Goal: Task Accomplishment & Management: Use online tool/utility

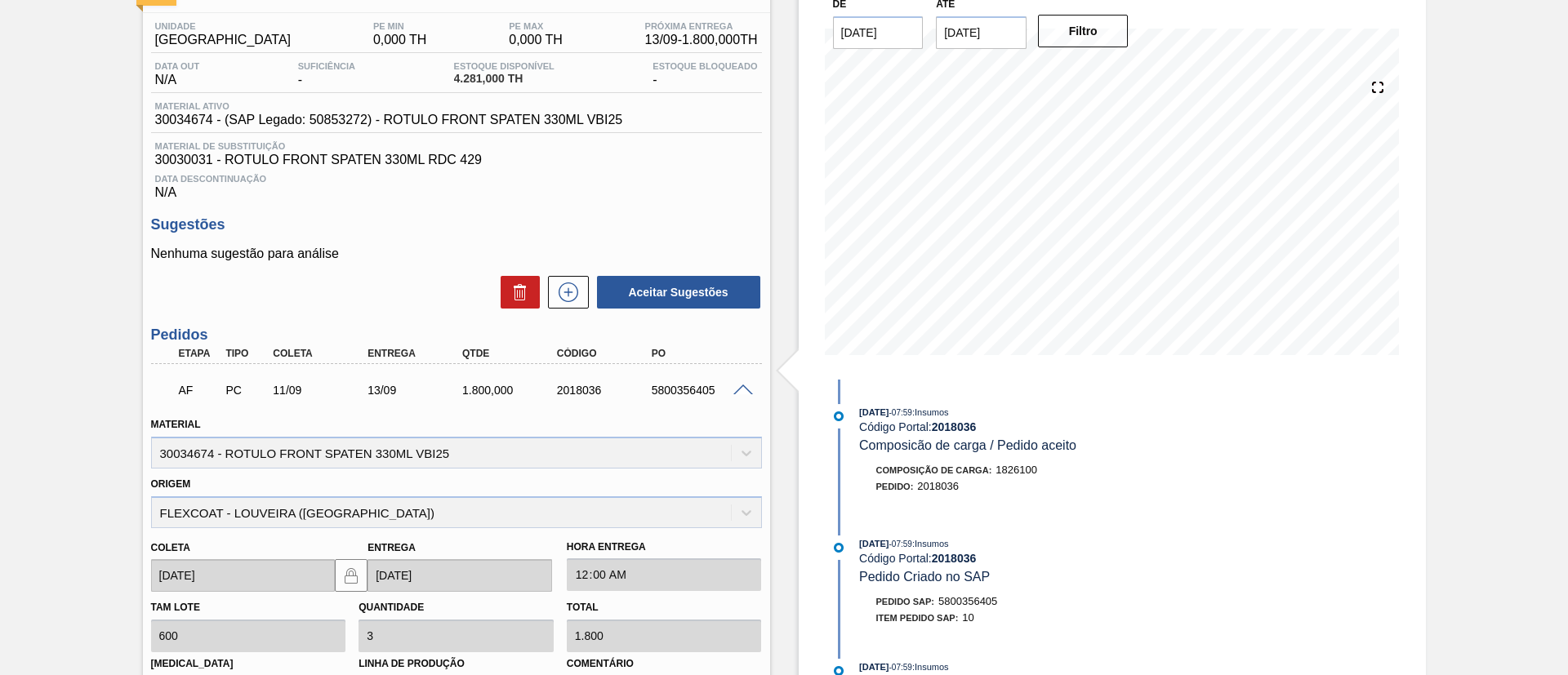
scroll to position [390, 0]
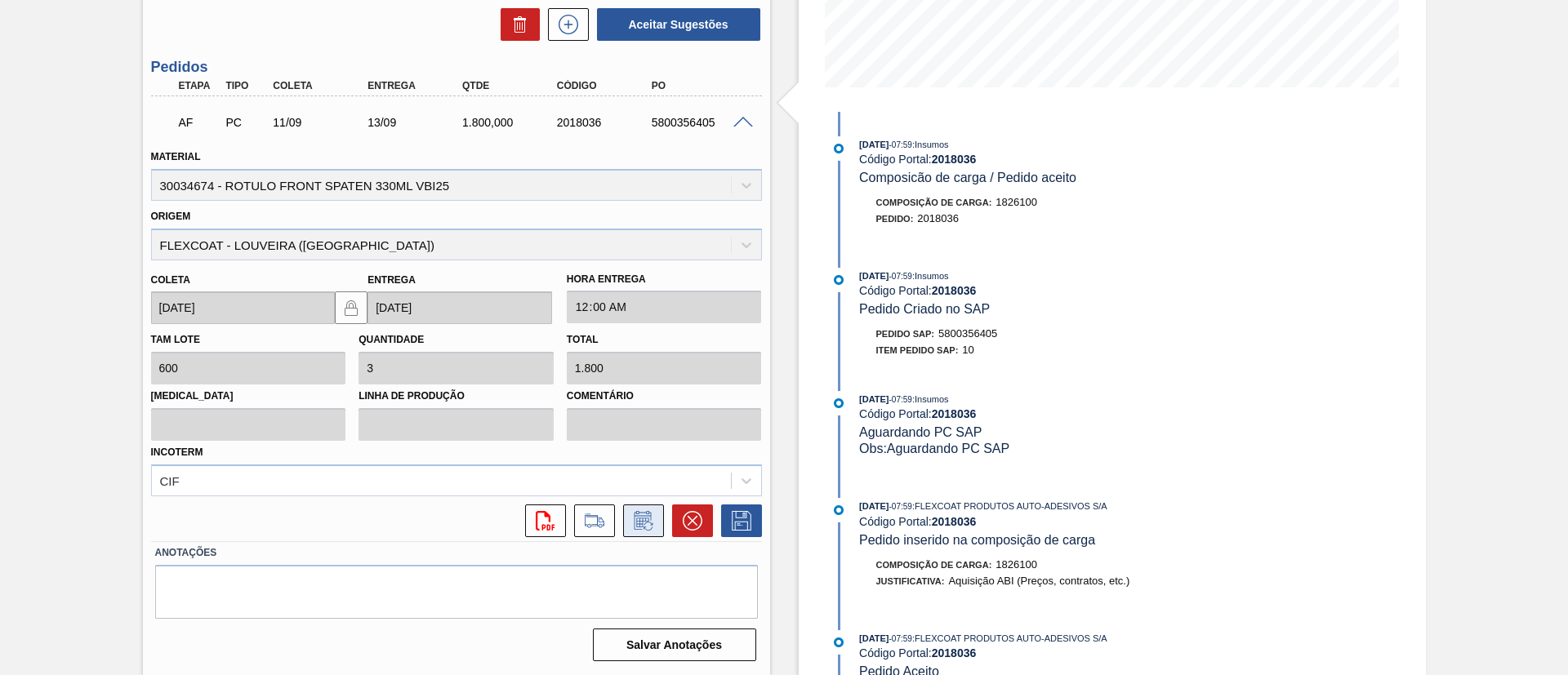
click at [652, 518] on icon at bounding box center [643, 521] width 26 height 20
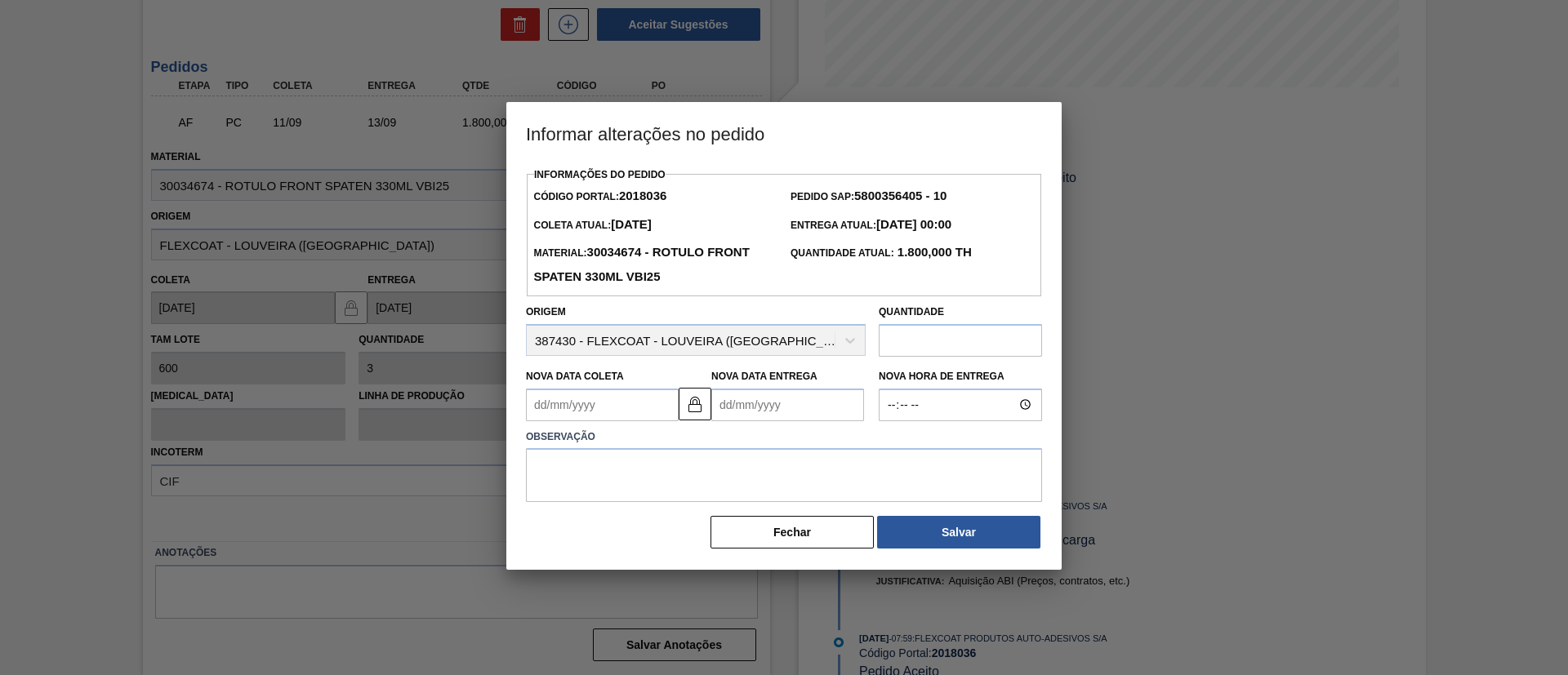
click at [598, 409] on Coleta2018036 "Nova Data Coleta" at bounding box center [602, 405] width 153 height 33
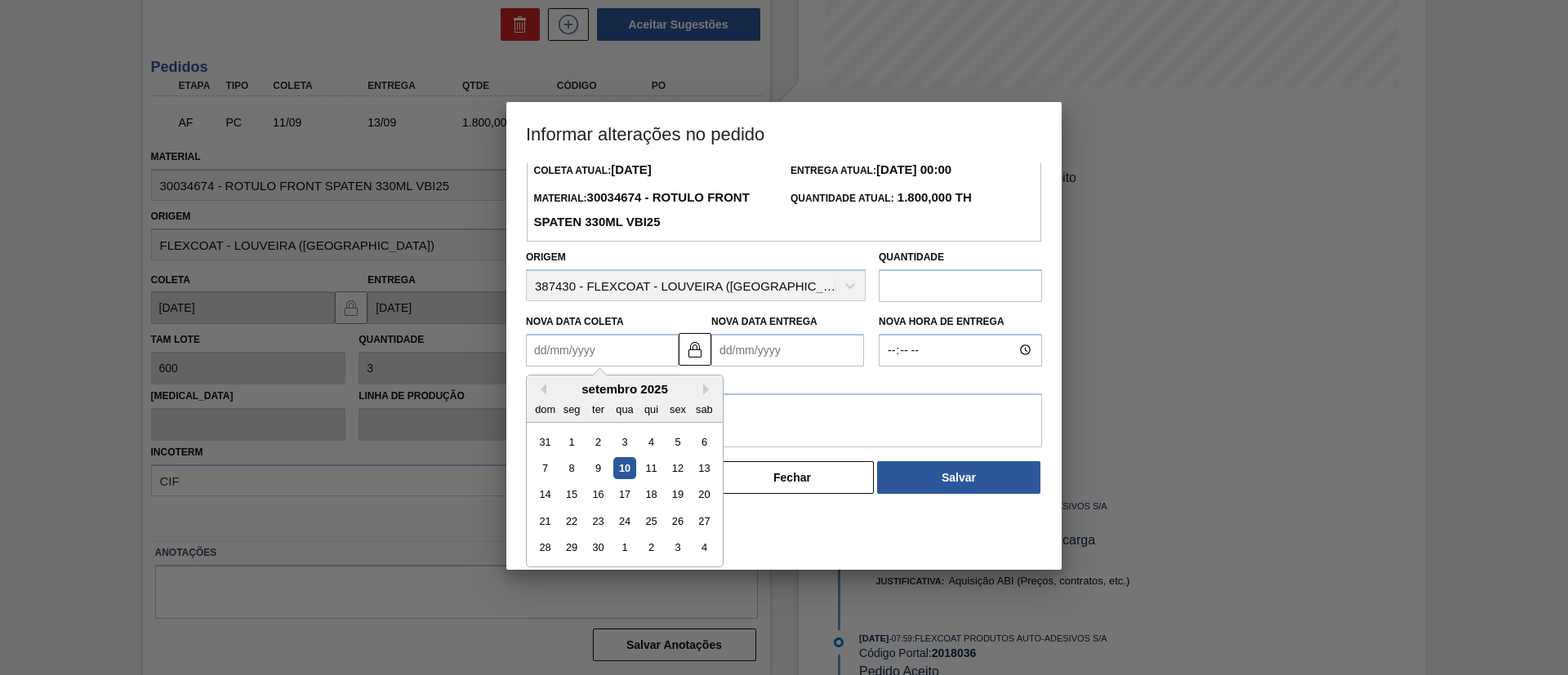
click at [0, 415] on div at bounding box center [784, 338] width 1568 height 675
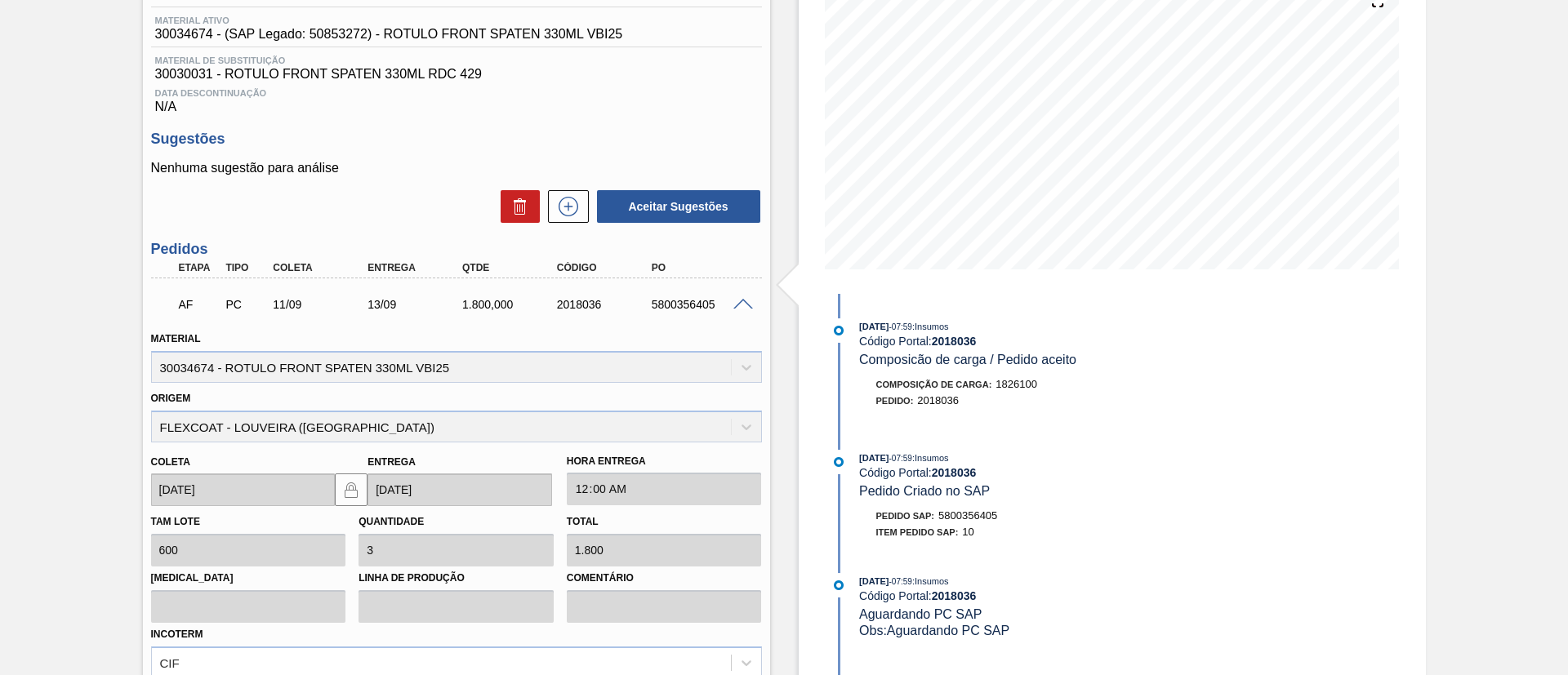
scroll to position [390, 0]
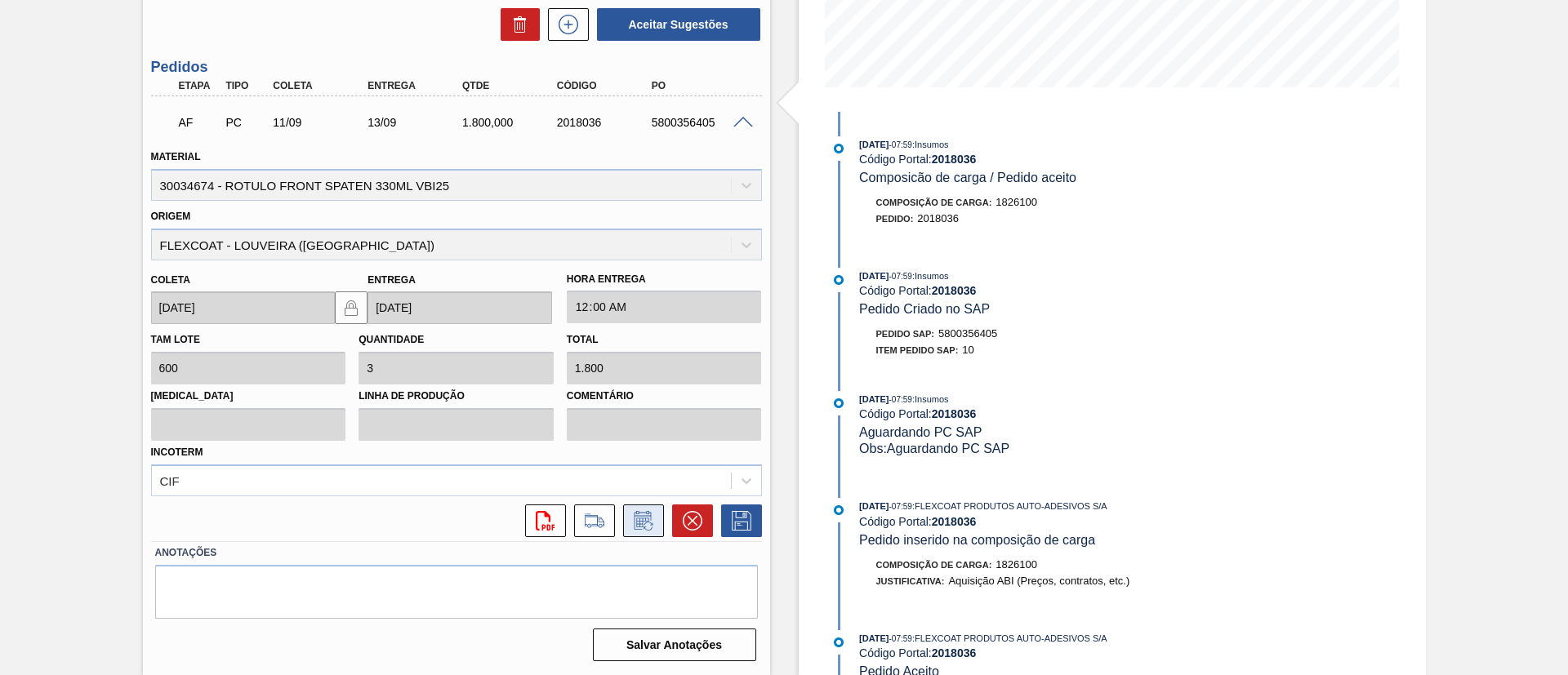
click at [651, 514] on icon at bounding box center [643, 521] width 26 height 20
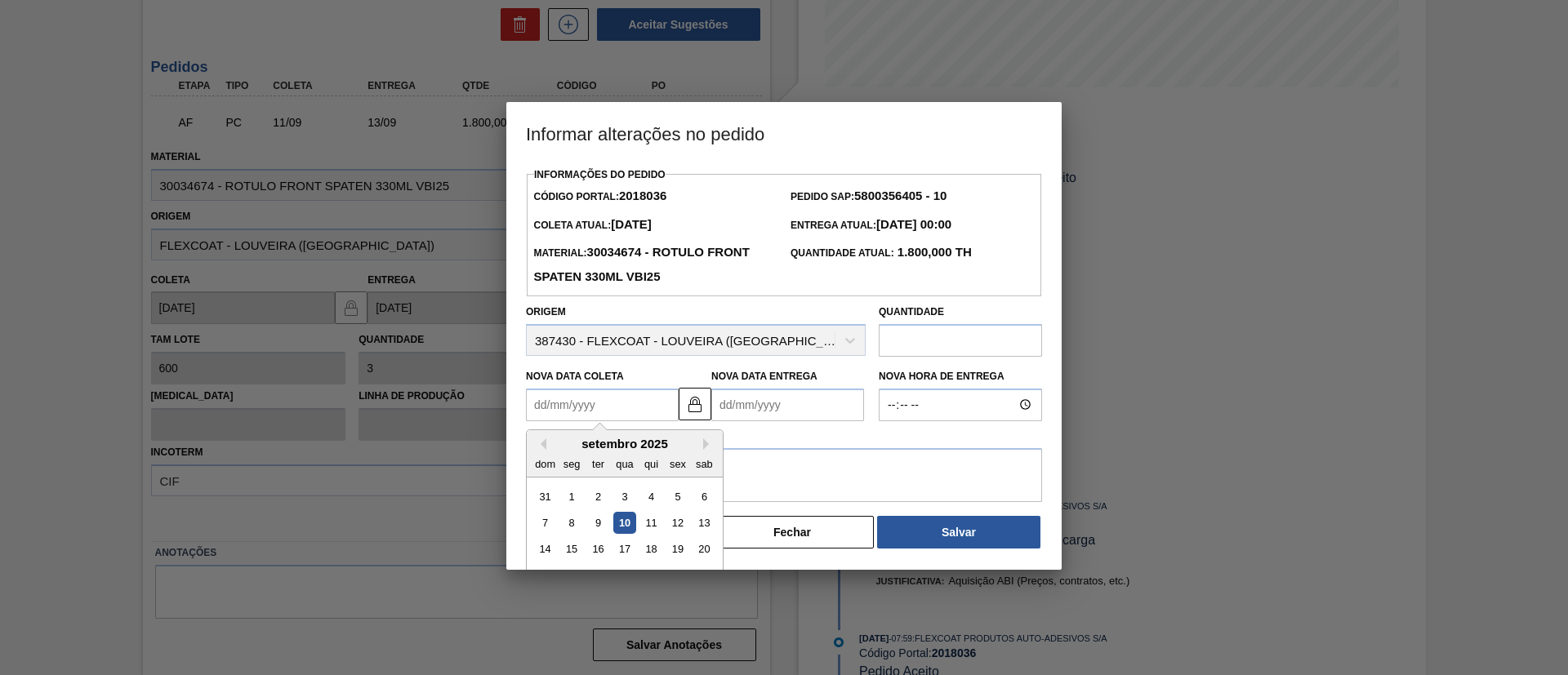
click at [638, 408] on Coleta2018036 "Nova Data Coleta" at bounding box center [602, 405] width 153 height 33
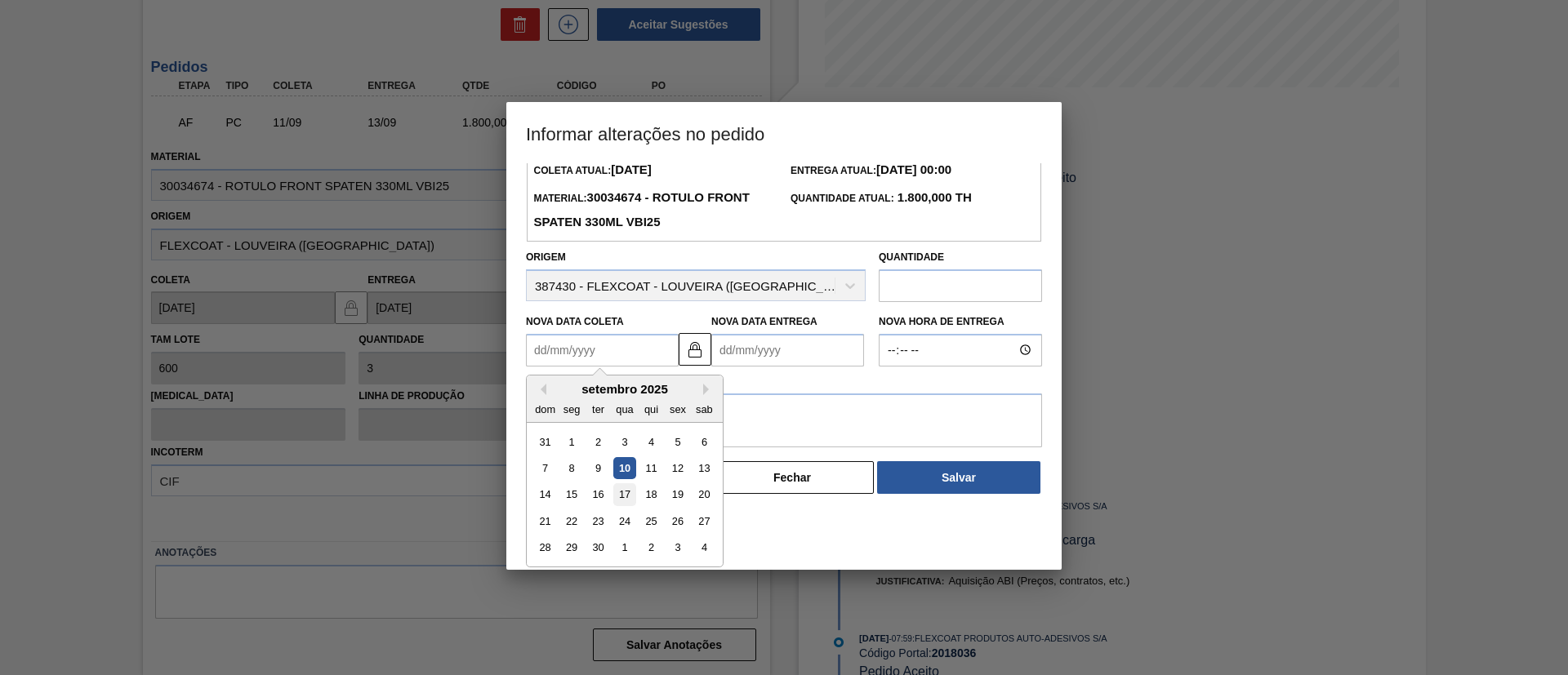
click at [618, 495] on div "17" at bounding box center [624, 494] width 22 height 22
type Coleta2018036 "17/09/2025"
type Entrega2018036 "19/09/2025"
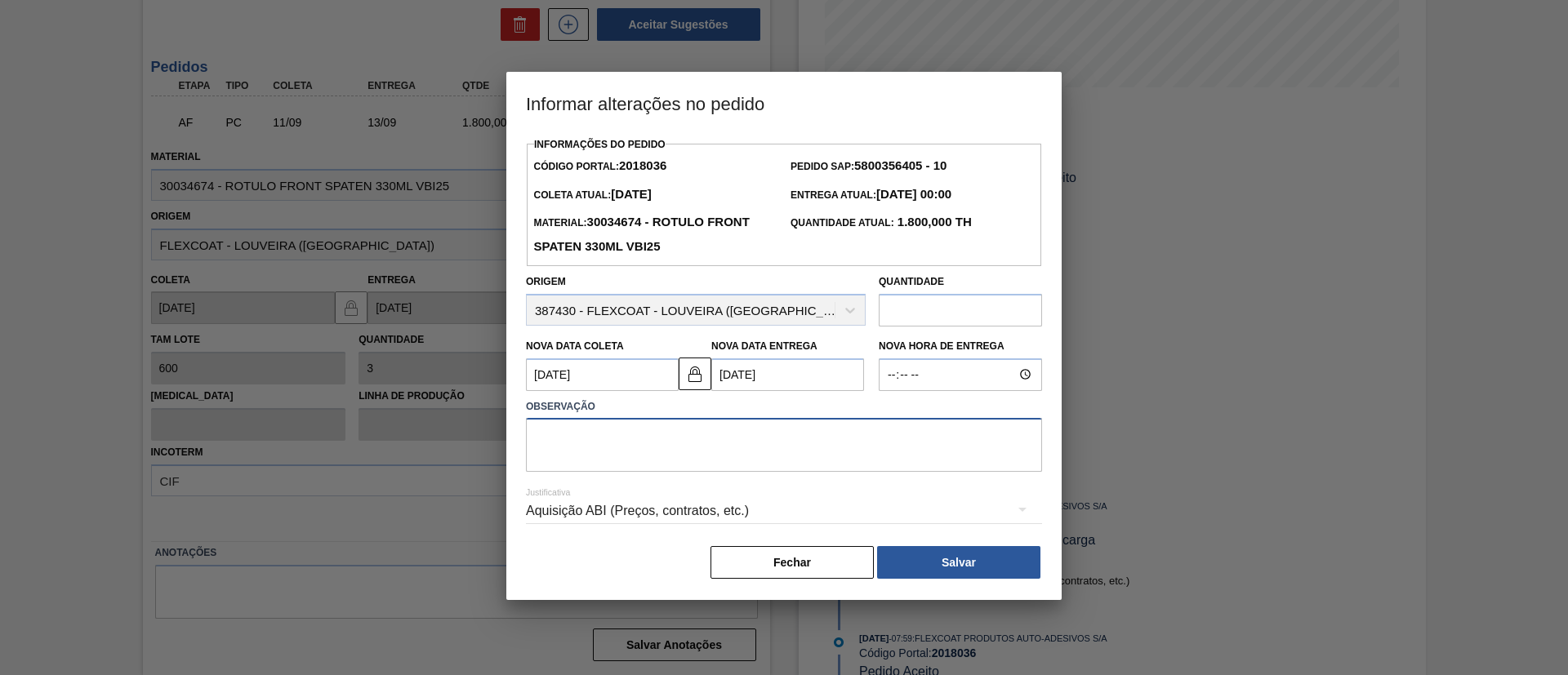
click at [638, 443] on textarea at bounding box center [783, 445] width 516 height 54
click at [831, 574] on button "Fechar" at bounding box center [792, 562] width 164 height 33
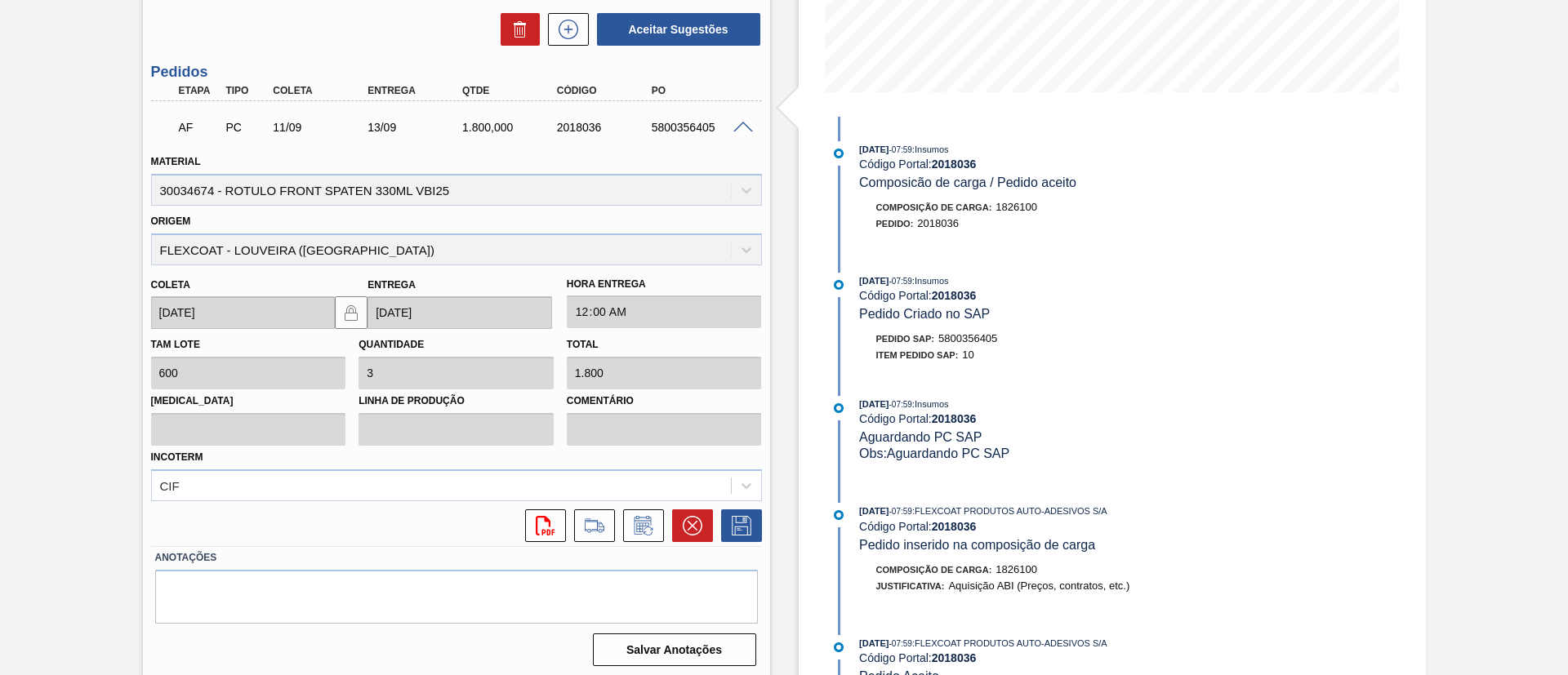
scroll to position [390, 0]
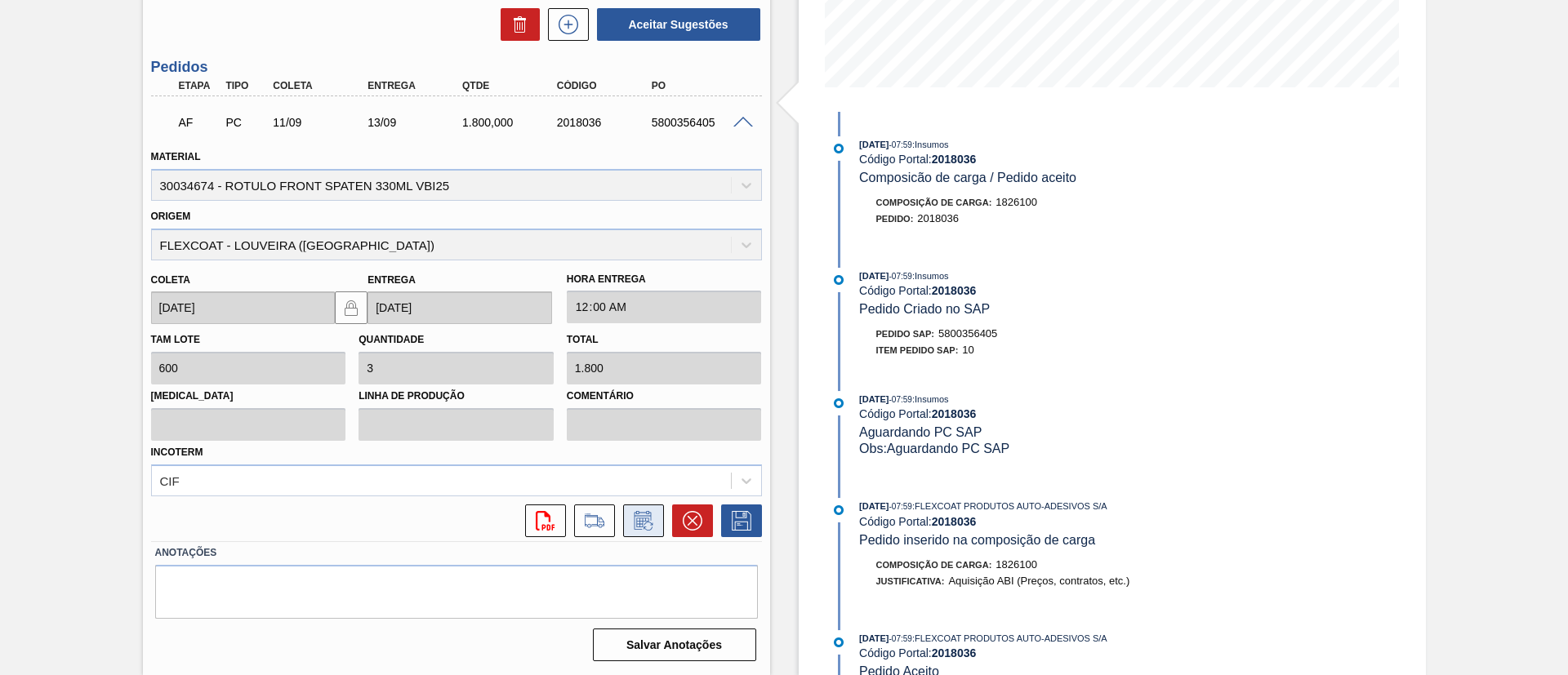
click at [638, 512] on icon at bounding box center [642, 520] width 17 height 19
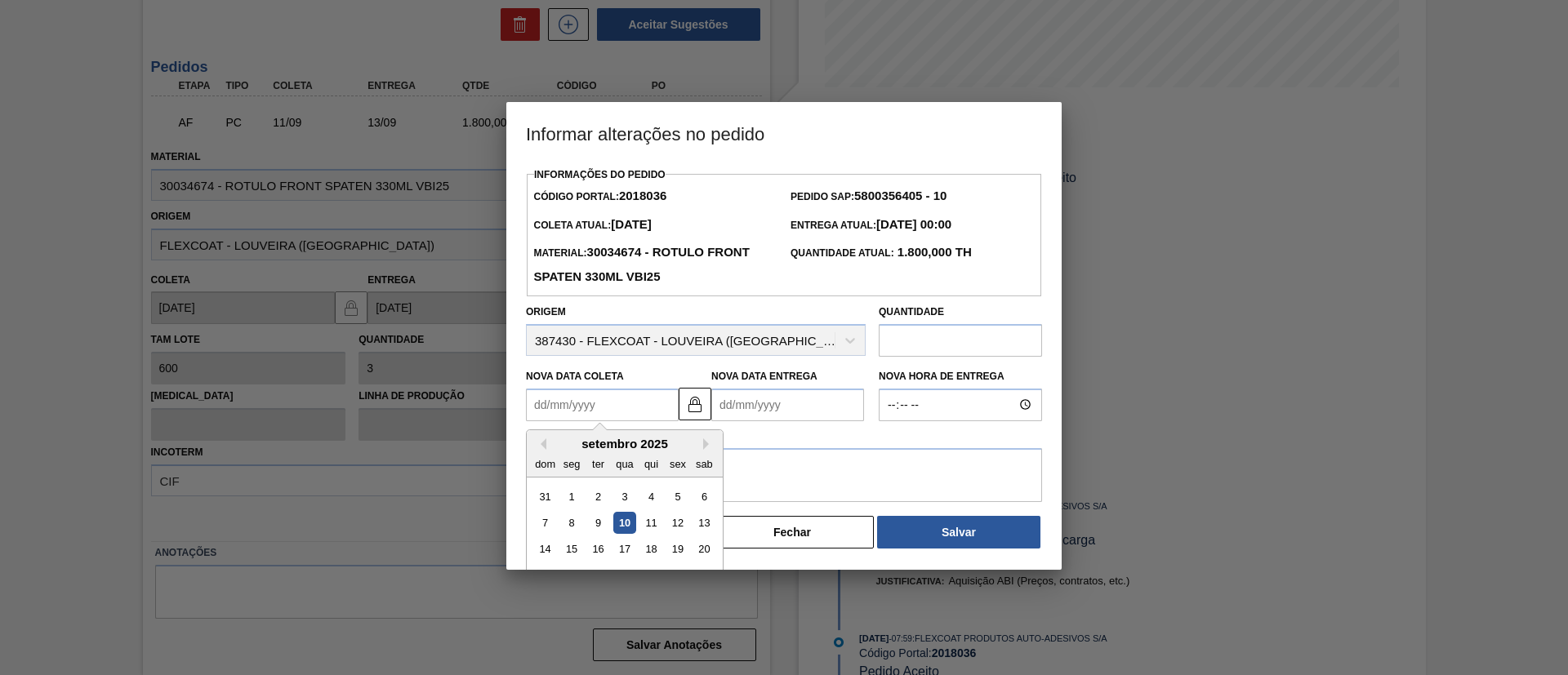
click at [610, 410] on Coleta2018036 "Nova Data Coleta" at bounding box center [602, 405] width 153 height 33
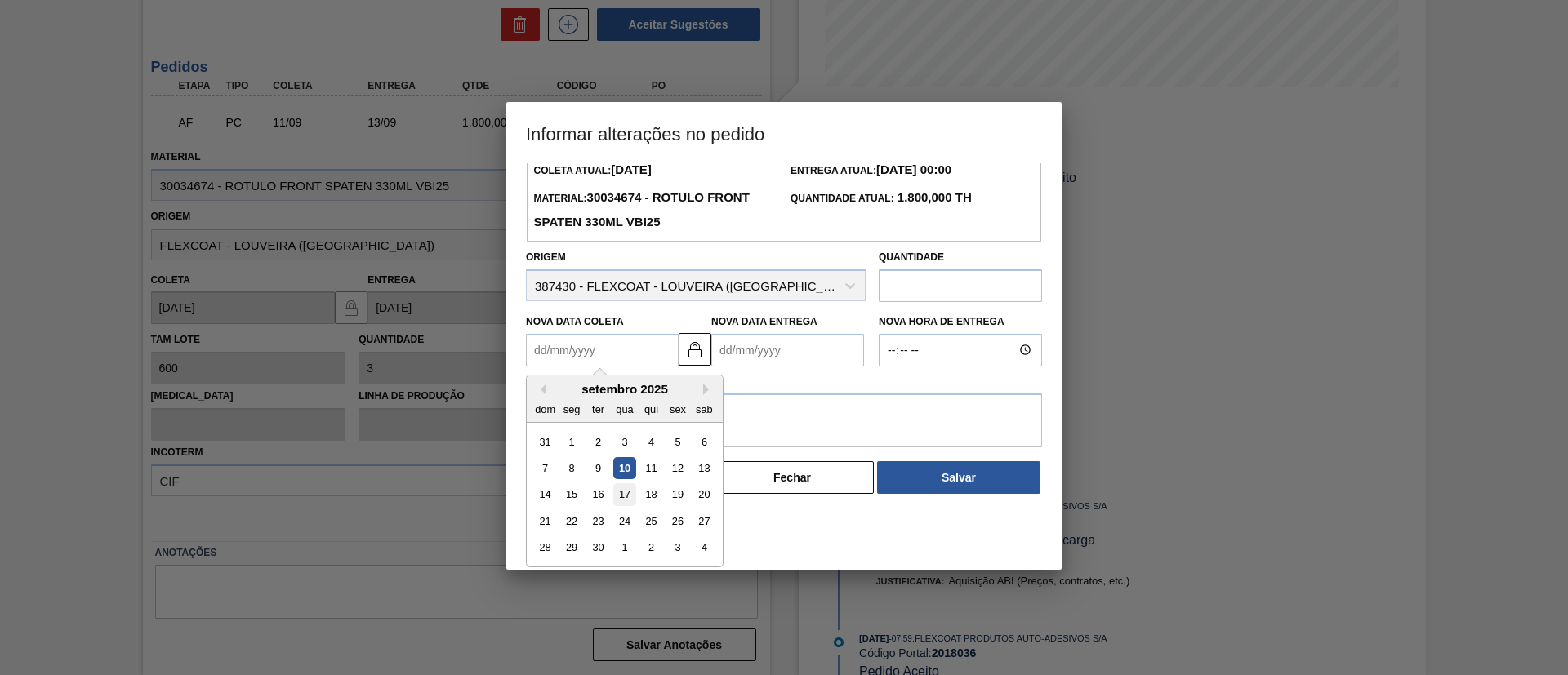
click at [625, 499] on div "17" at bounding box center [624, 494] width 22 height 22
type Coleta2018036 "17/09/2025"
type Entrega2018036 "19/09/2025"
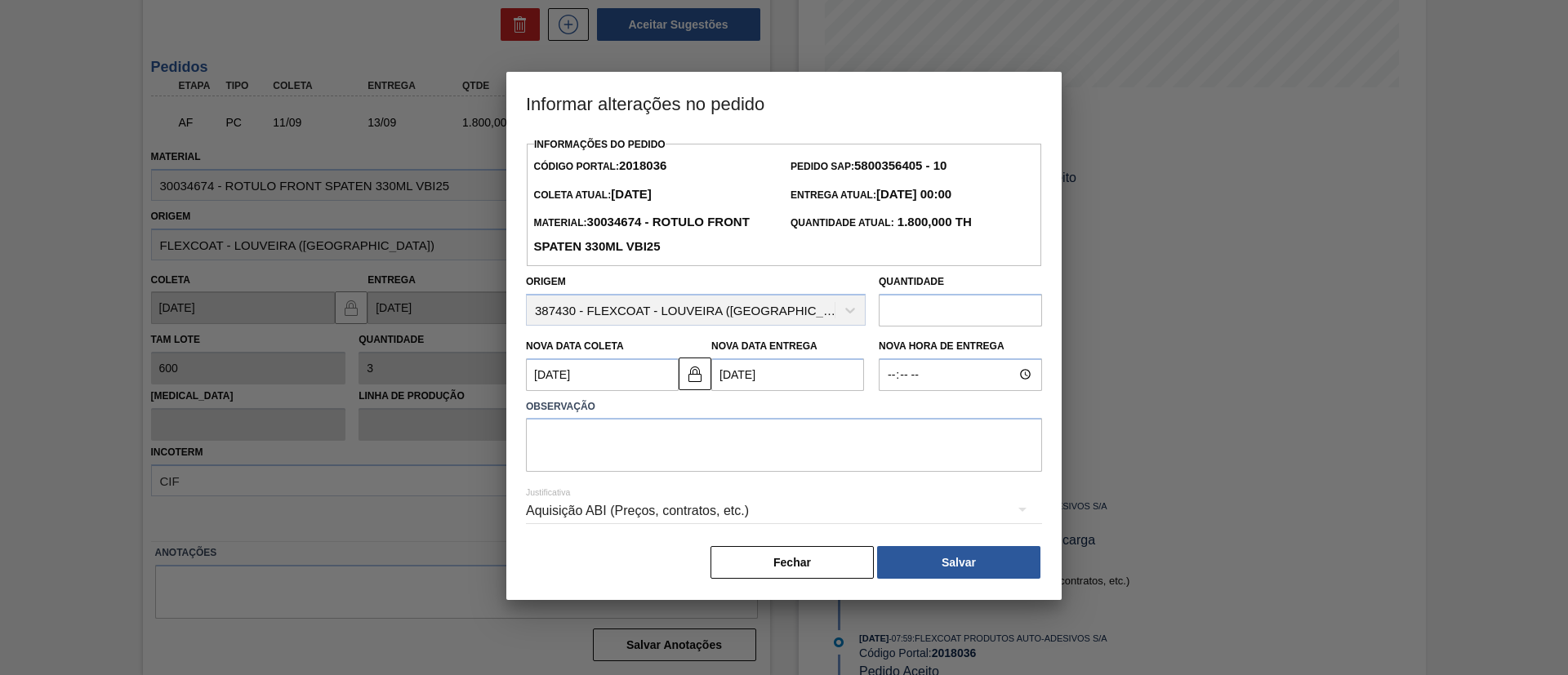
scroll to position [0, 0]
click at [667, 438] on textarea at bounding box center [783, 445] width 516 height 54
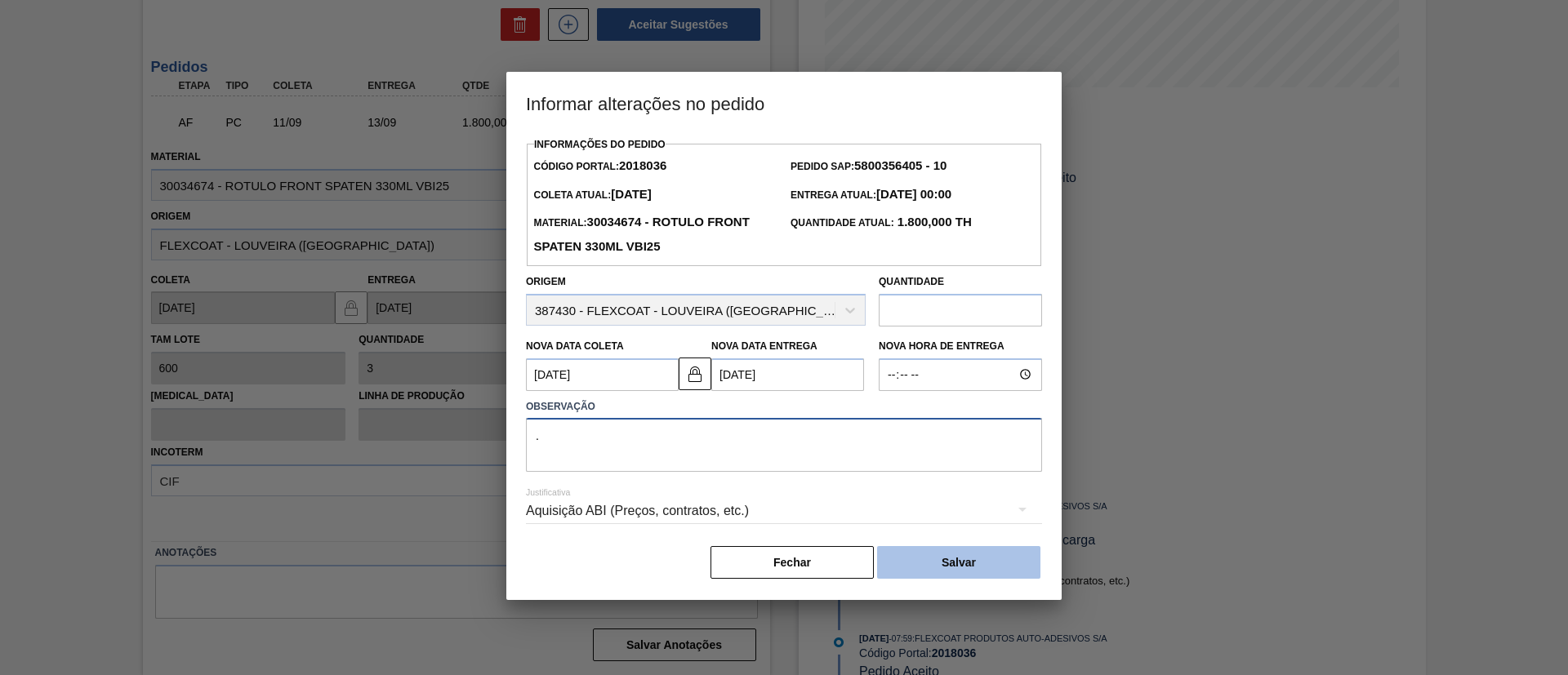
type textarea "."
click at [1012, 560] on button "Salvar" at bounding box center [959, 562] width 164 height 33
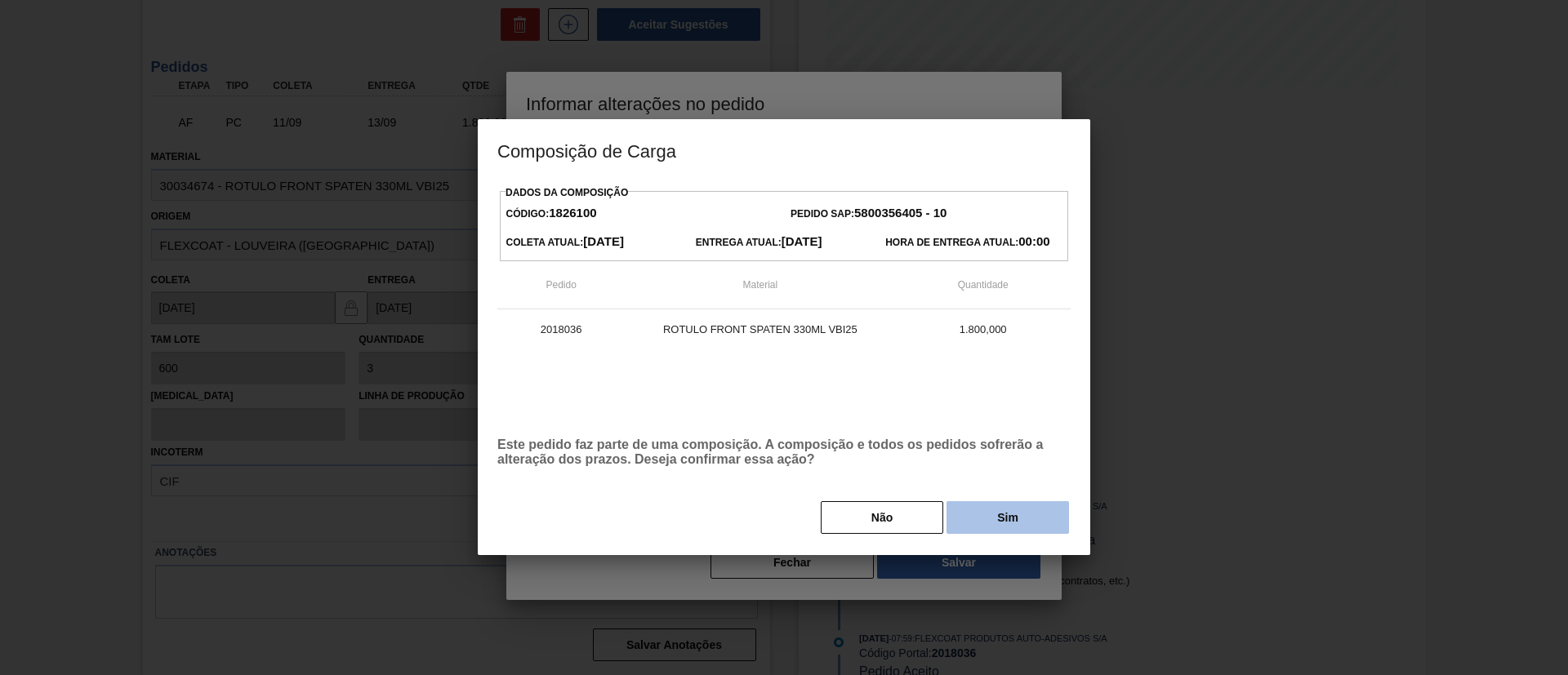
click at [982, 506] on button "Sim" at bounding box center [1008, 517] width 123 height 33
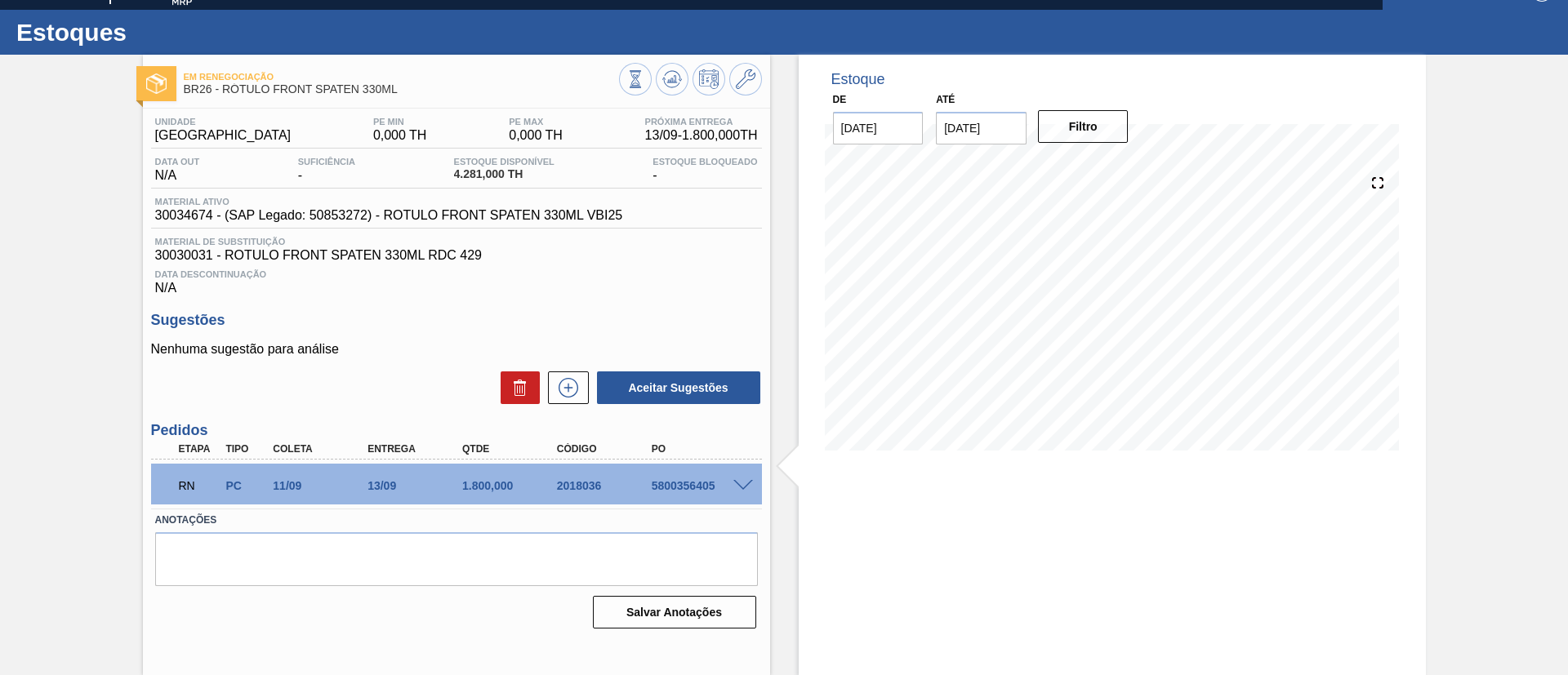
scroll to position [27, 0]
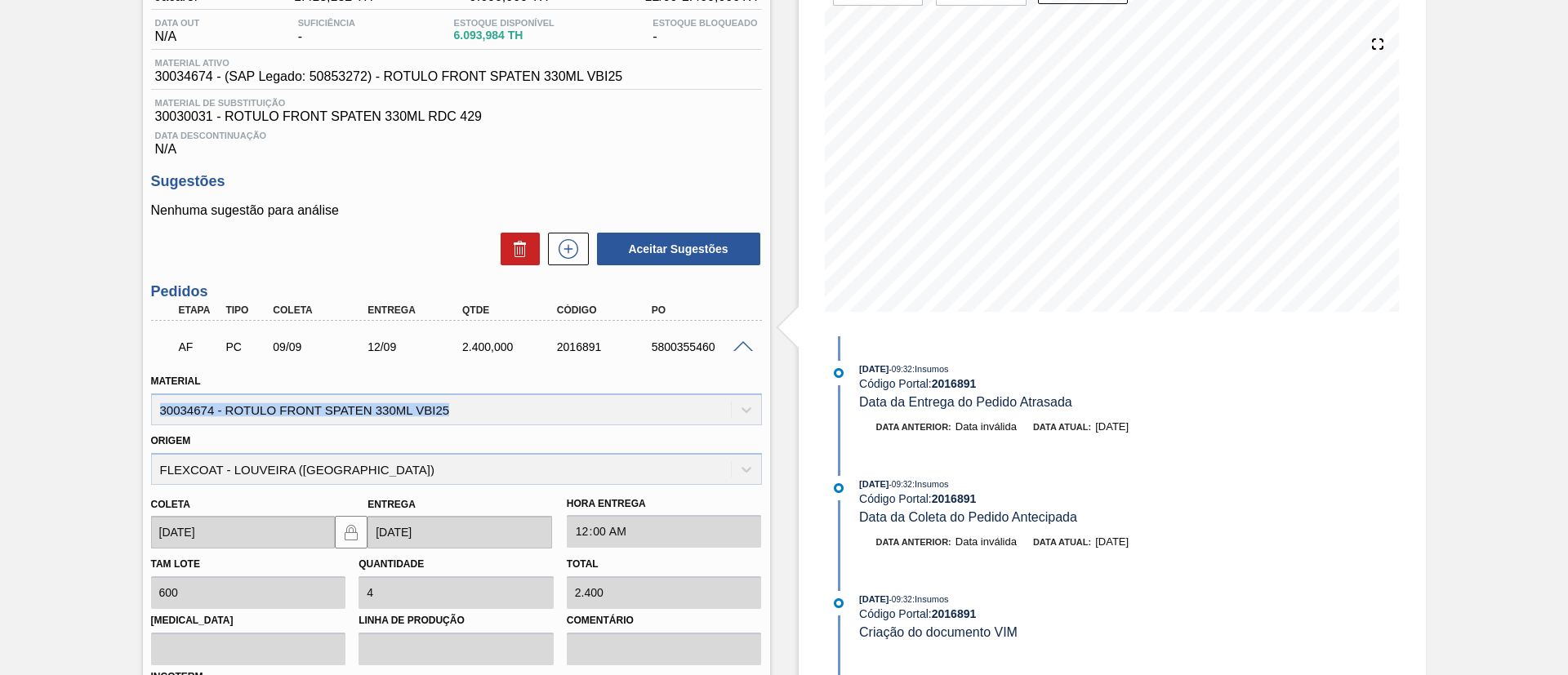
scroll to position [43, 0]
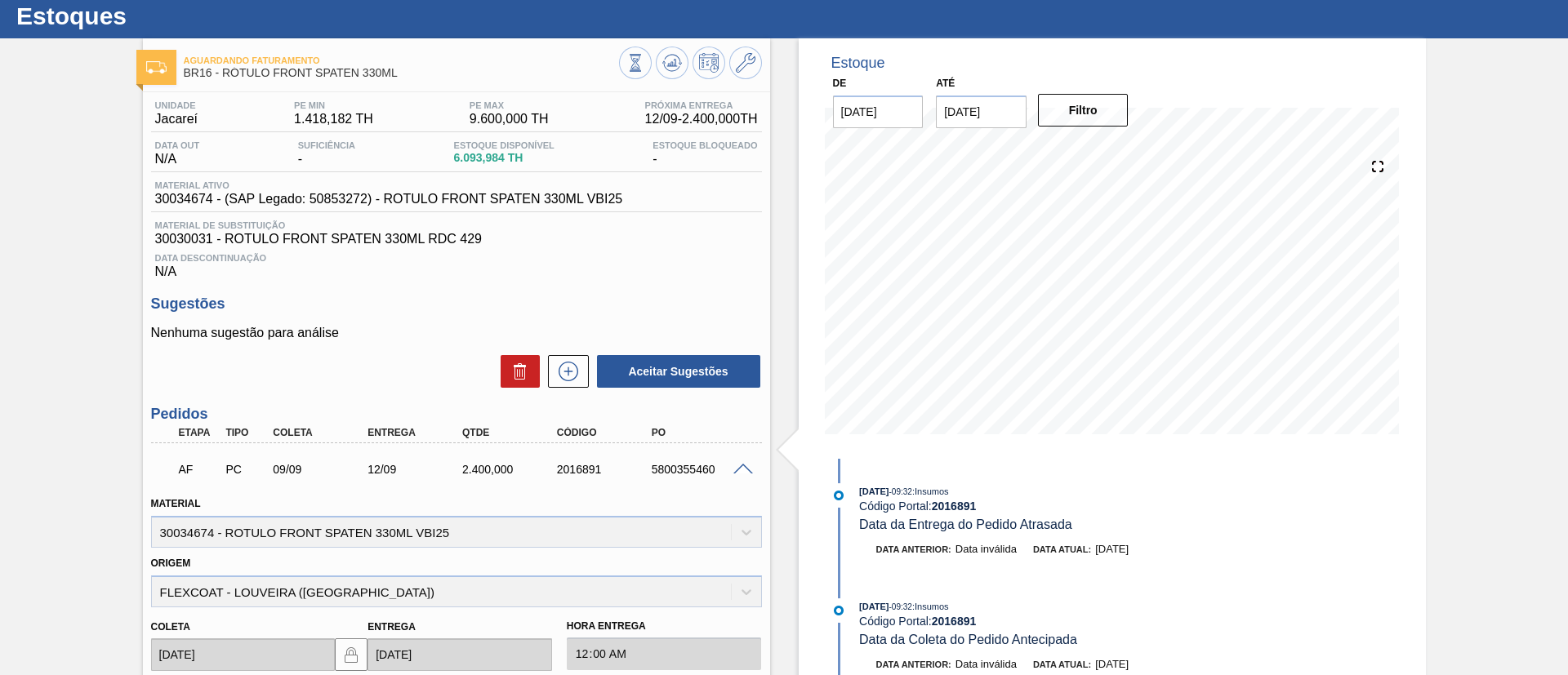
click at [742, 472] on span at bounding box center [743, 469] width 20 height 12
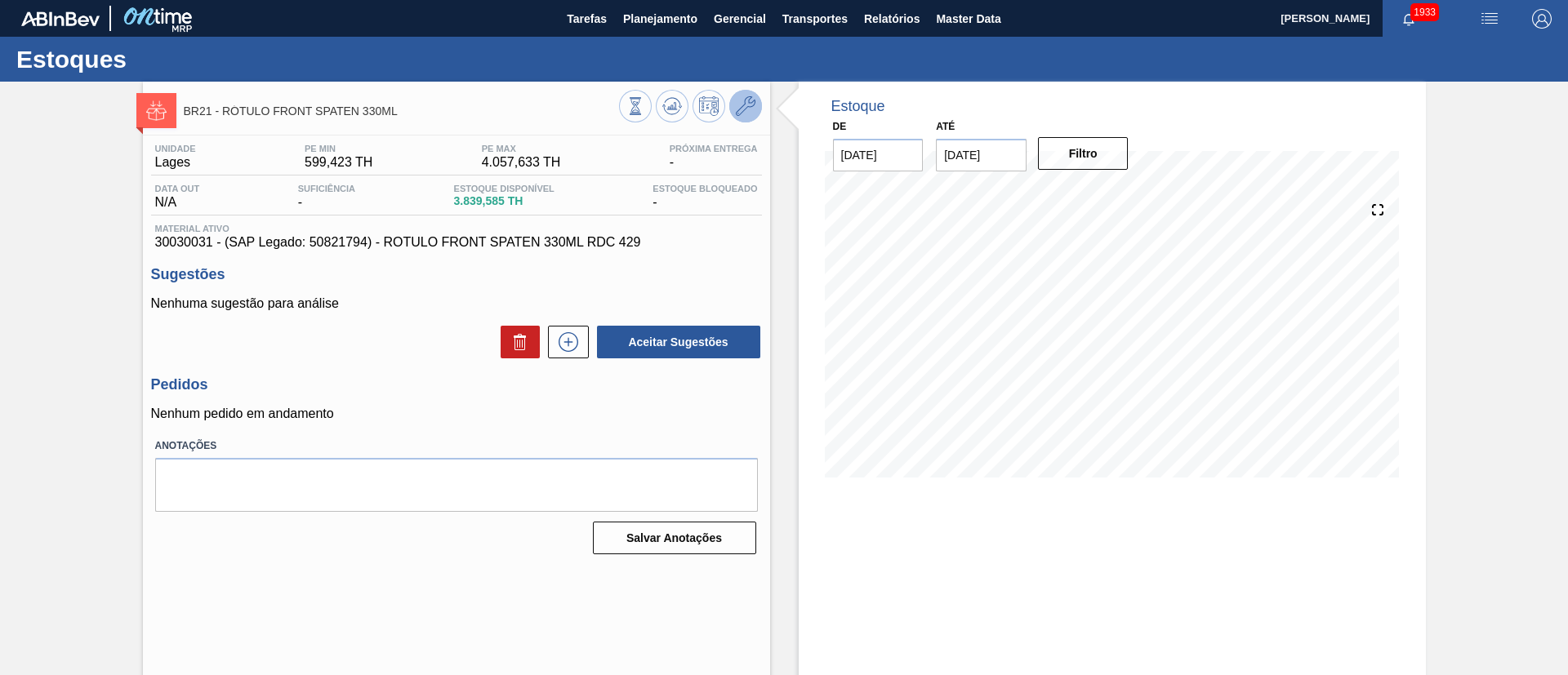
click at [732, 104] on button at bounding box center [746, 106] width 33 height 33
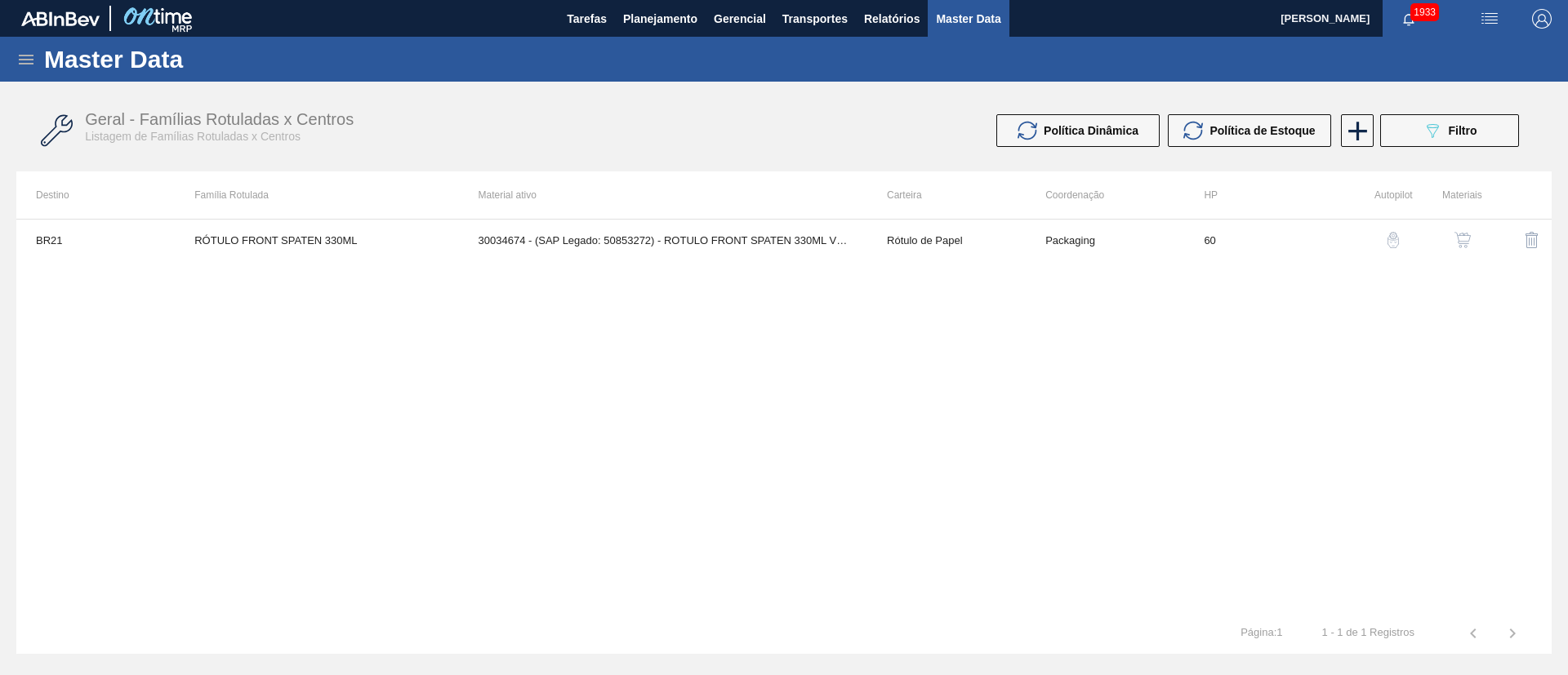
click at [1457, 244] on img "button" at bounding box center [1463, 240] width 16 height 16
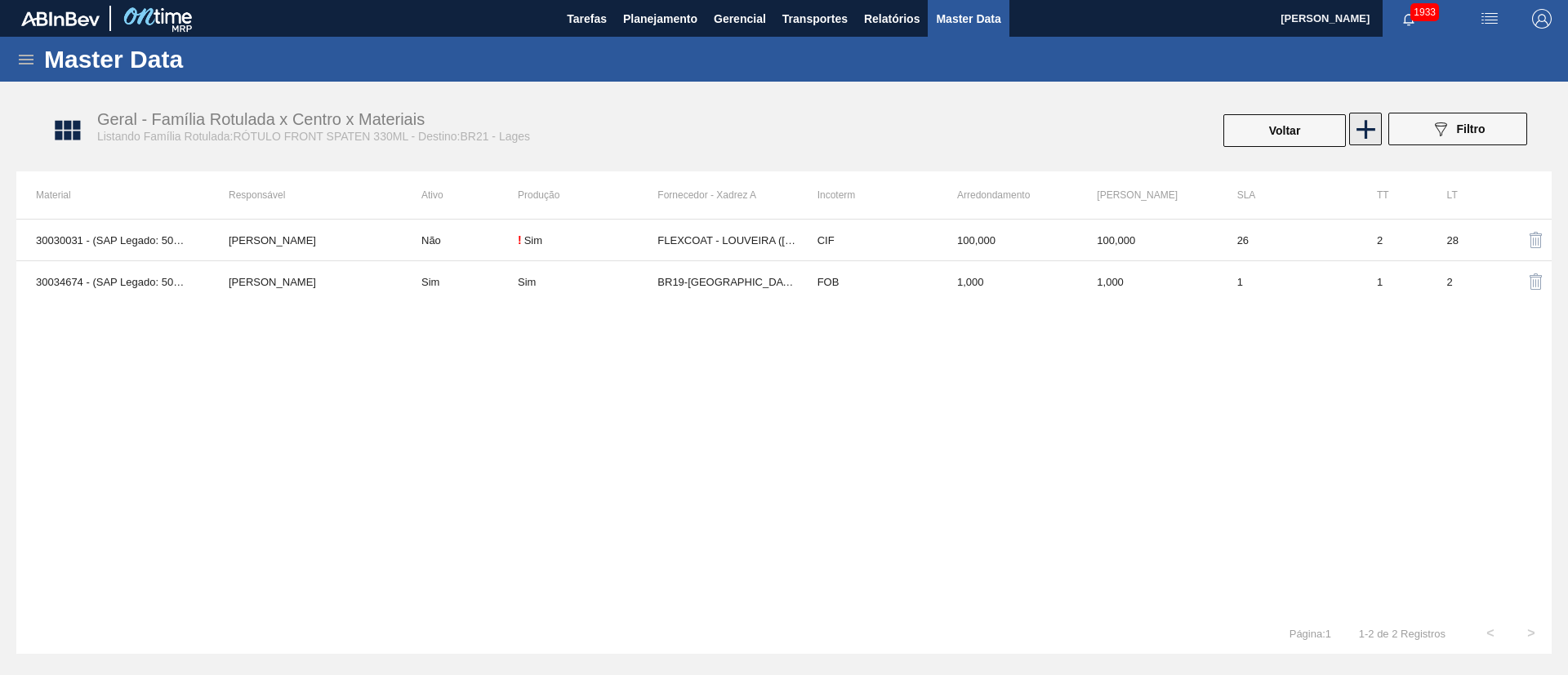
click at [1360, 129] on icon at bounding box center [1365, 129] width 19 height 19
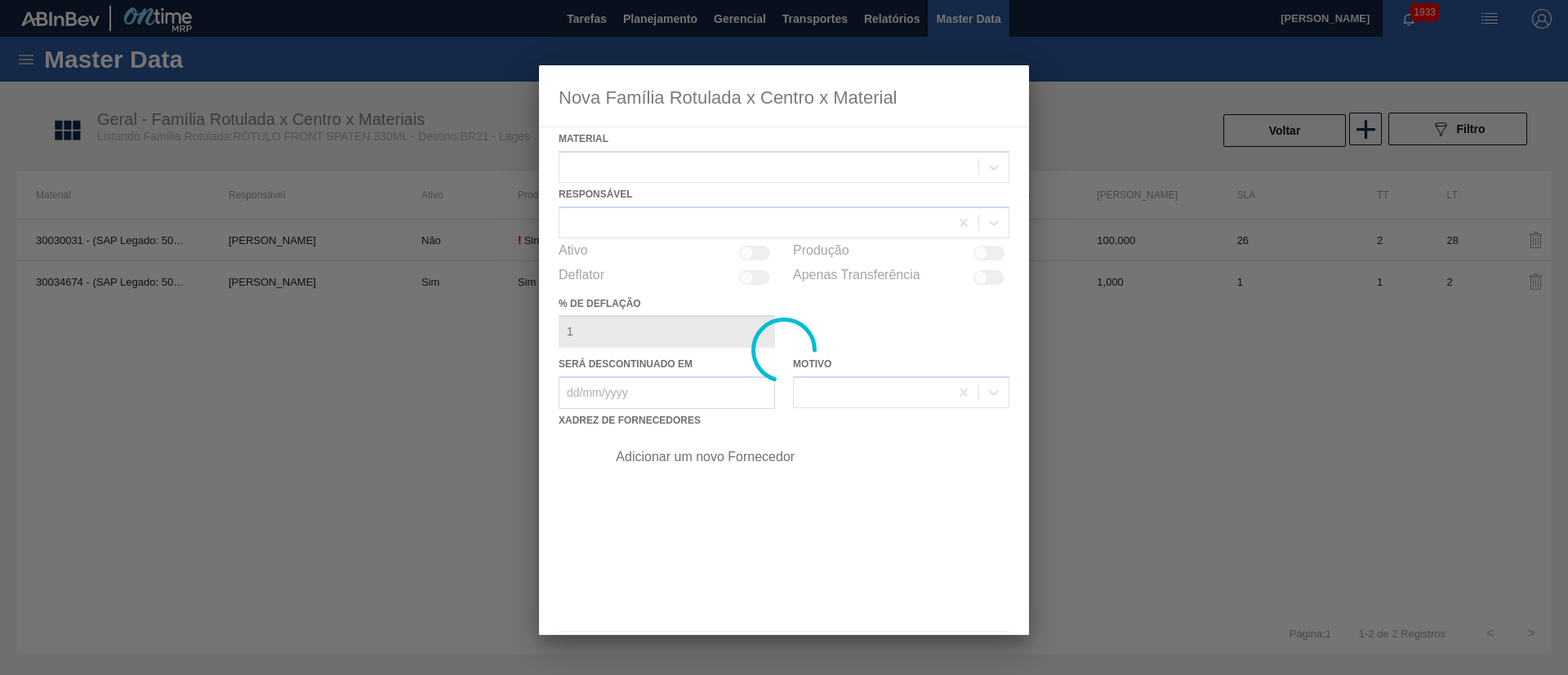
click at [644, 172] on div at bounding box center [783, 350] width 490 height 570
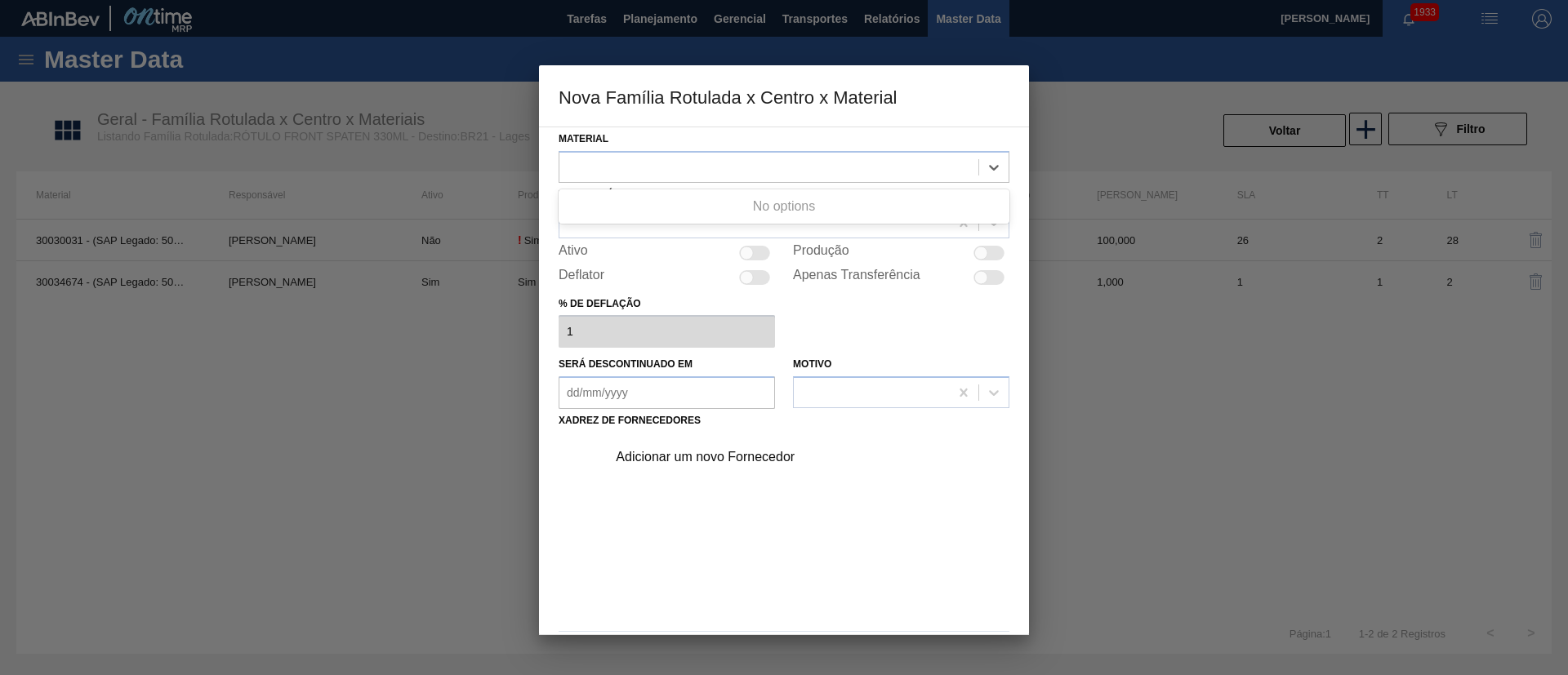
click at [691, 155] on div at bounding box center [768, 167] width 419 height 24
click at [684, 155] on div at bounding box center [768, 167] width 419 height 24
click at [679, 157] on div at bounding box center [768, 167] width 419 height 24
click at [673, 164] on div at bounding box center [768, 167] width 419 height 24
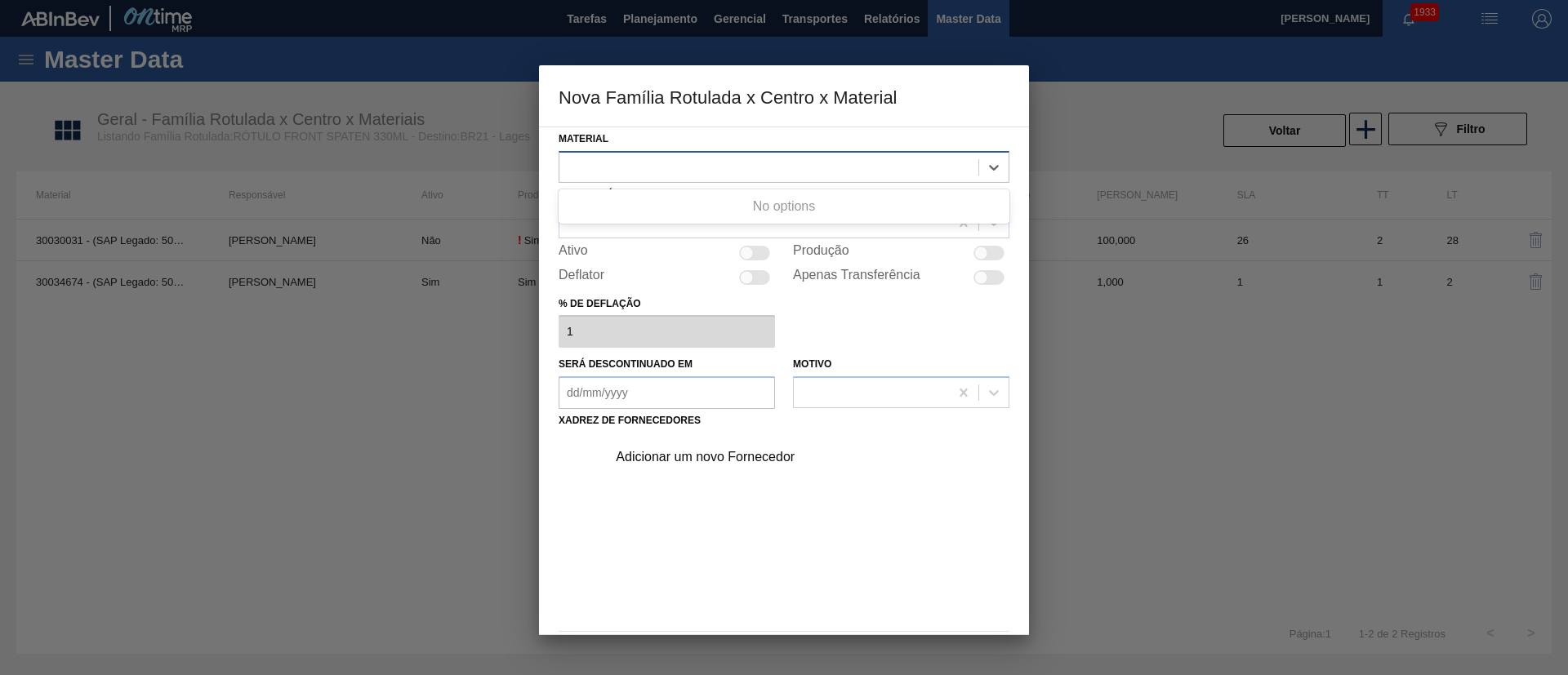
click at [673, 164] on div at bounding box center [768, 167] width 419 height 24
click at [707, 165] on div at bounding box center [768, 167] width 419 height 24
click at [750, 127] on div "Material Select is focused ,type to refine list, press Down to open the menu, R…" at bounding box center [783, 381] width 490 height 508
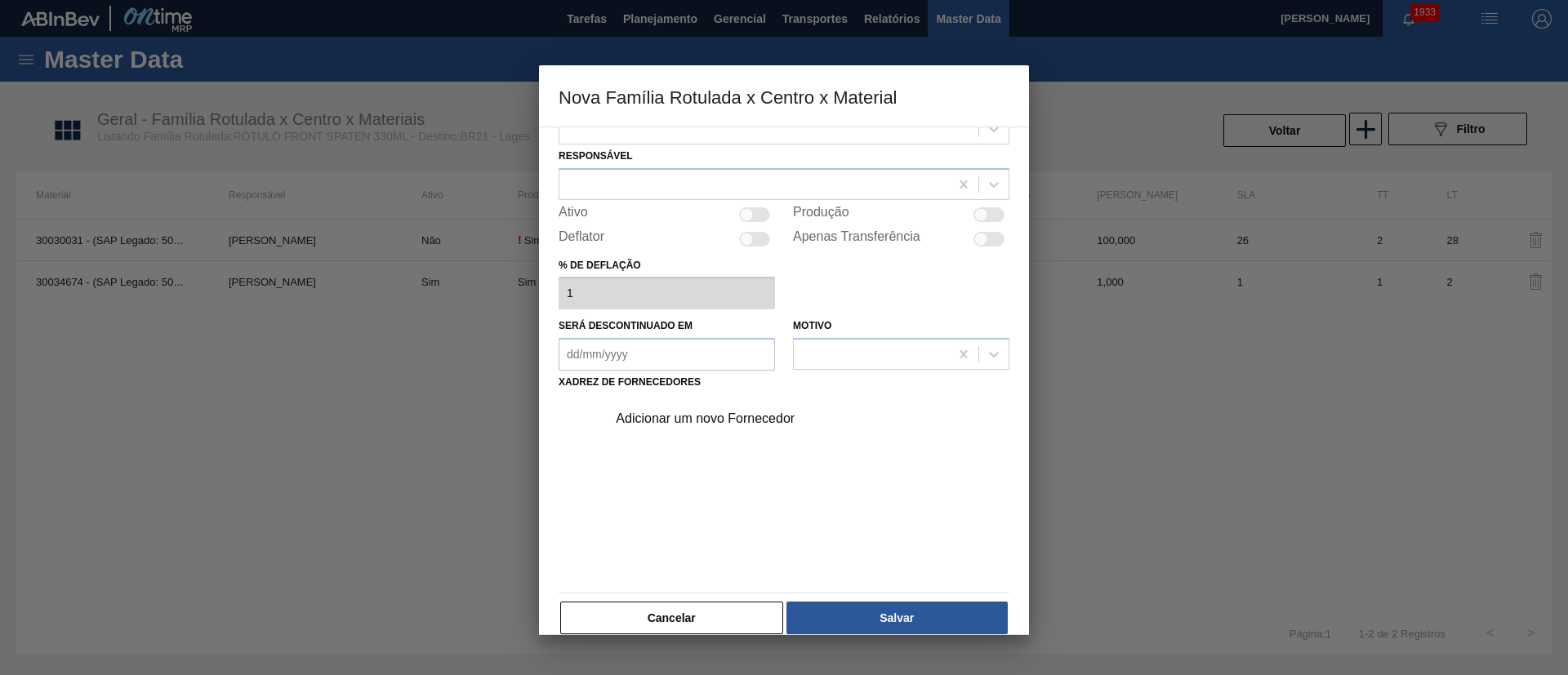
scroll to position [60, 0]
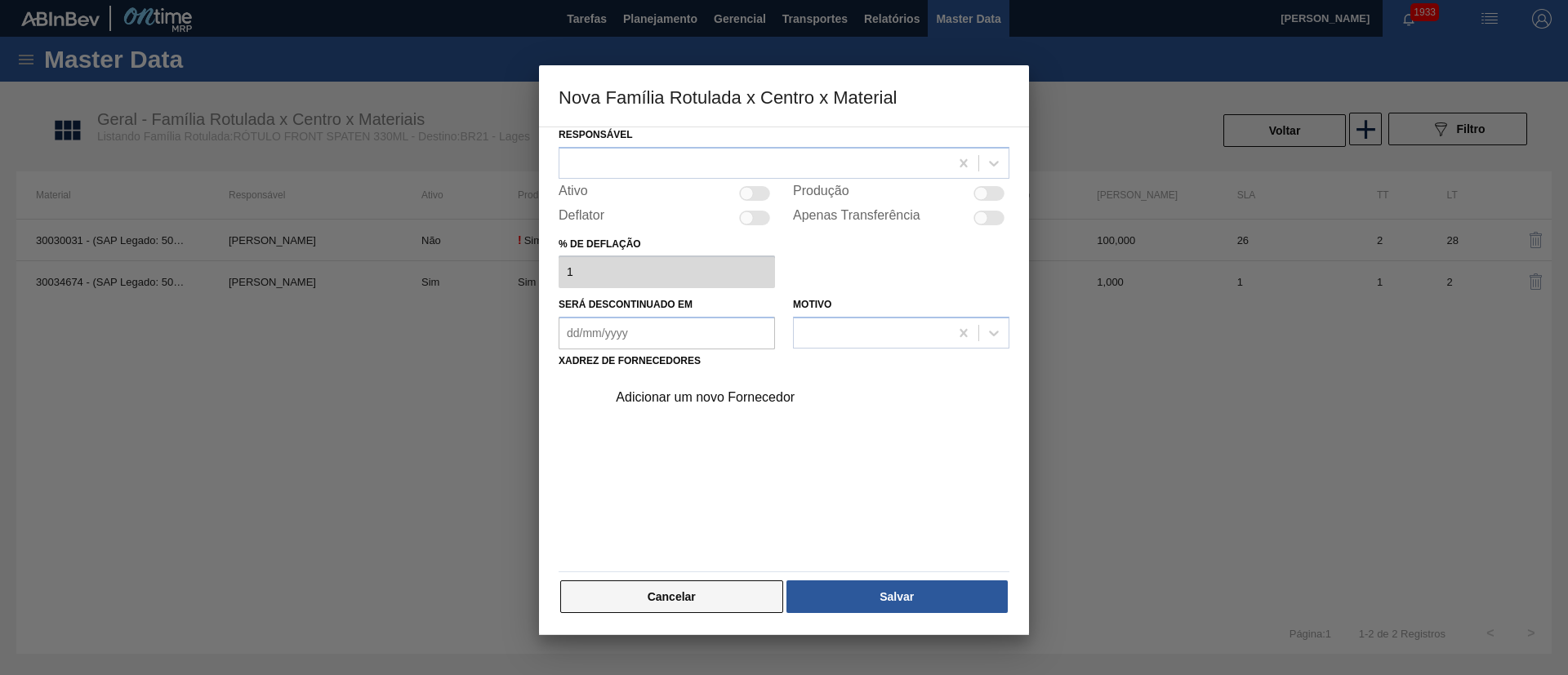
click at [683, 604] on button "Cancelar" at bounding box center [671, 597] width 223 height 33
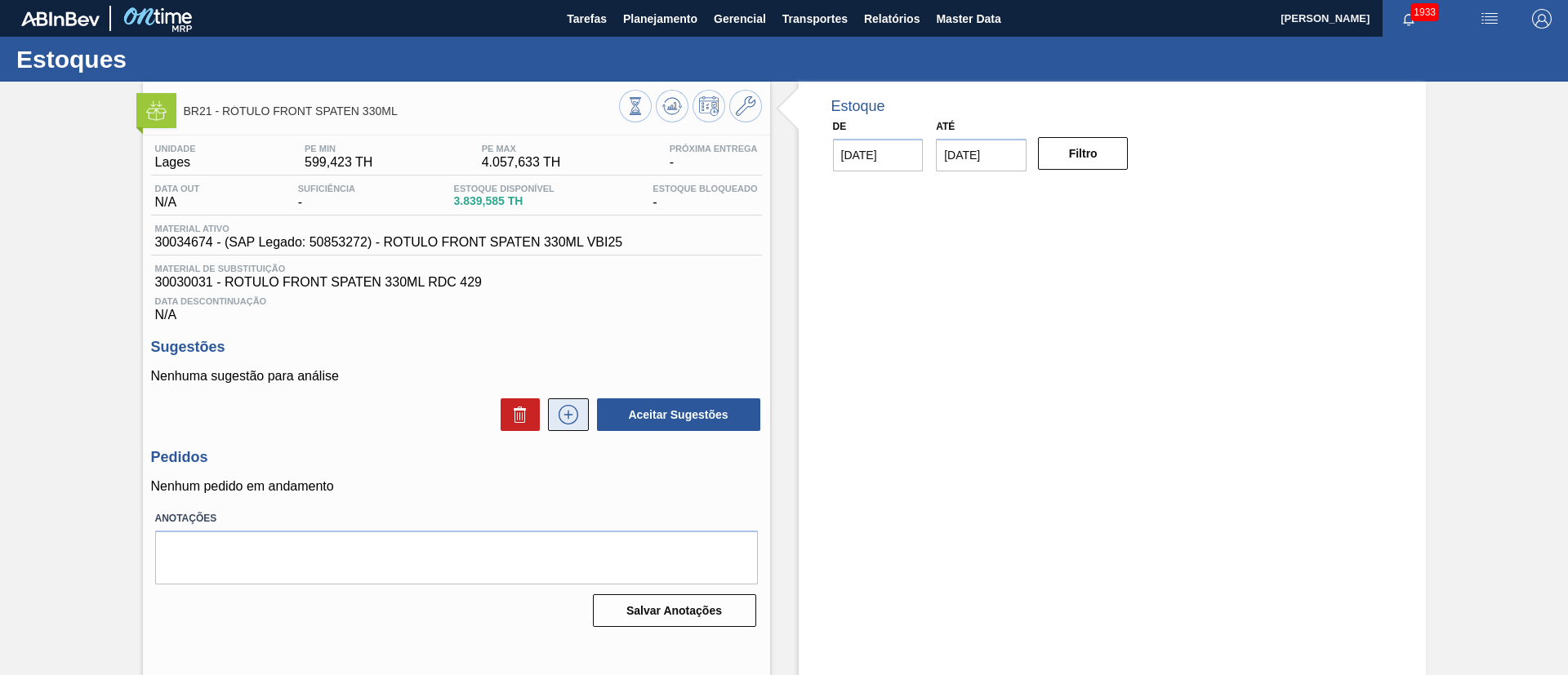
click at [580, 427] on button at bounding box center [568, 414] width 41 height 33
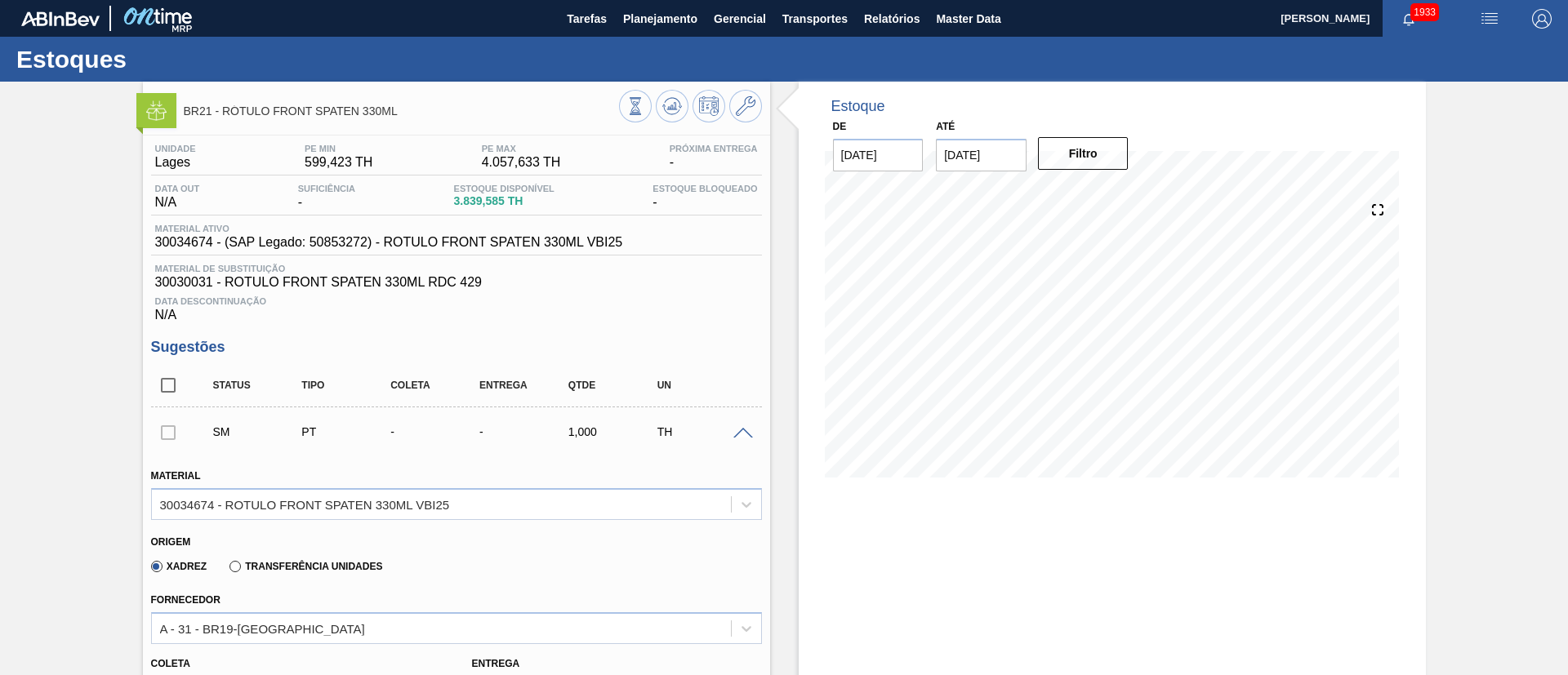
scroll to position [245, 0]
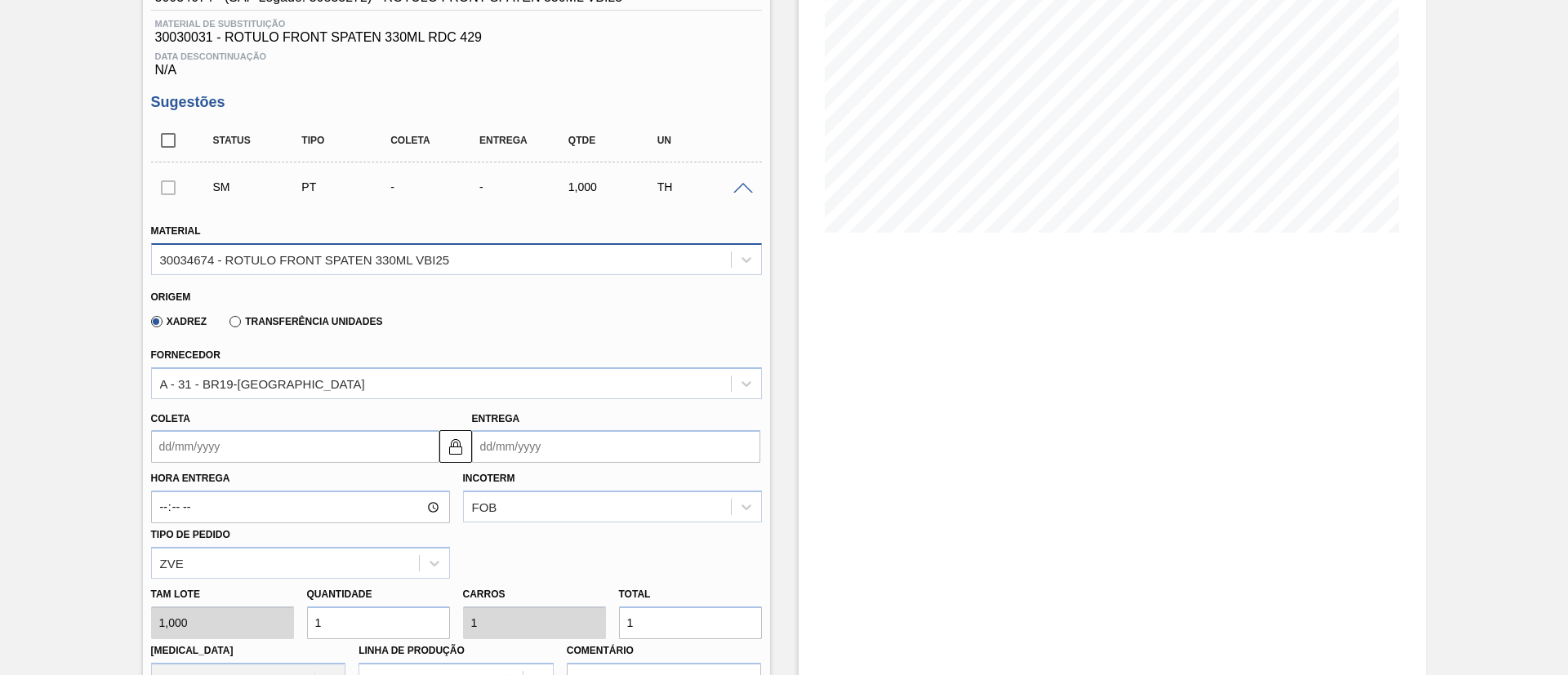
click at [329, 263] on div "30034674 - ROTULO FRONT SPATEN 330ML VBI25" at bounding box center [305, 259] width 290 height 14
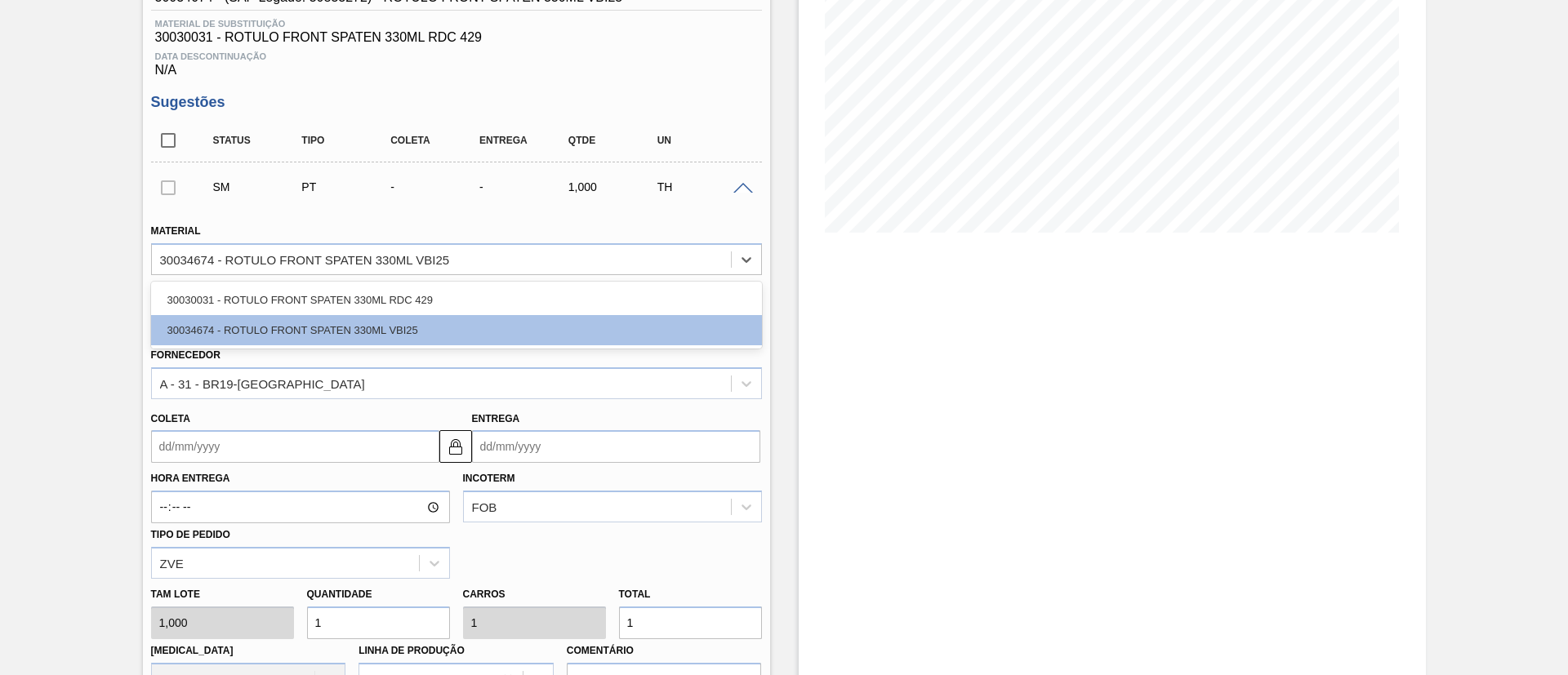
scroll to position [0, 0]
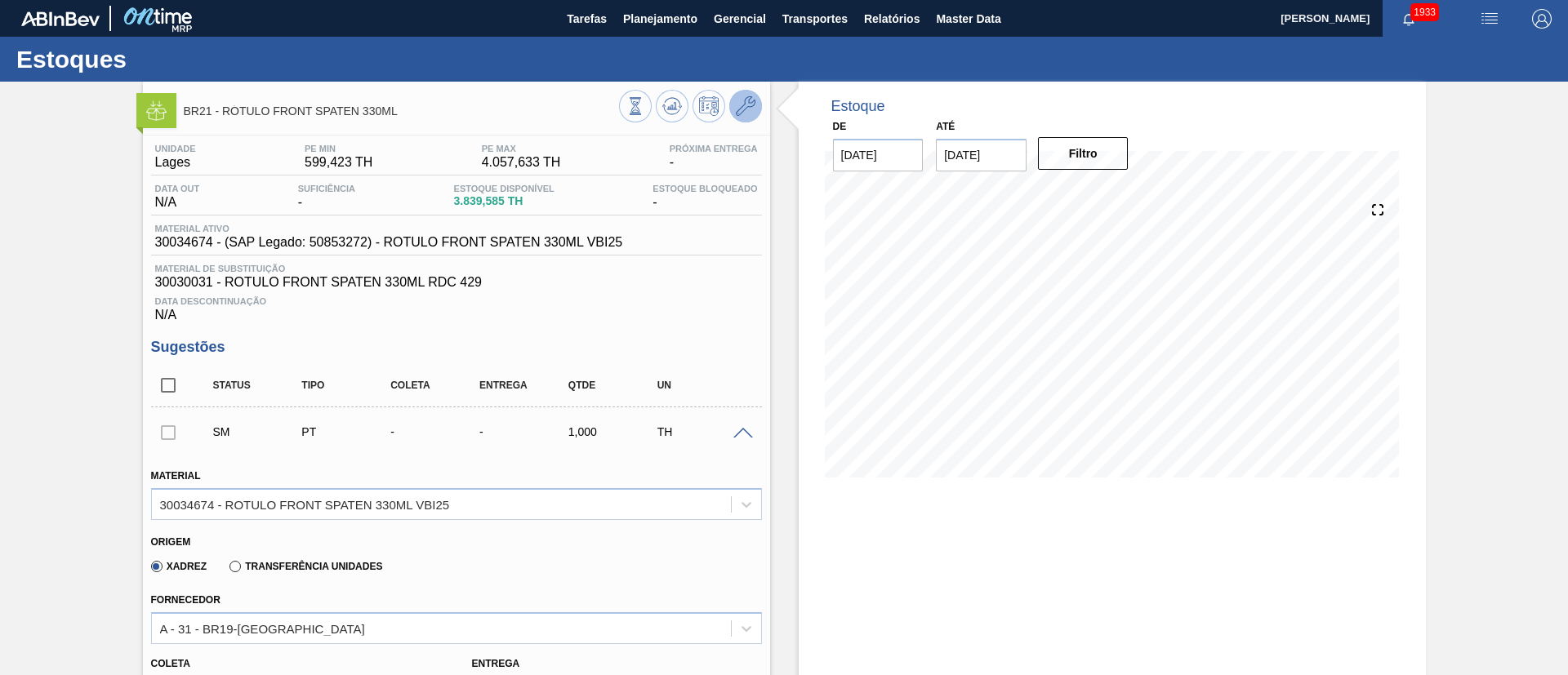
click at [745, 115] on icon at bounding box center [746, 106] width 20 height 20
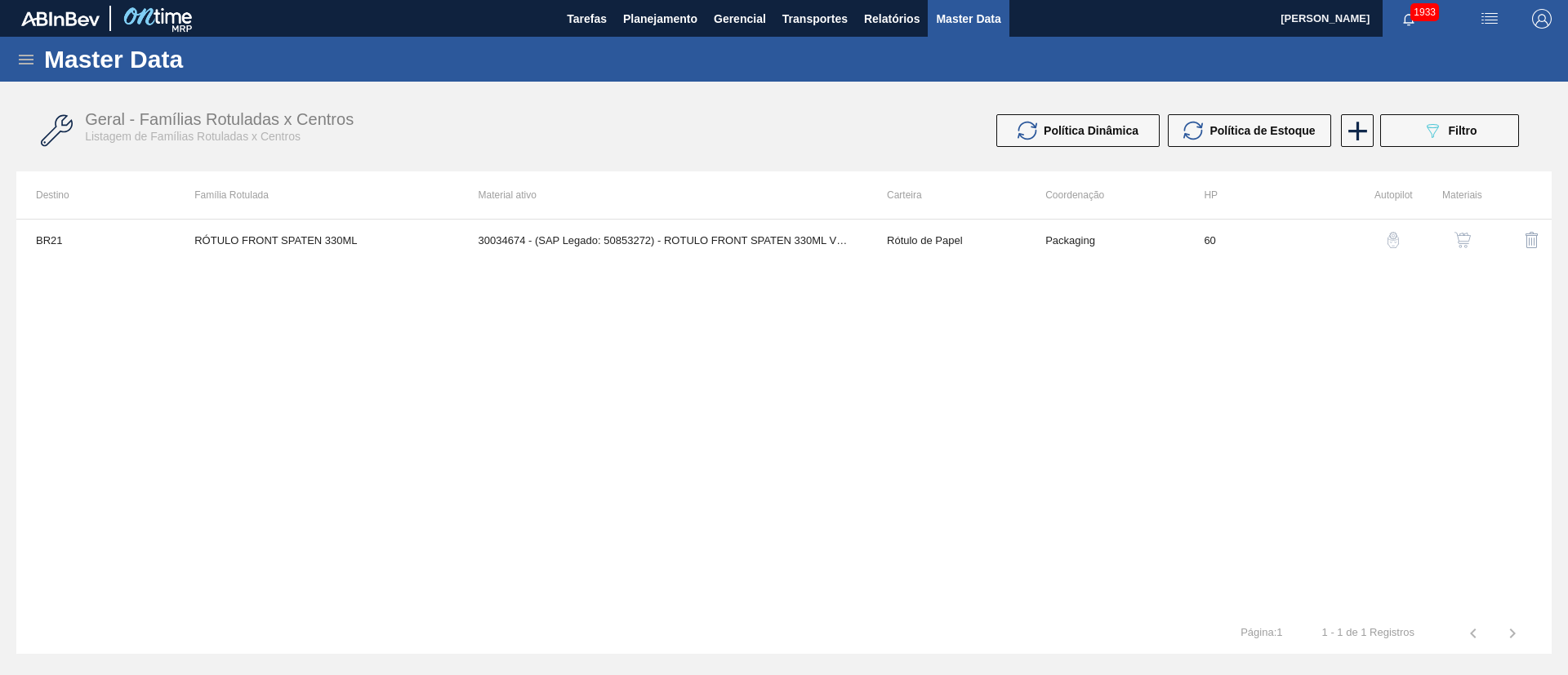
click at [1472, 250] on button "button" at bounding box center [1463, 240] width 39 height 39
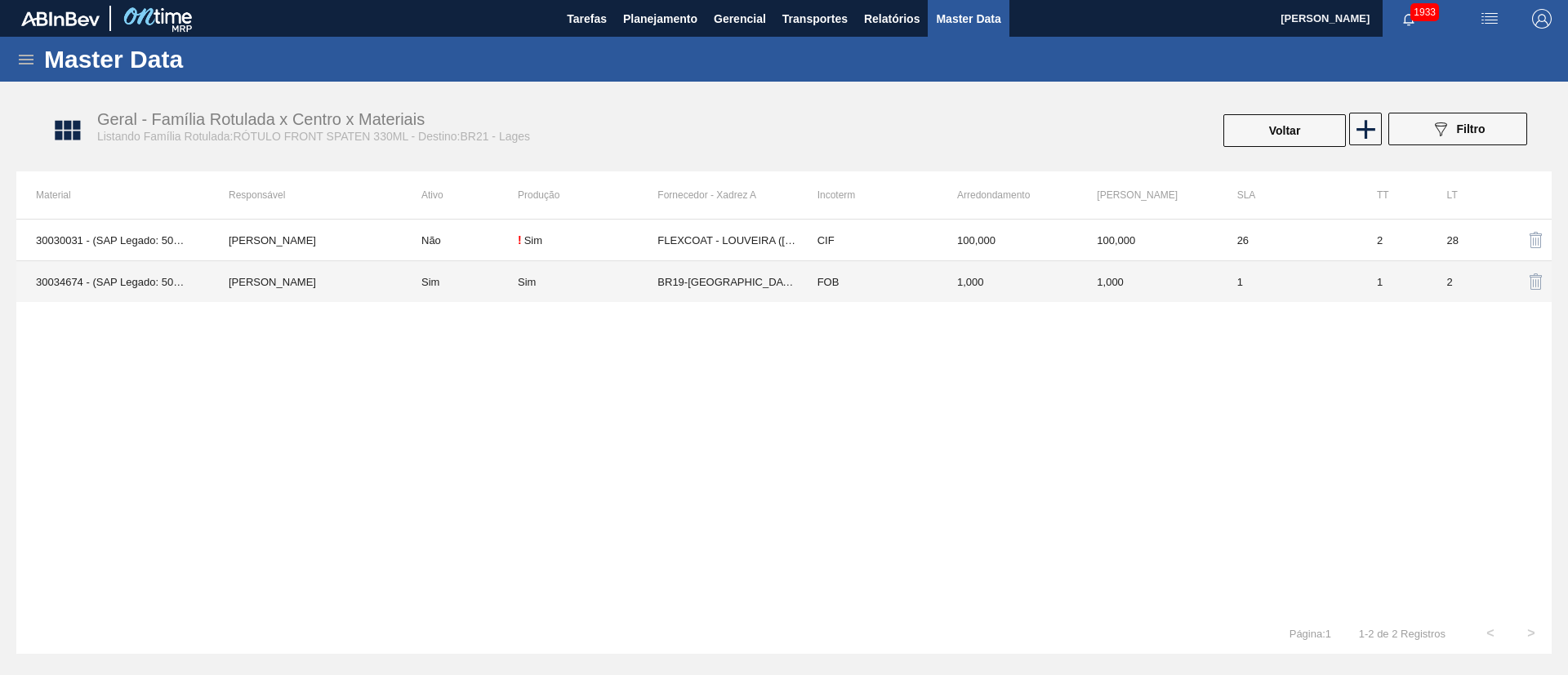
click at [507, 289] on td "Sim" at bounding box center [459, 282] width 116 height 42
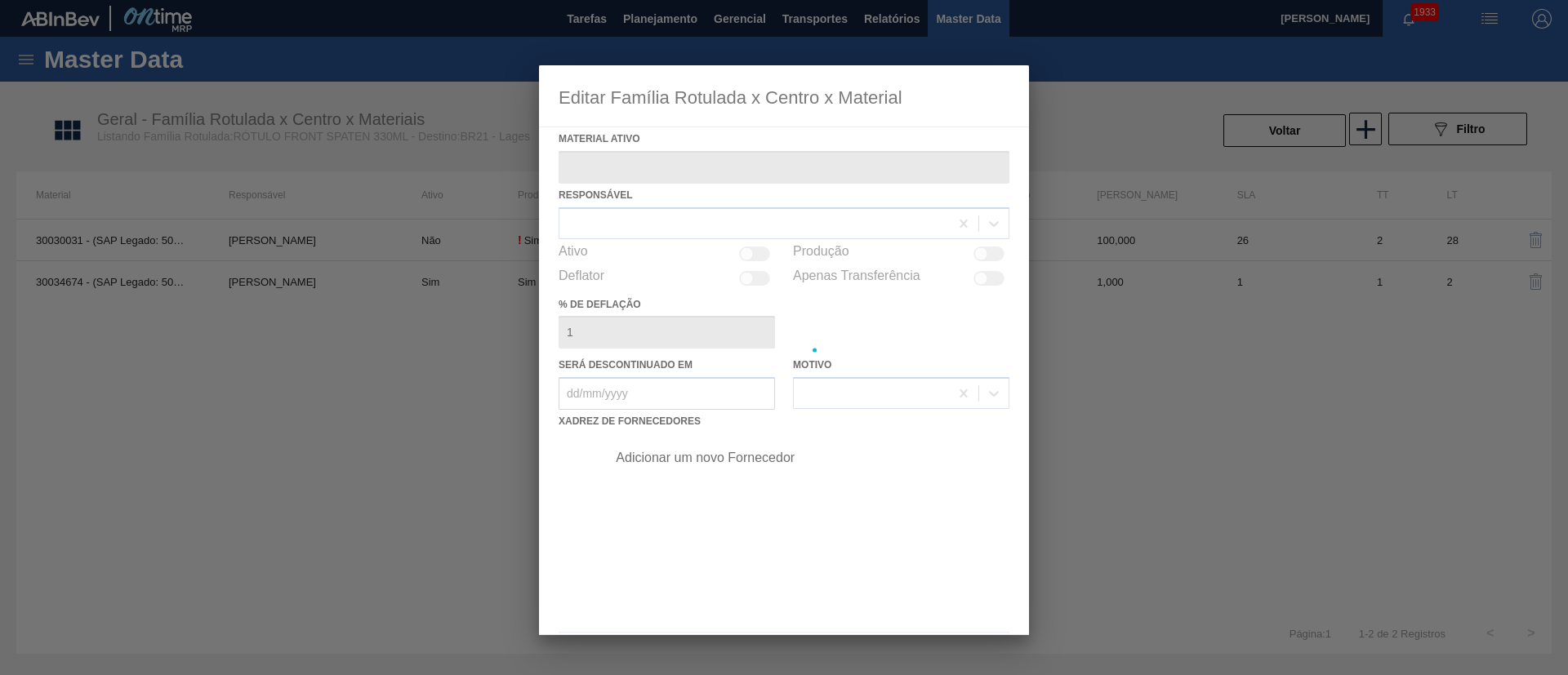
type ativo "30034674 - (SAP Legado: 50853272) - ROTULO FRONT SPATEN 330ML VBI25"
checkbox input "true"
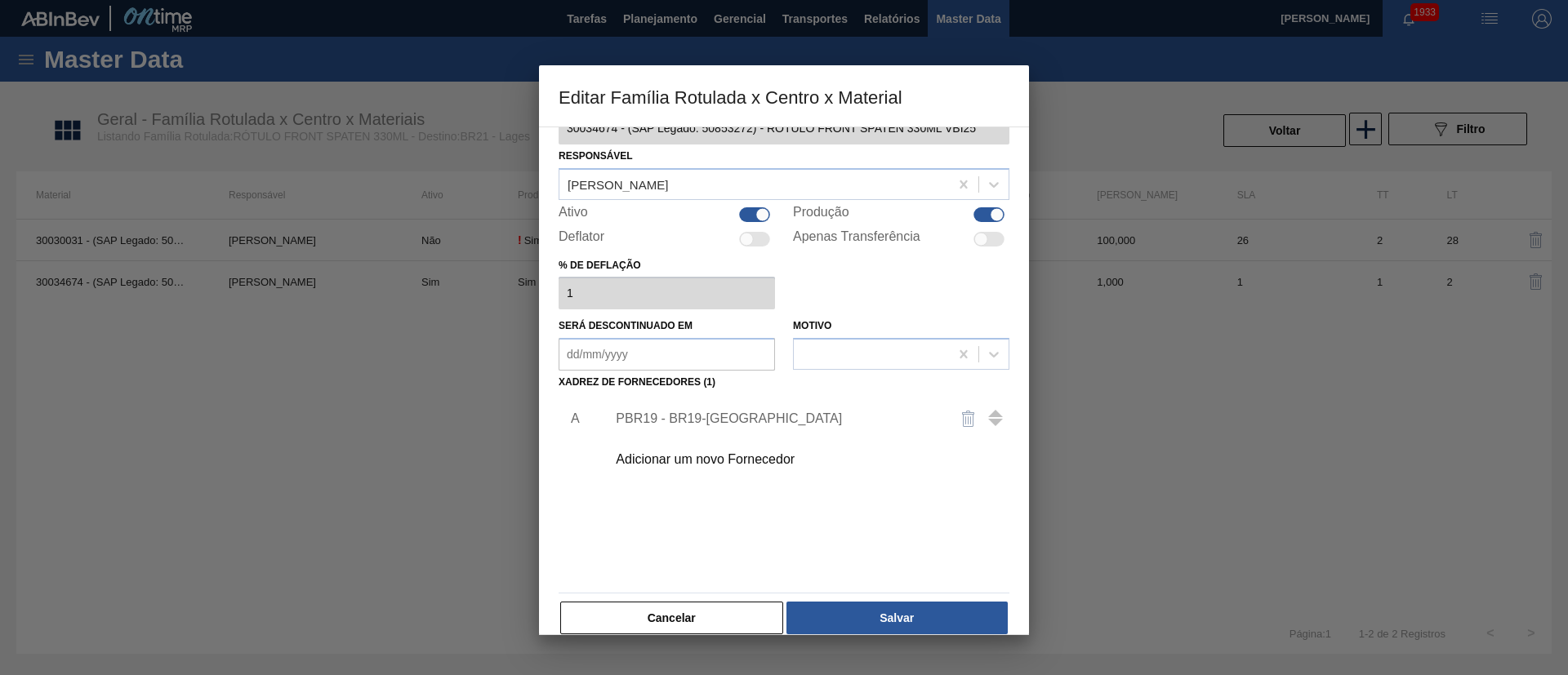
scroll to position [60, 0]
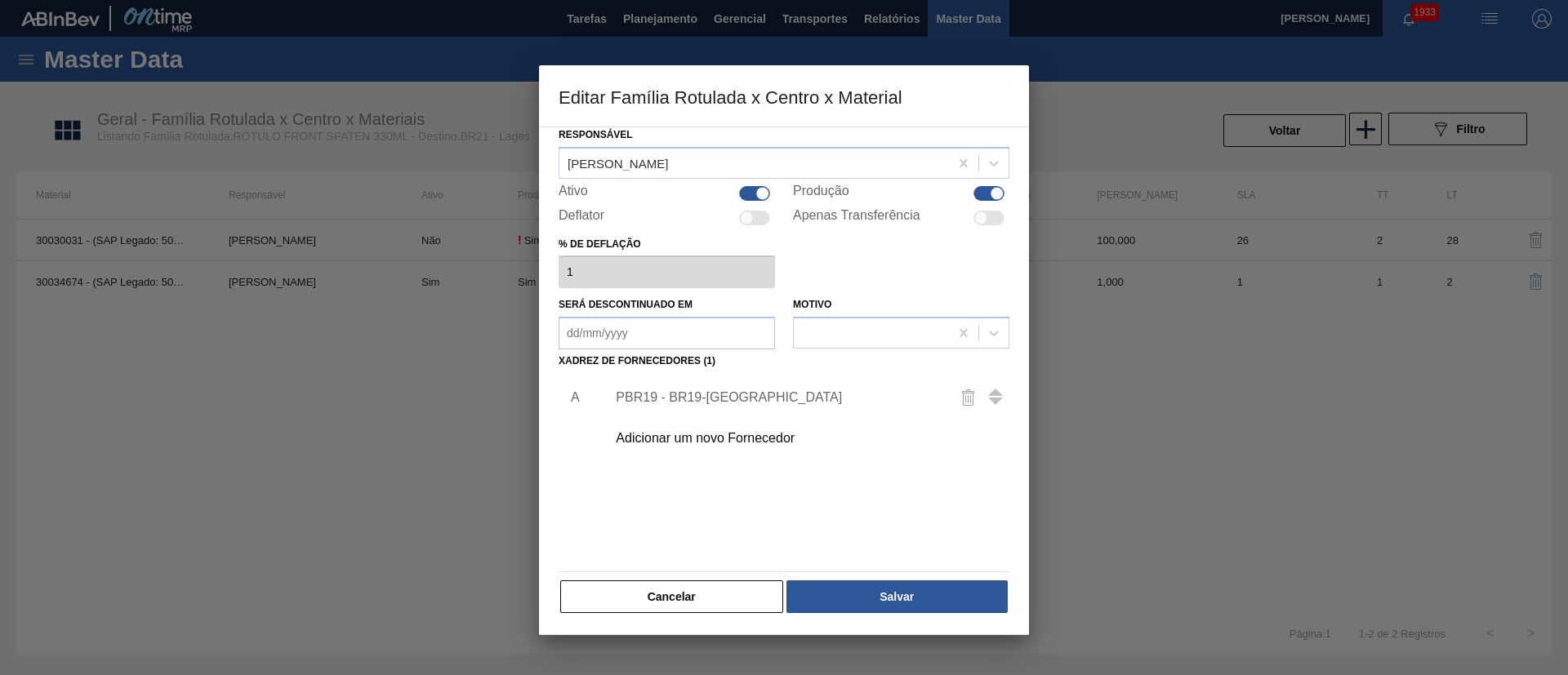
click at [679, 590] on button "Cancelar" at bounding box center [671, 597] width 223 height 33
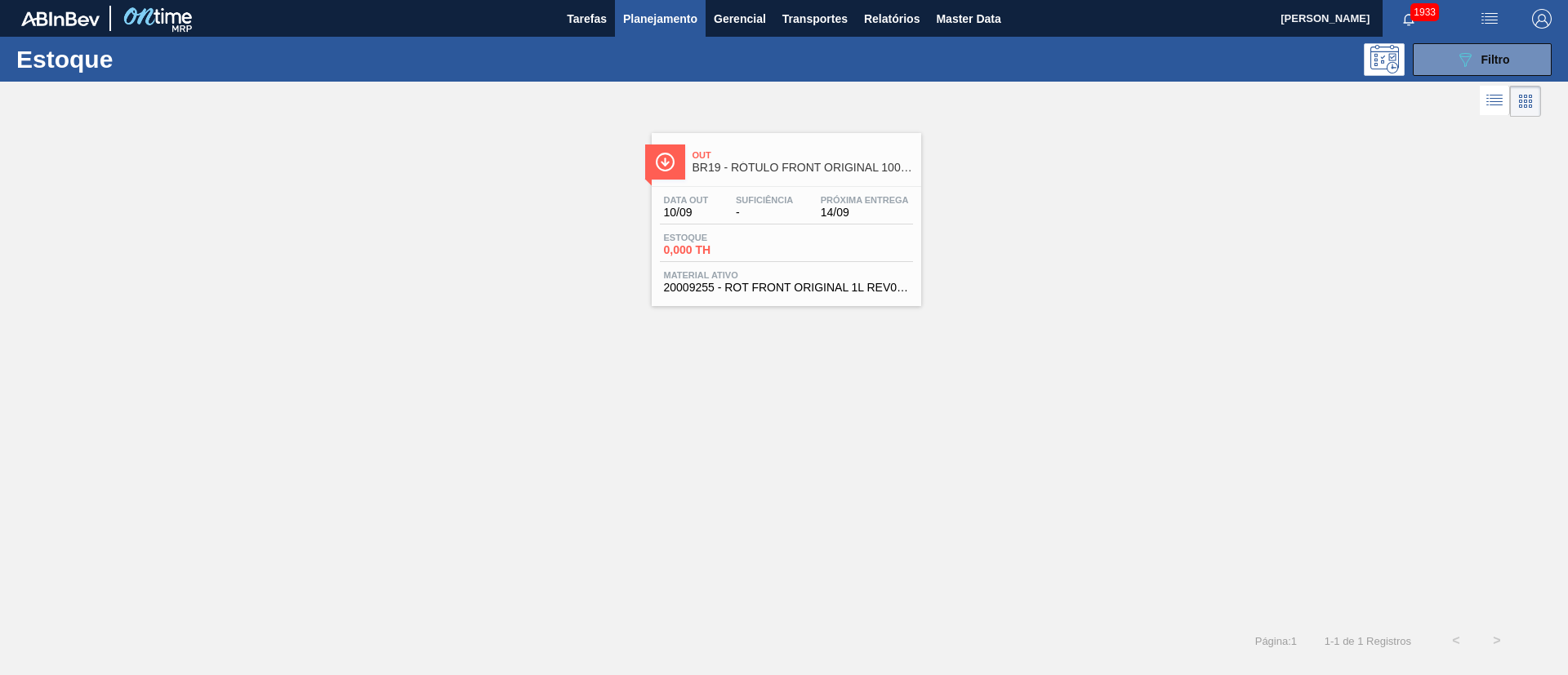
drag, startPoint x: 0, startPoint y: 0, endPoint x: 1440, endPoint y: 80, distance: 1442.2
click at [1464, 52] on icon "089F7B8B-B2A5-4AFE-B5C0-19BA573D28AC" at bounding box center [1465, 60] width 20 height 20
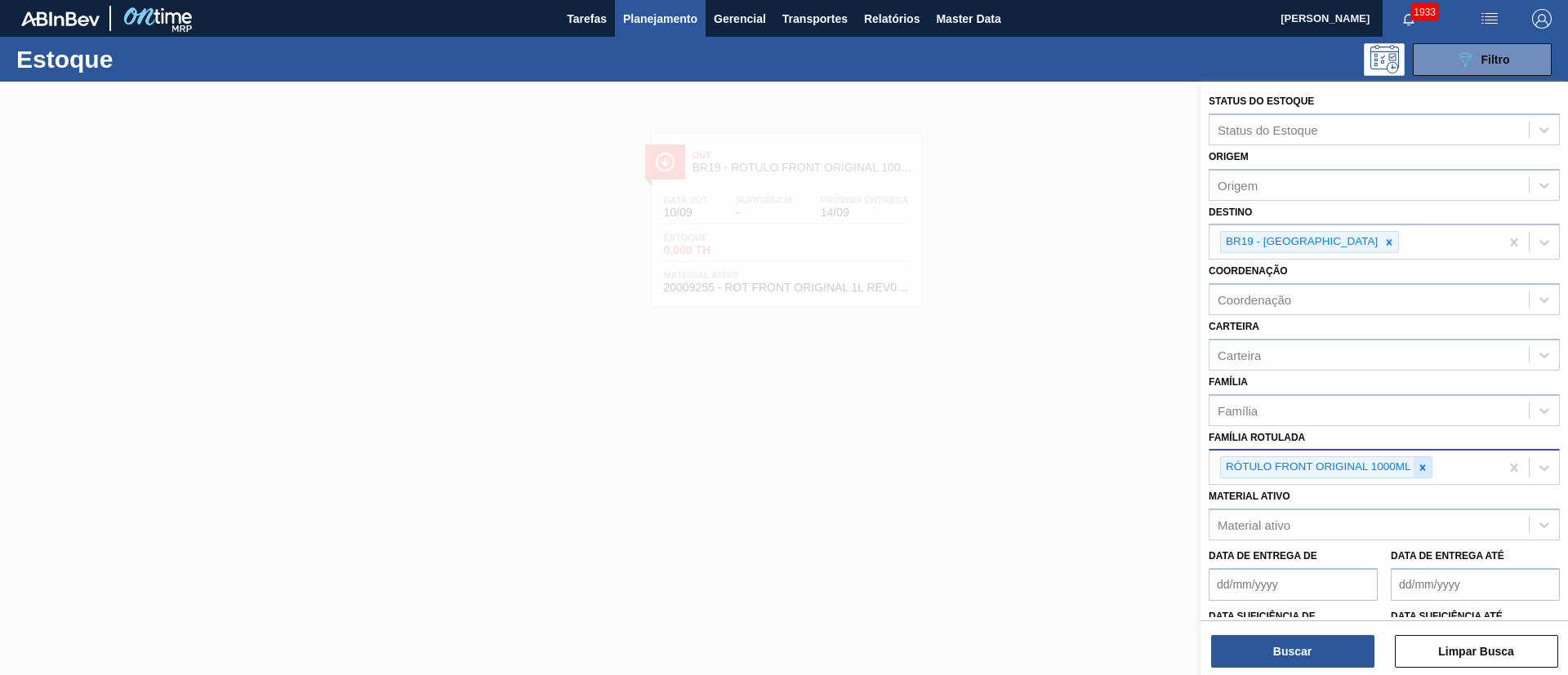
click at [1418, 468] on icon at bounding box center [1422, 467] width 11 height 11
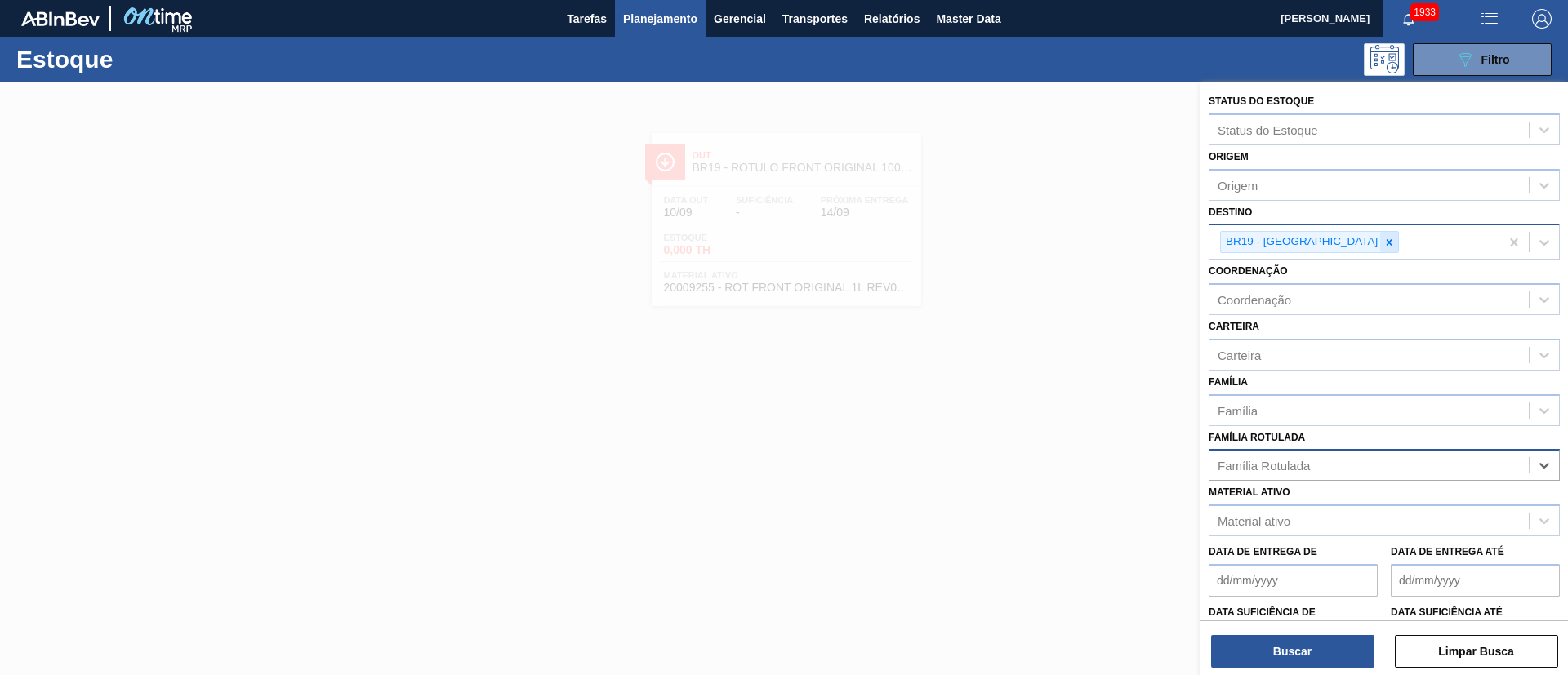
click at [1383, 243] on icon at bounding box center [1389, 243] width 11 height 11
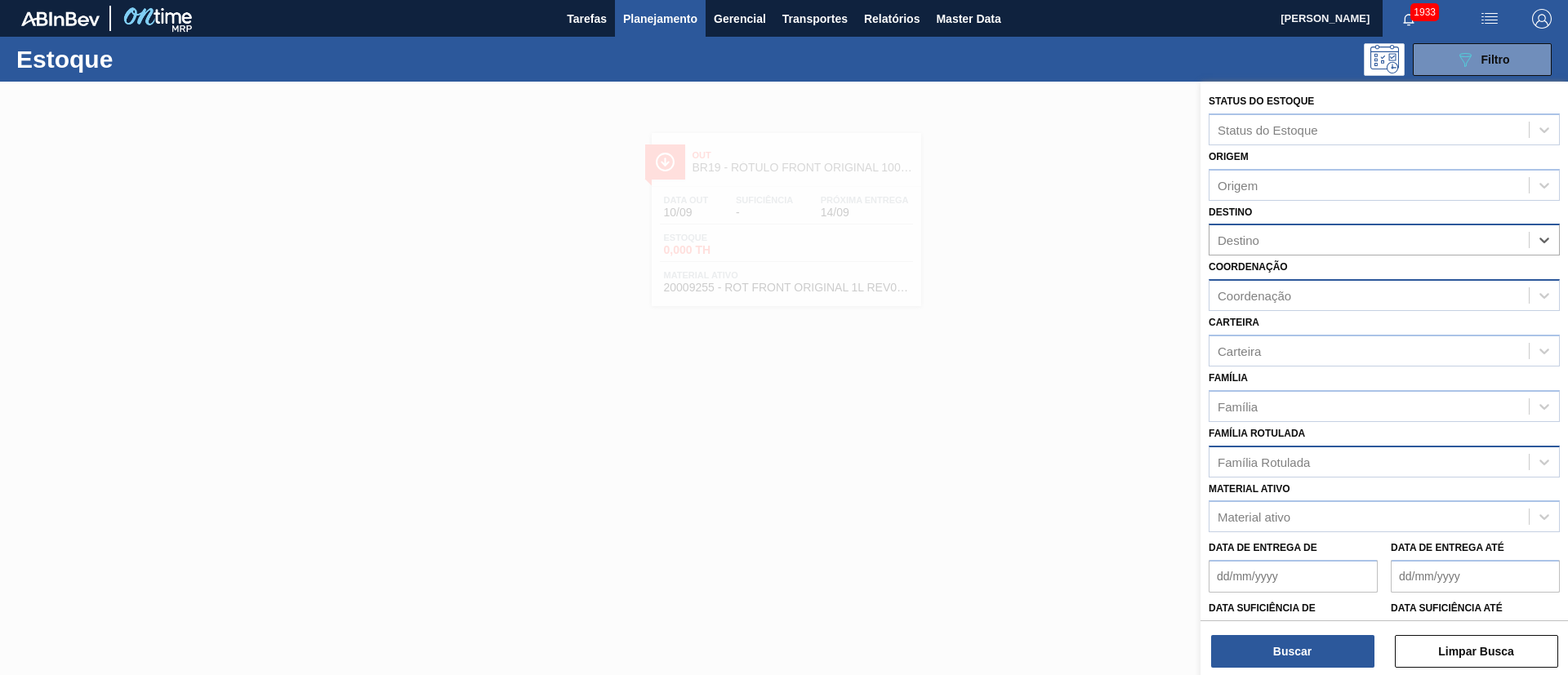
click at [1234, 289] on div "Coordenação" at bounding box center [1254, 296] width 74 height 14
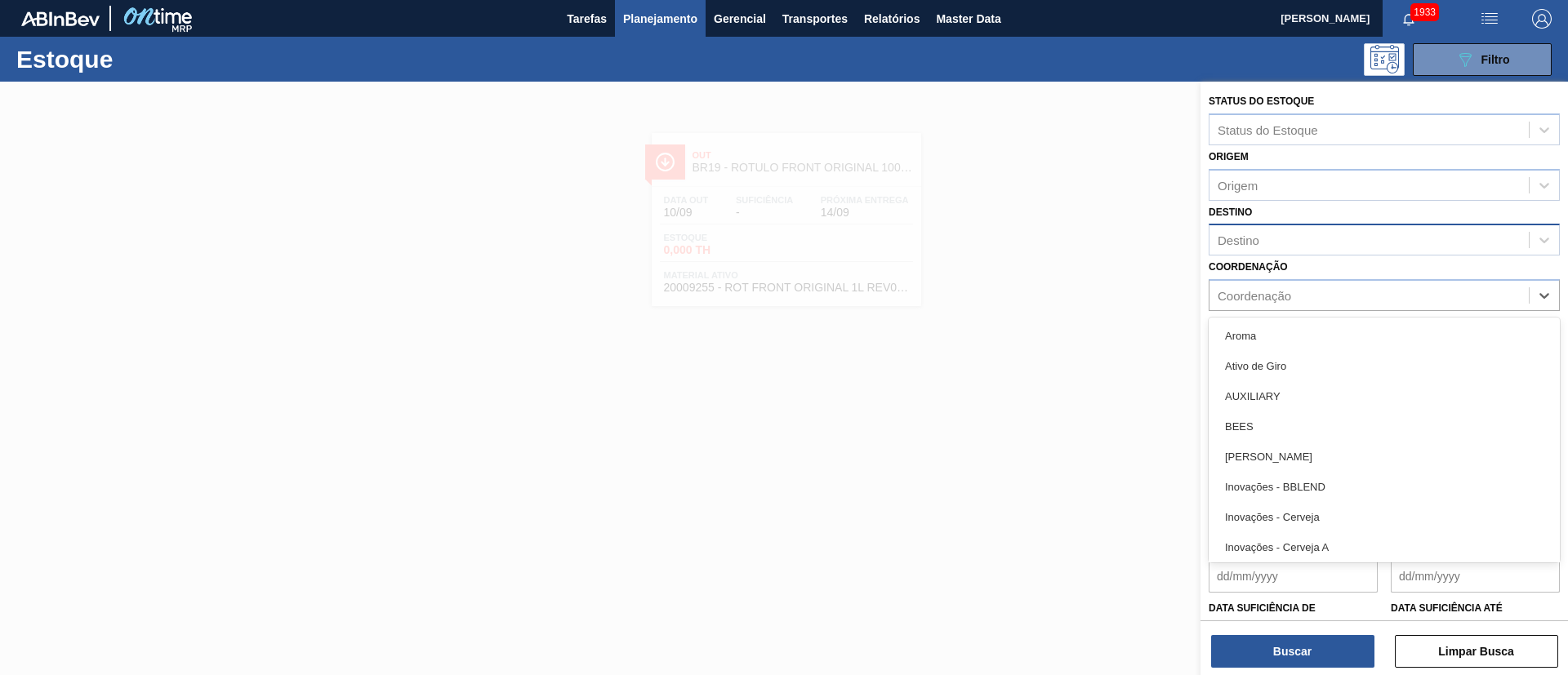
click at [1277, 243] on div "Destino" at bounding box center [1369, 240] width 320 height 24
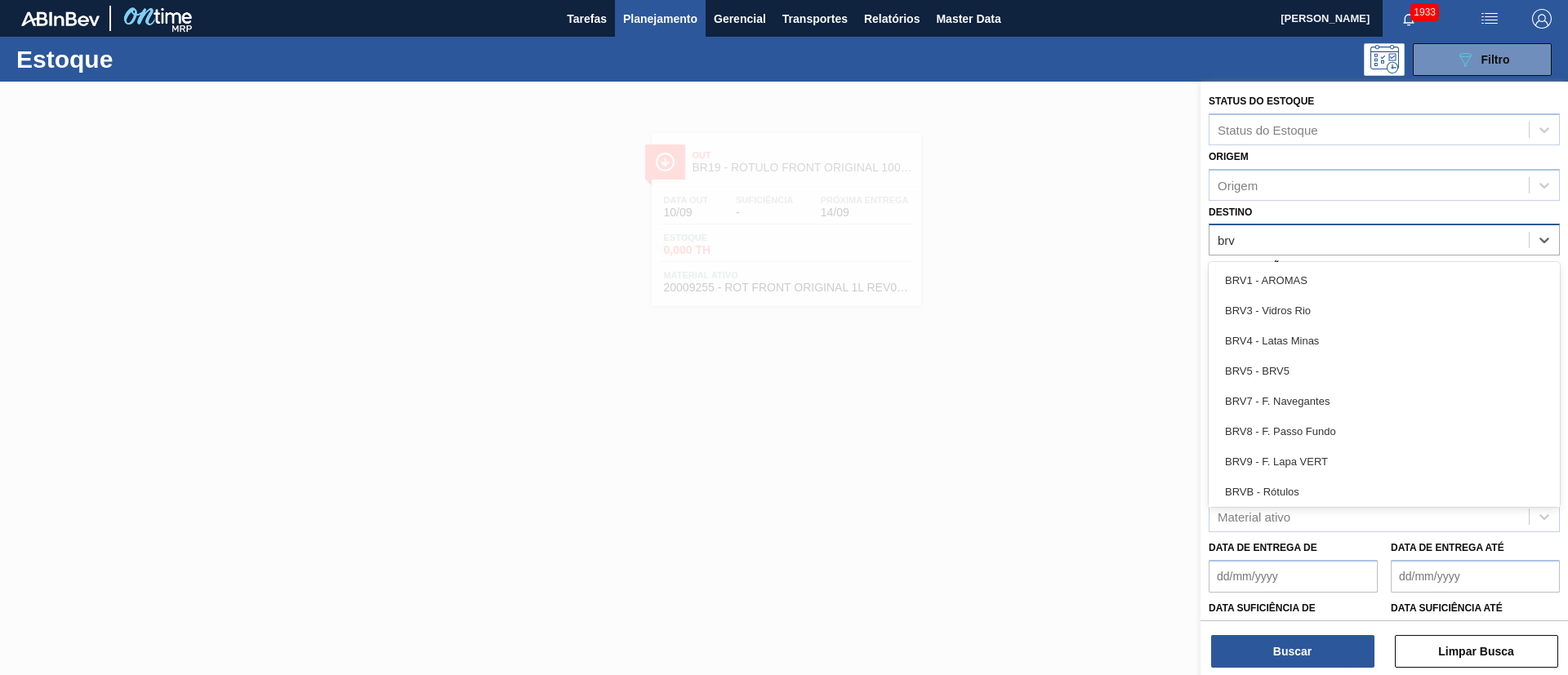
type input "brv3"
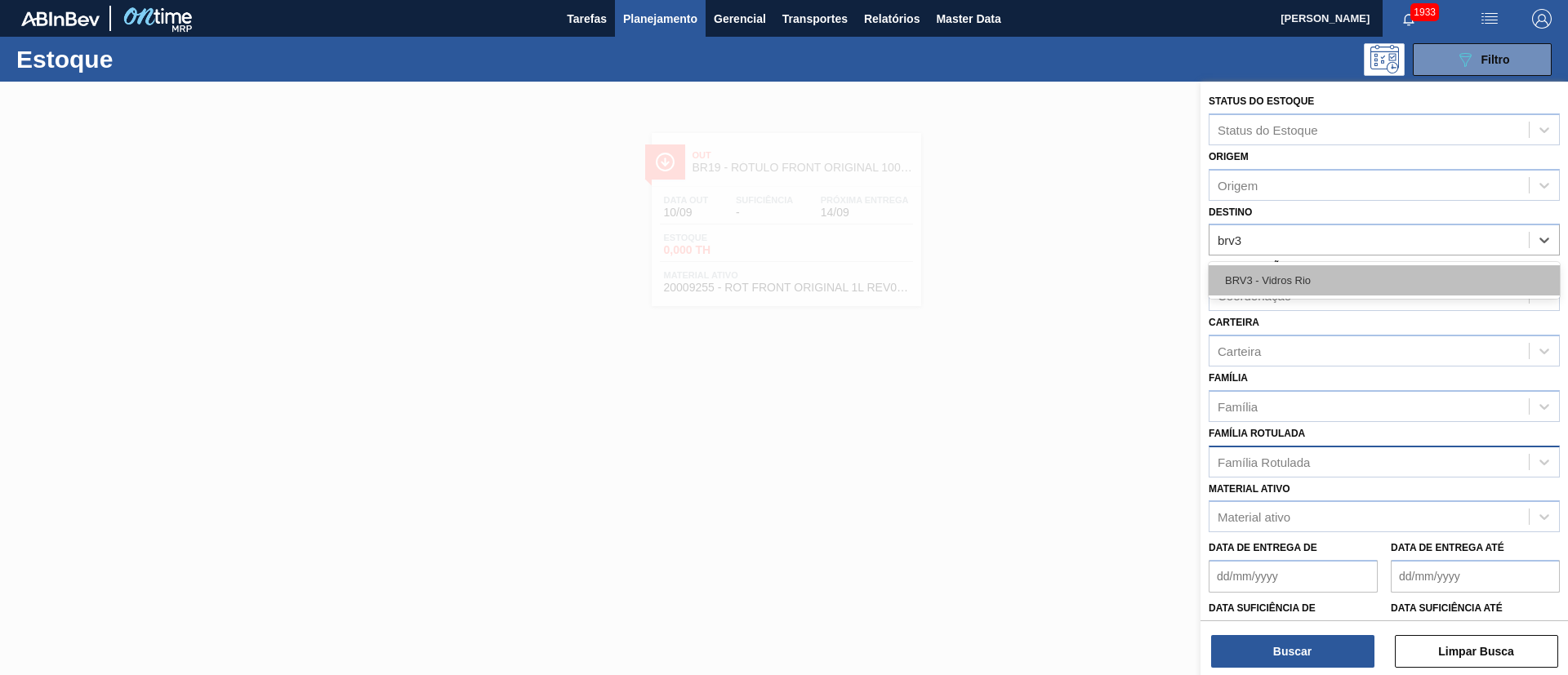
click at [1275, 270] on div "BRV3 - Vidros Rio" at bounding box center [1383, 280] width 351 height 30
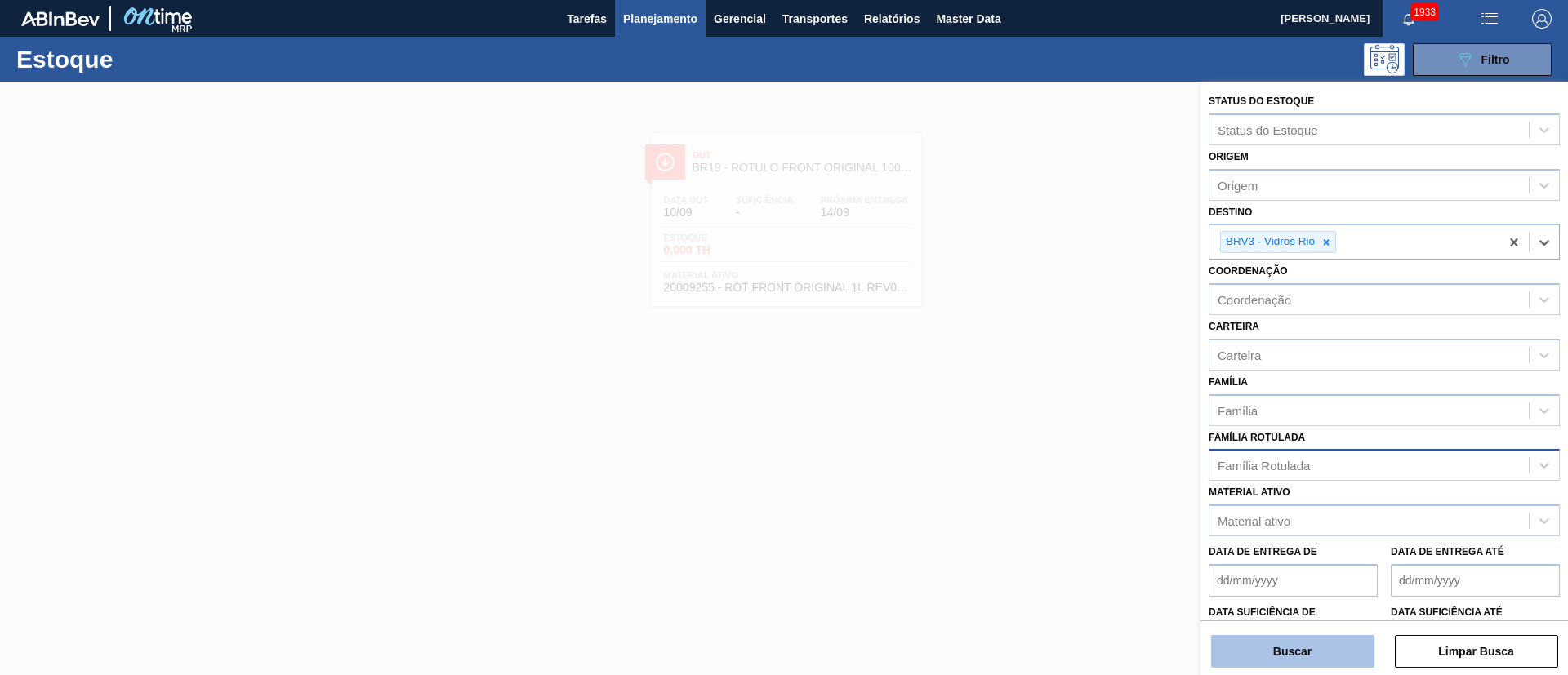
click at [1288, 649] on button "Buscar" at bounding box center [1292, 651] width 164 height 33
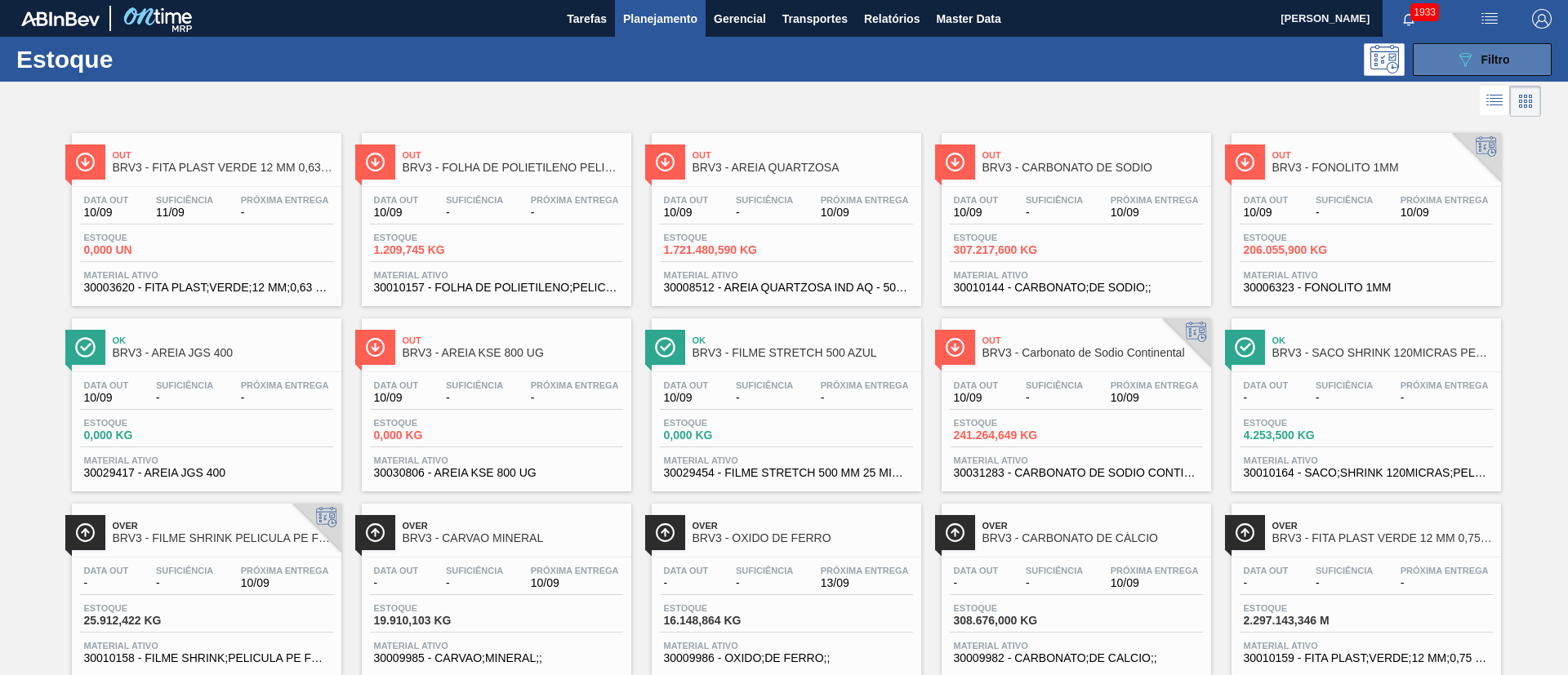
click at [1457, 65] on icon "089F7B8B-B2A5-4AFE-B5C0-19BA573D28AC" at bounding box center [1465, 60] width 20 height 20
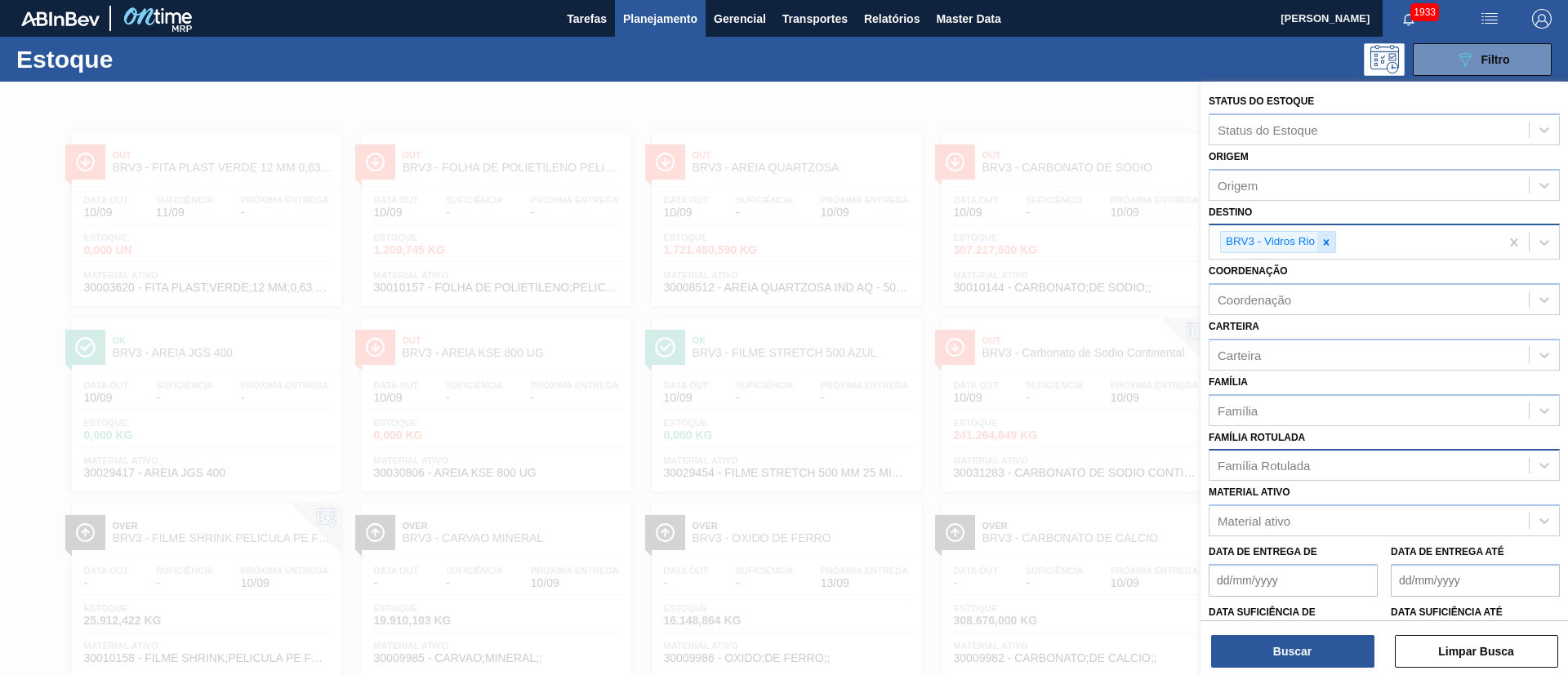
click at [1323, 246] on icon at bounding box center [1326, 243] width 11 height 11
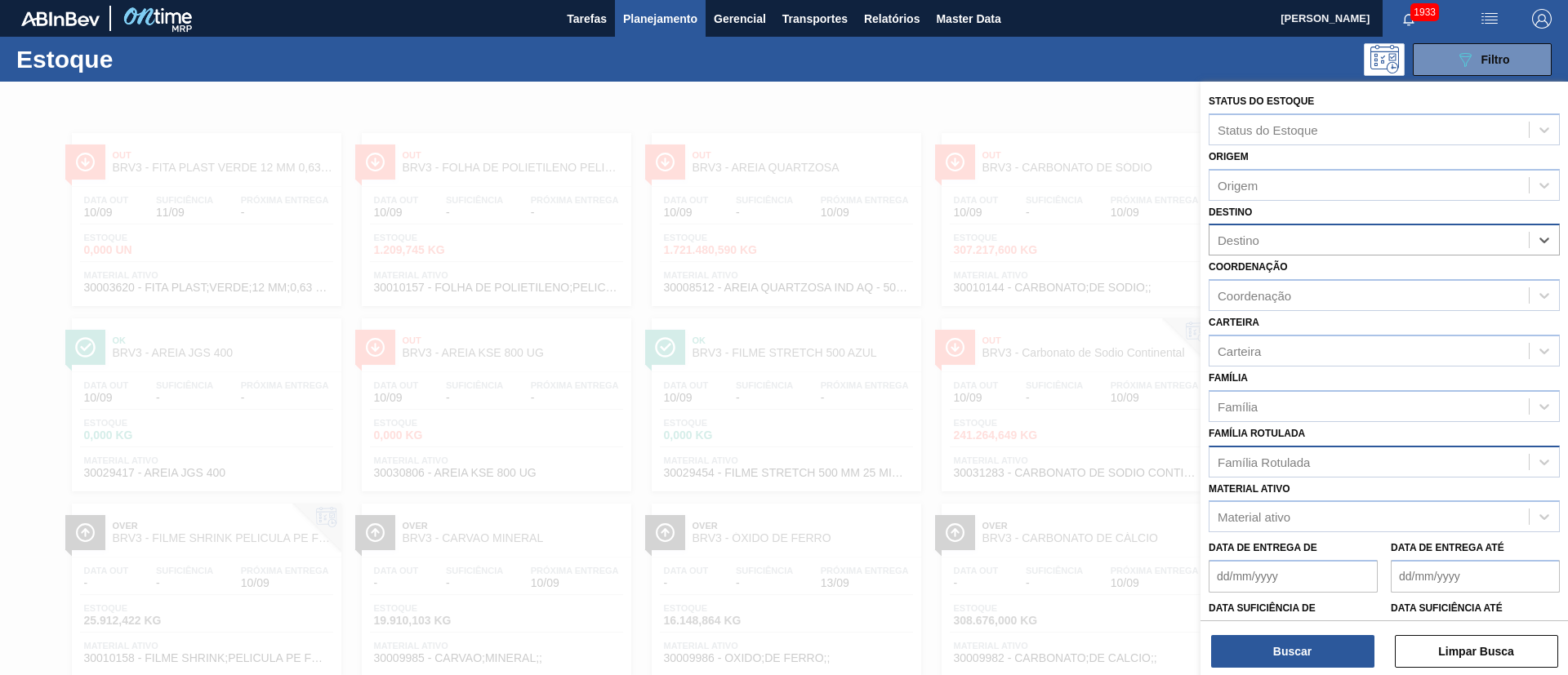
click at [634, 36] on button "Planejamento" at bounding box center [660, 18] width 91 height 37
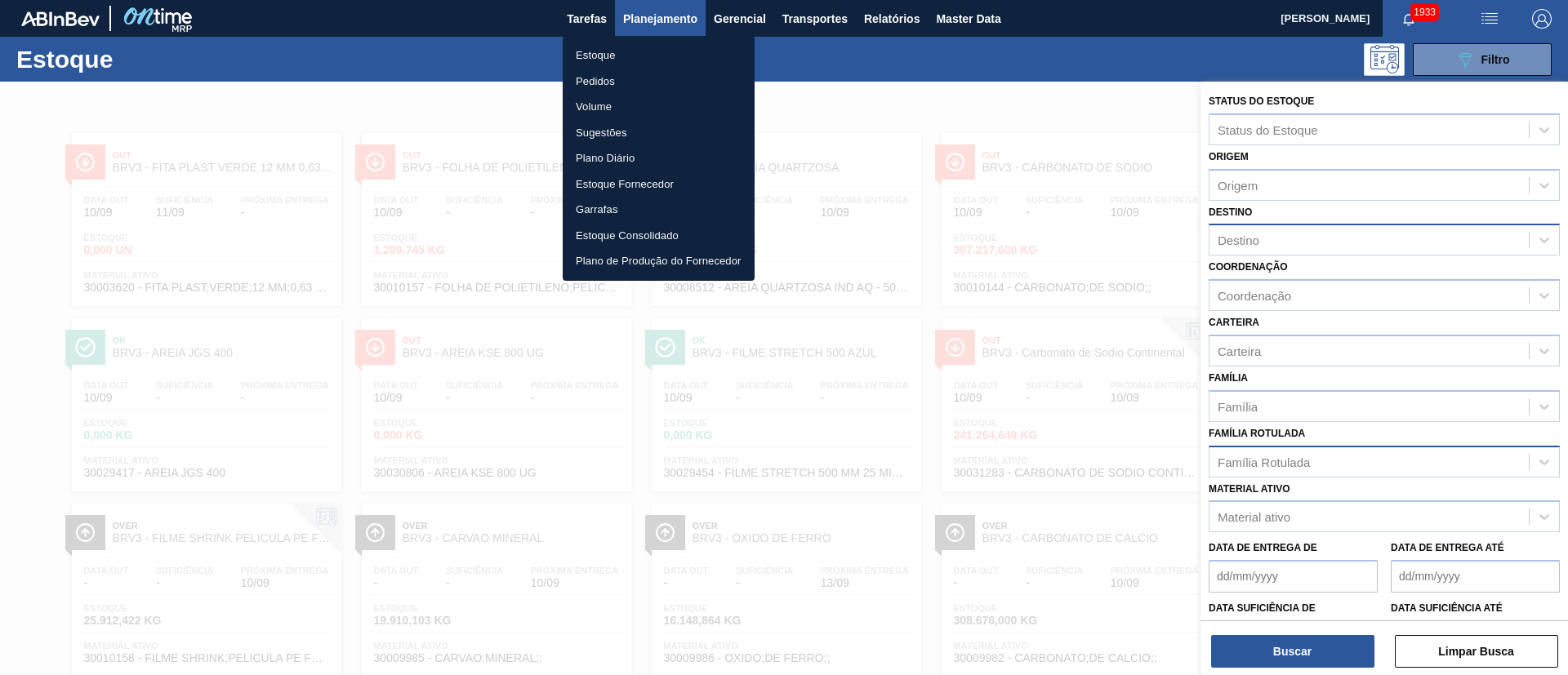
click at [598, 75] on li "Pedidos" at bounding box center [658, 82] width 192 height 26
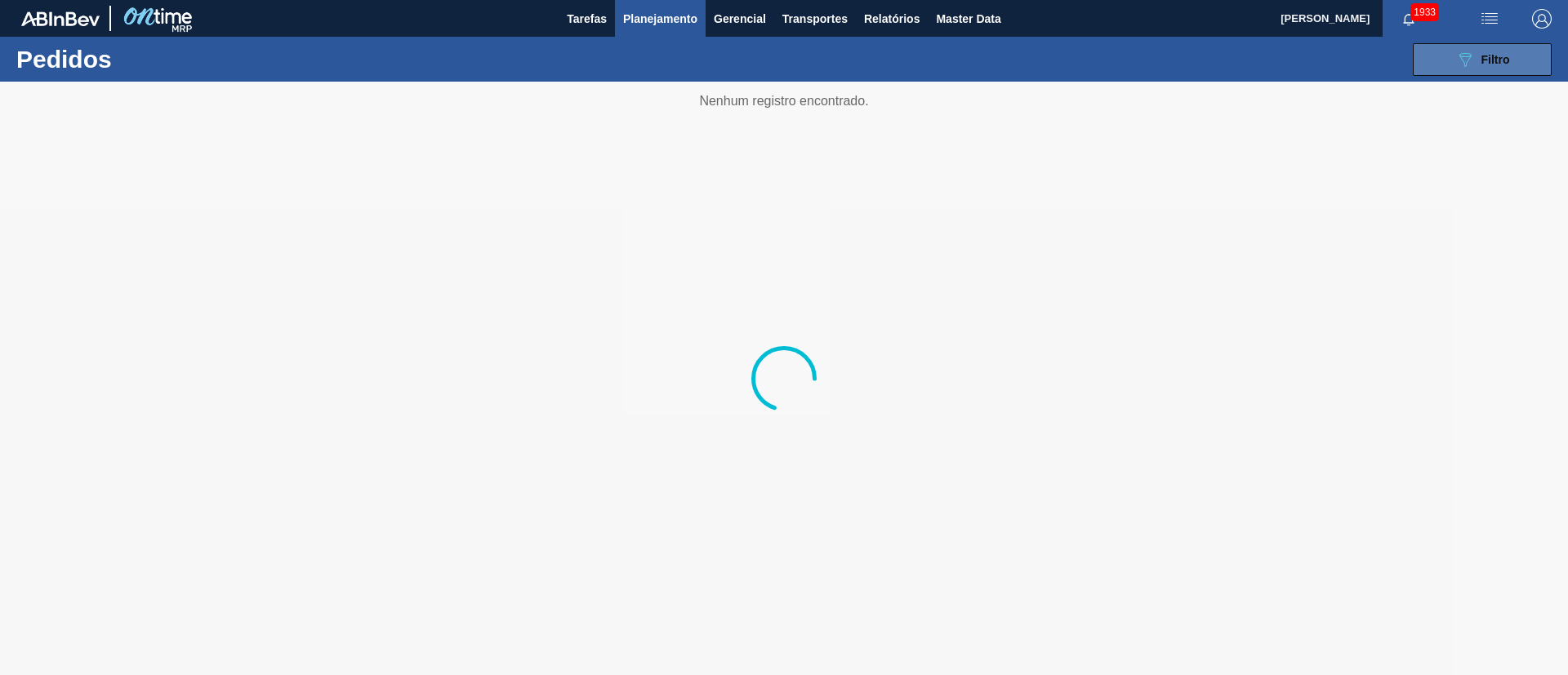
click at [1491, 61] on span "Filtro" at bounding box center [1495, 60] width 29 height 13
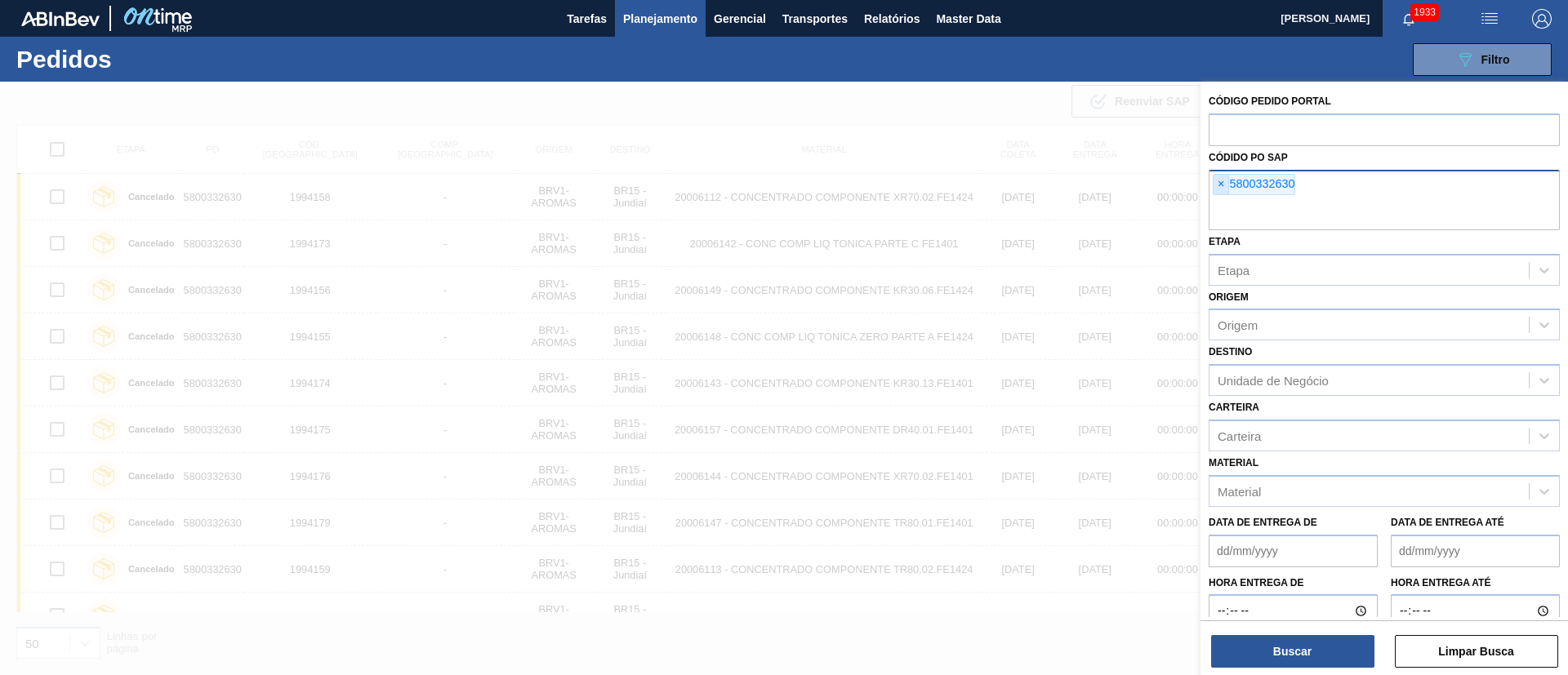
click at [1217, 188] on span "×" at bounding box center [1221, 185] width 16 height 20
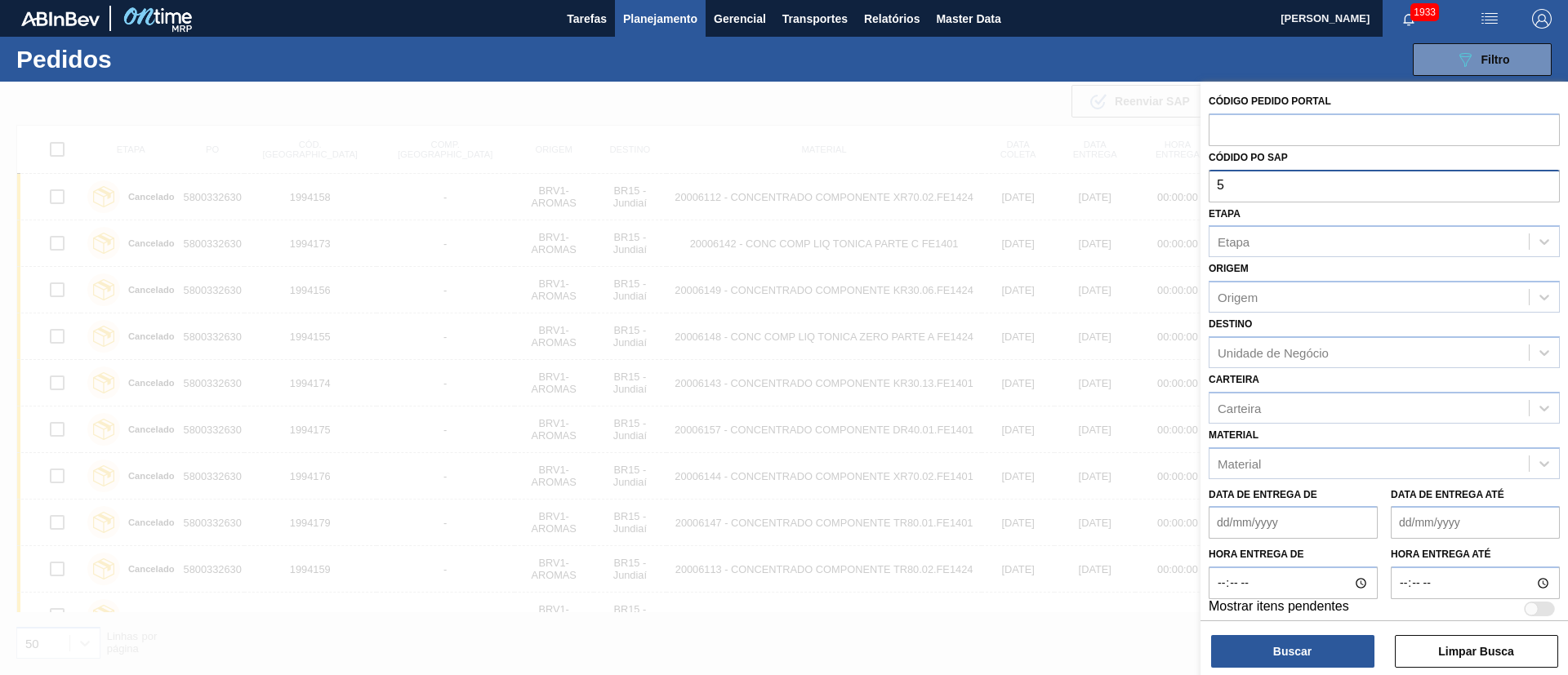
type input "50"
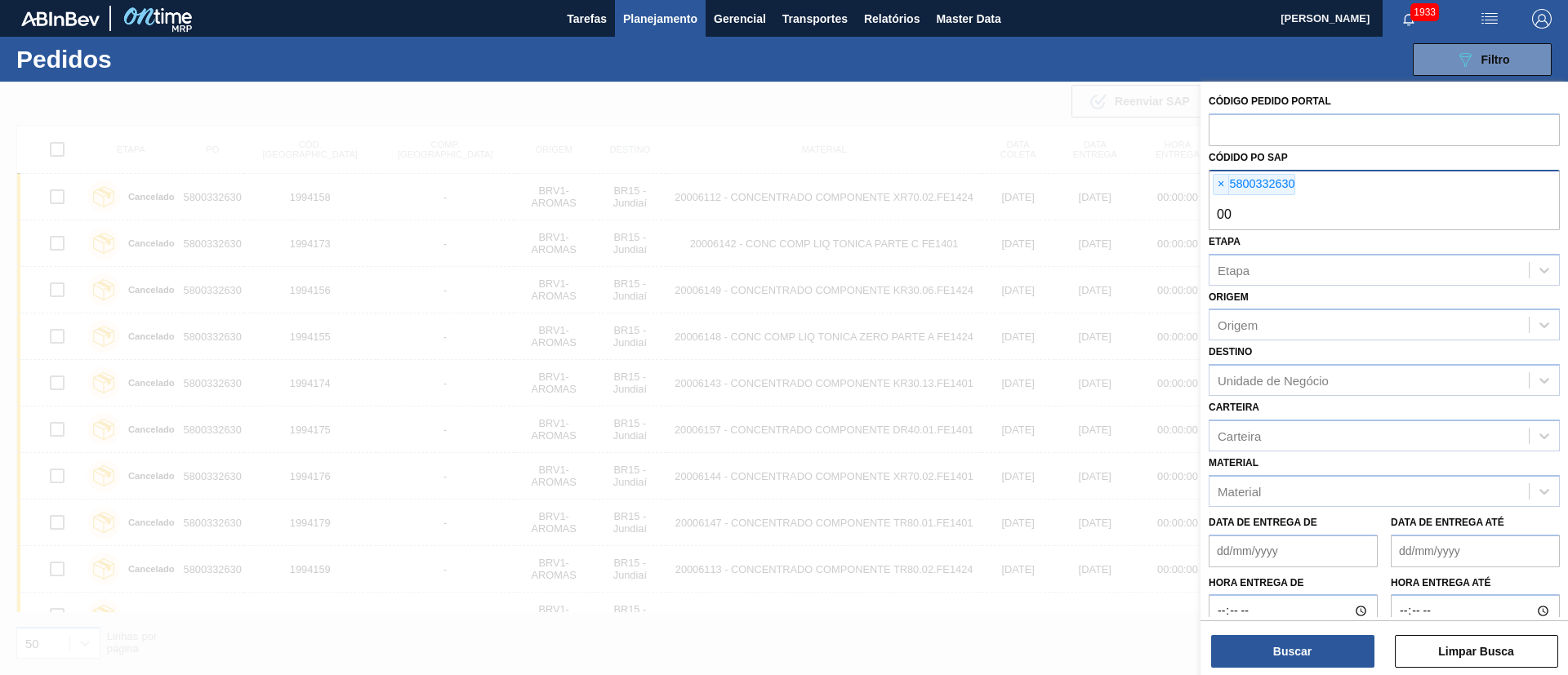
type input "0"
type input "5800314541"
click at [1228, 180] on span "×" at bounding box center [1221, 185] width 16 height 20
click at [1304, 650] on button "Buscar" at bounding box center [1292, 651] width 164 height 33
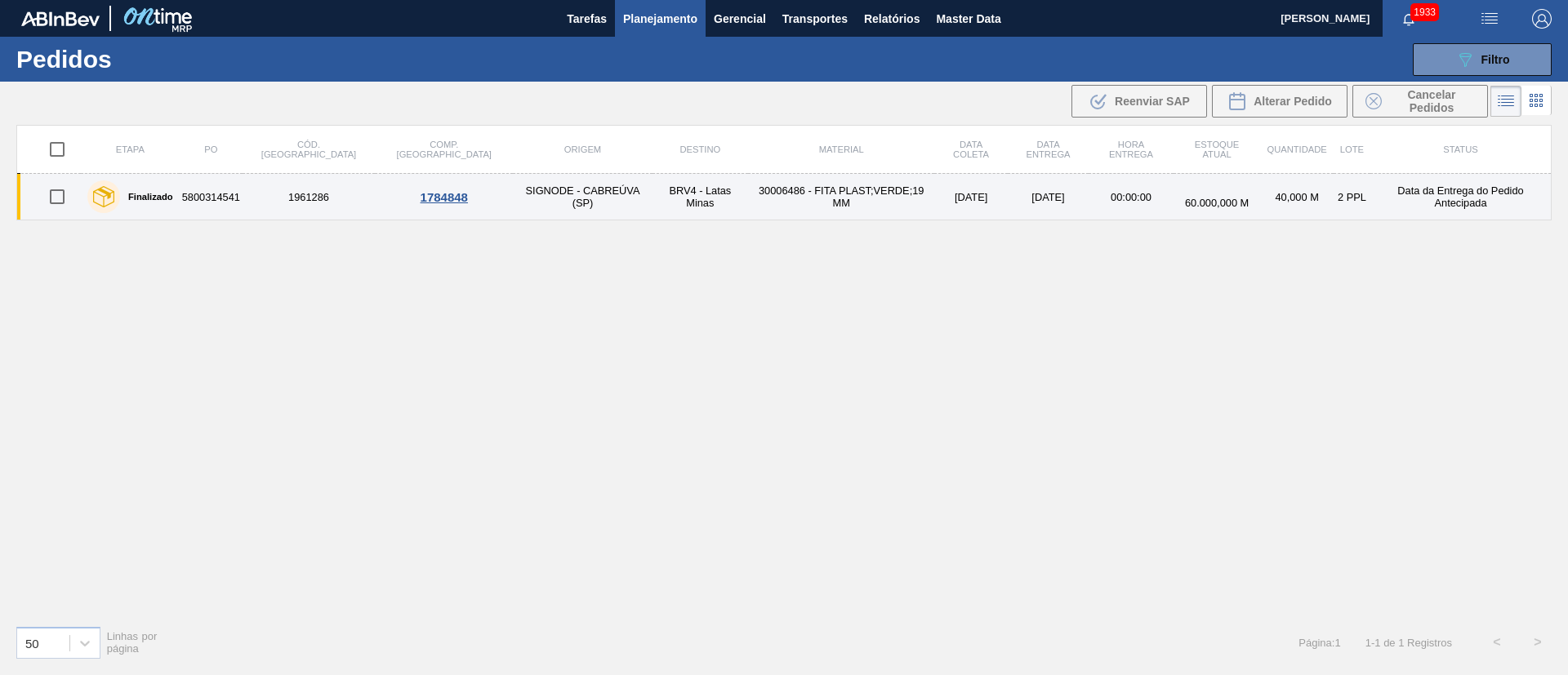
click at [560, 194] on td "SIGNODE - CABREÚVA (SP)" at bounding box center [582, 197] width 139 height 47
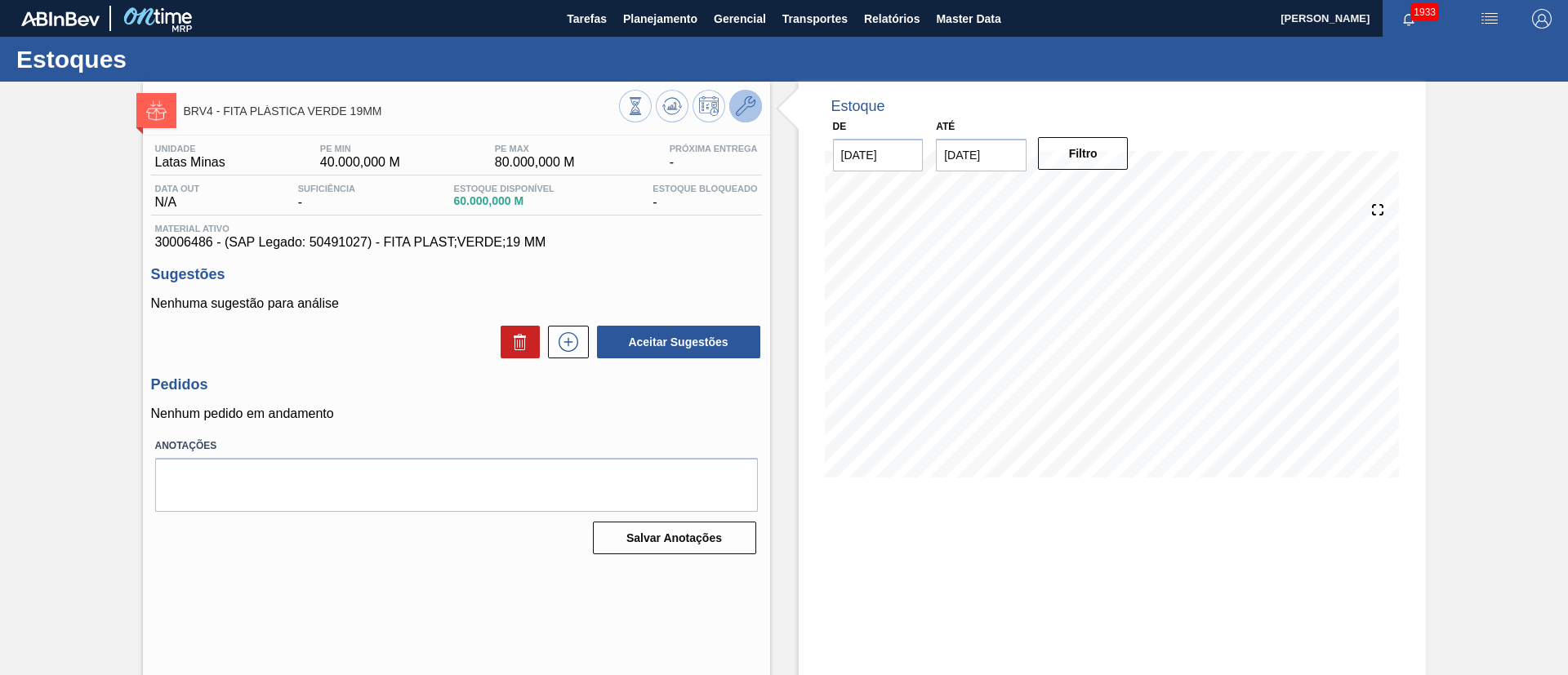
click at [749, 95] on button at bounding box center [746, 106] width 33 height 33
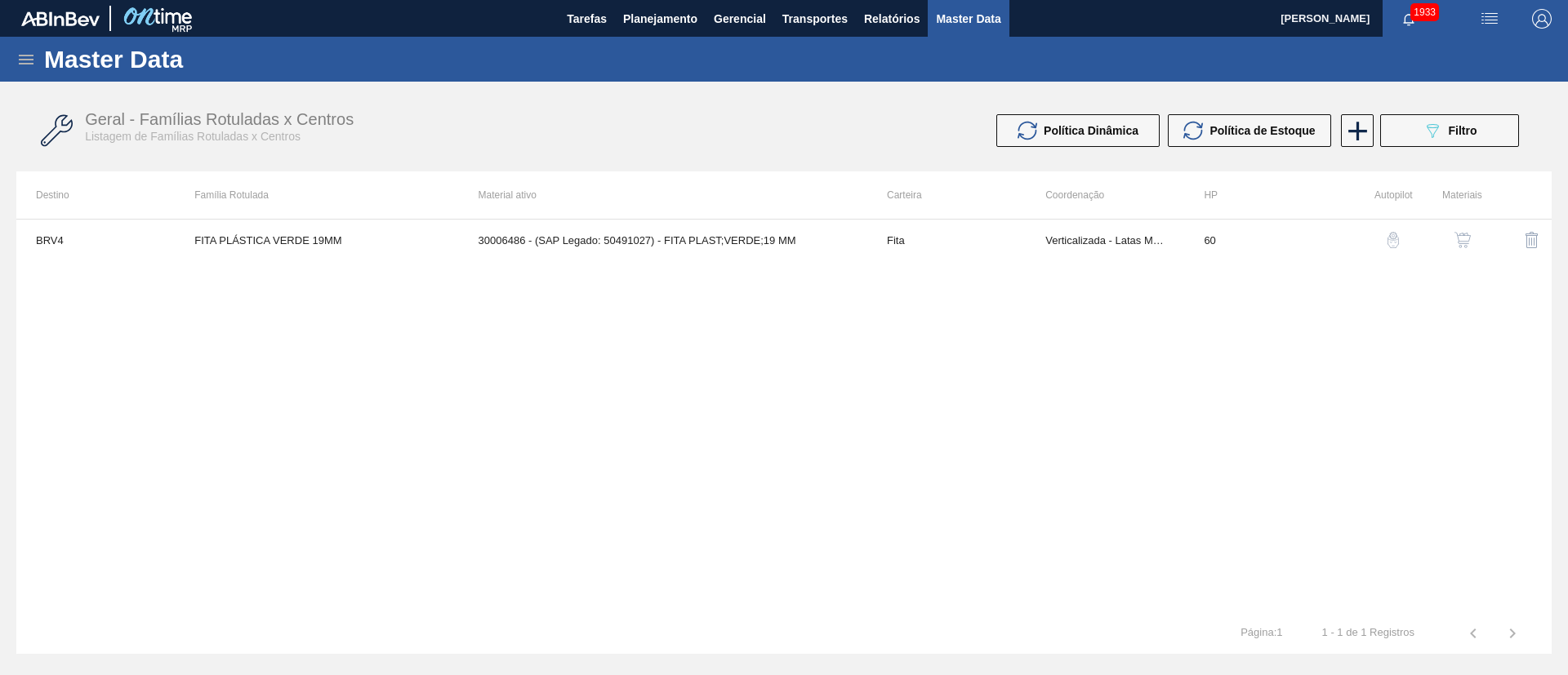
click at [1454, 244] on img "button" at bounding box center [1463, 240] width 16 height 16
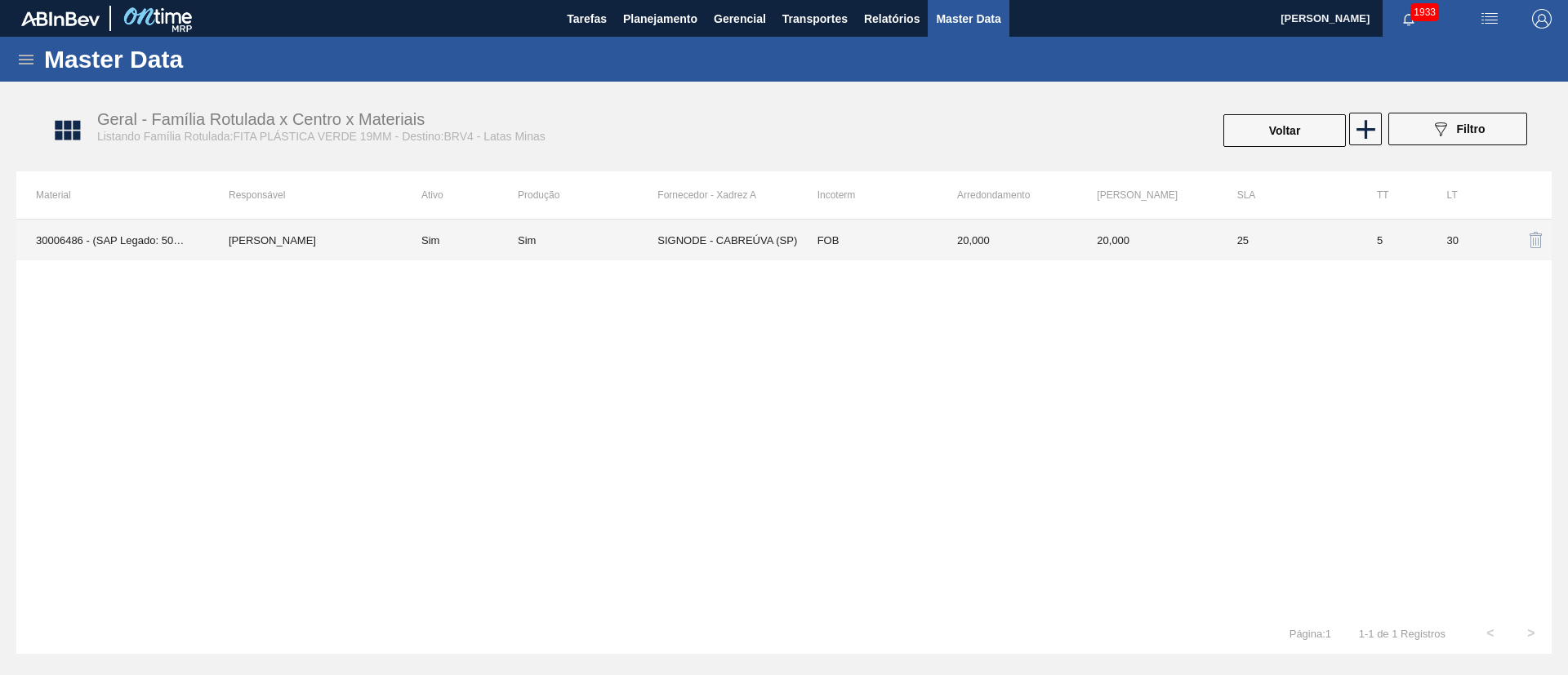
click at [503, 249] on td "Sim" at bounding box center [459, 240] width 116 height 41
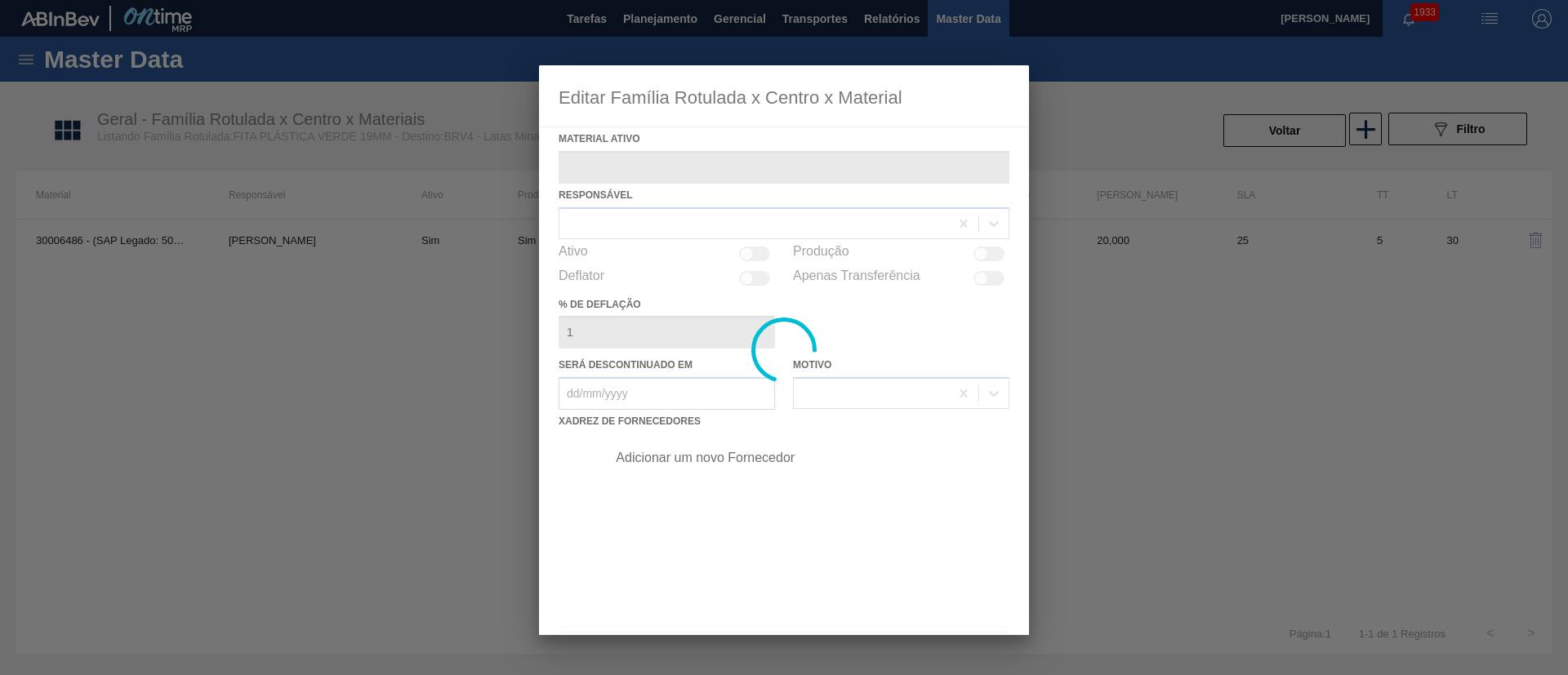
type ativo "30006486 - (SAP Legado: 50491027) - FITA PLAST;VERDE;19 MM"
checkbox input "true"
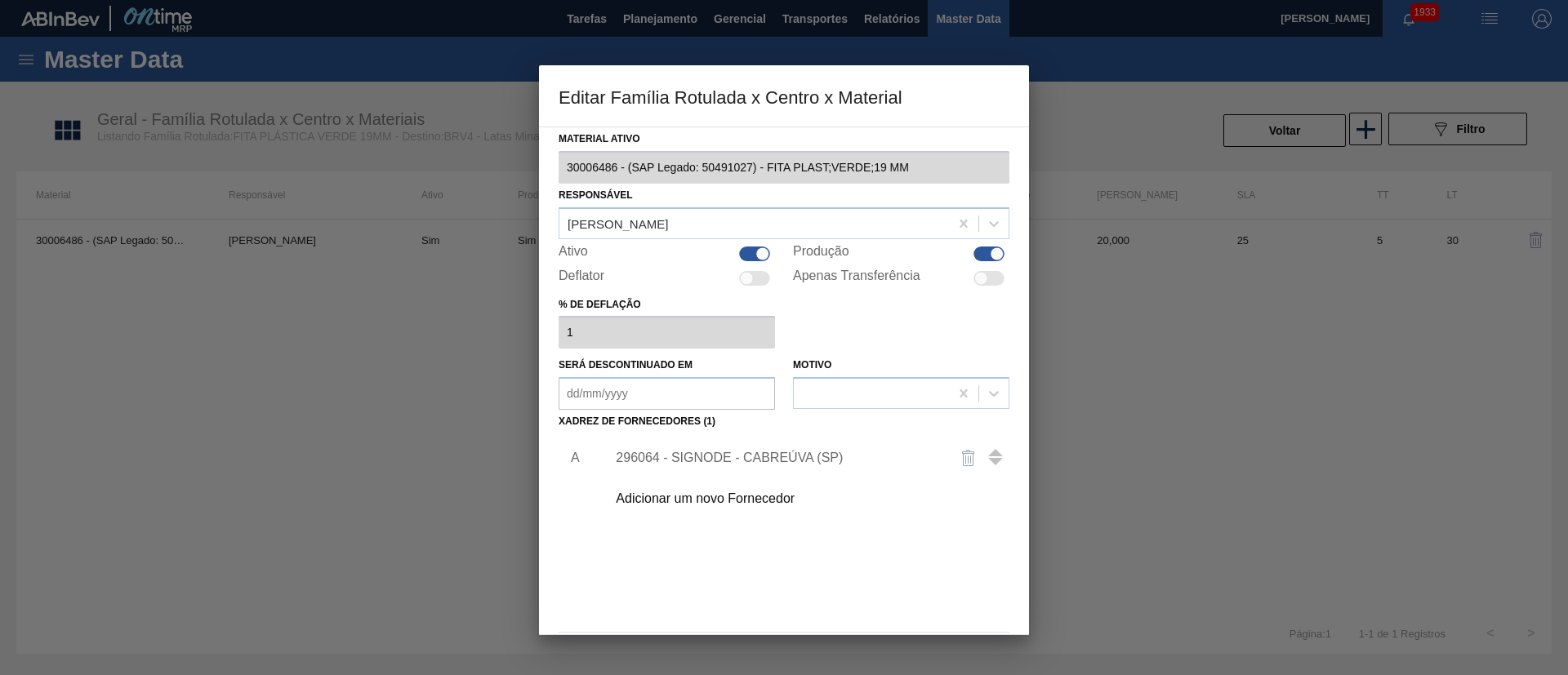
click at [644, 453] on div "296064 - SIGNODE - CABREÚVA (SP)" at bounding box center [776, 458] width 320 height 15
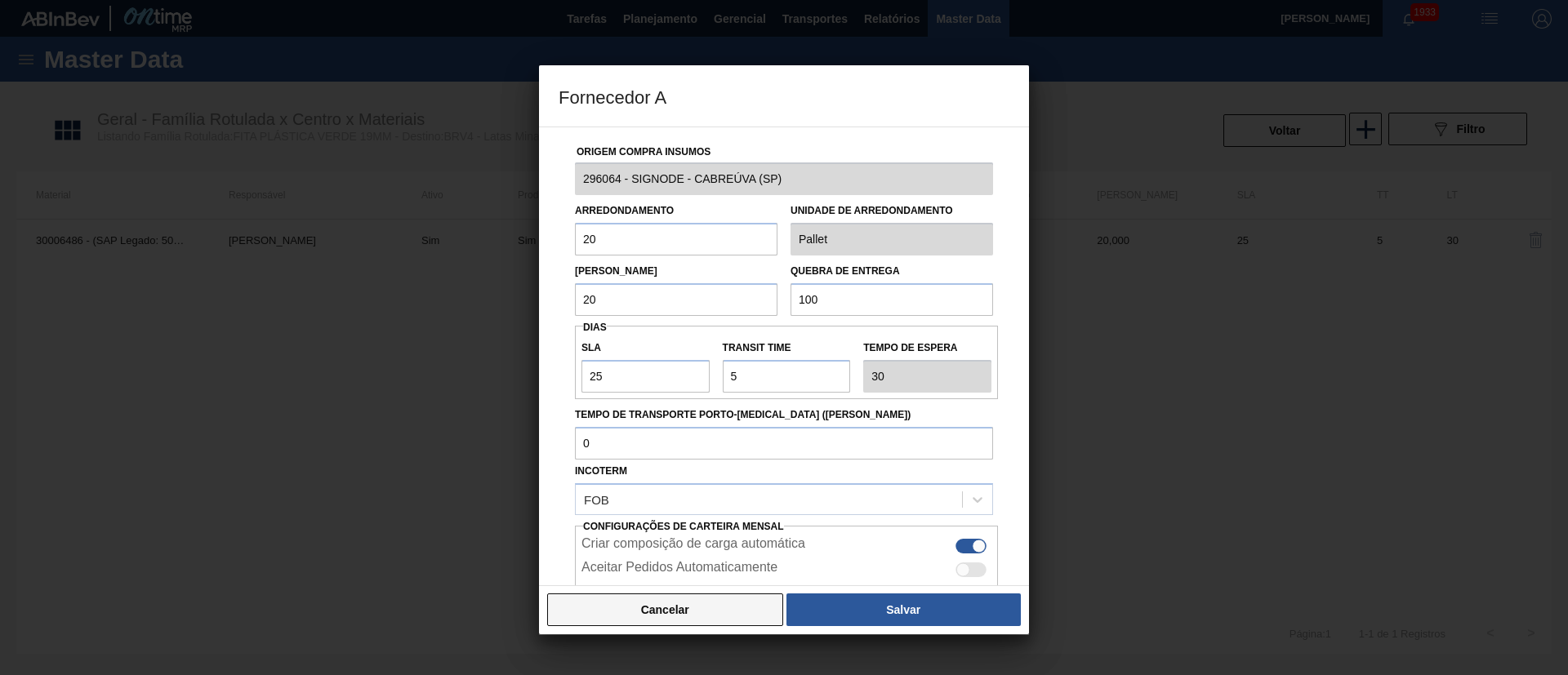
click at [611, 597] on button "Cancelar" at bounding box center [665, 610] width 236 height 33
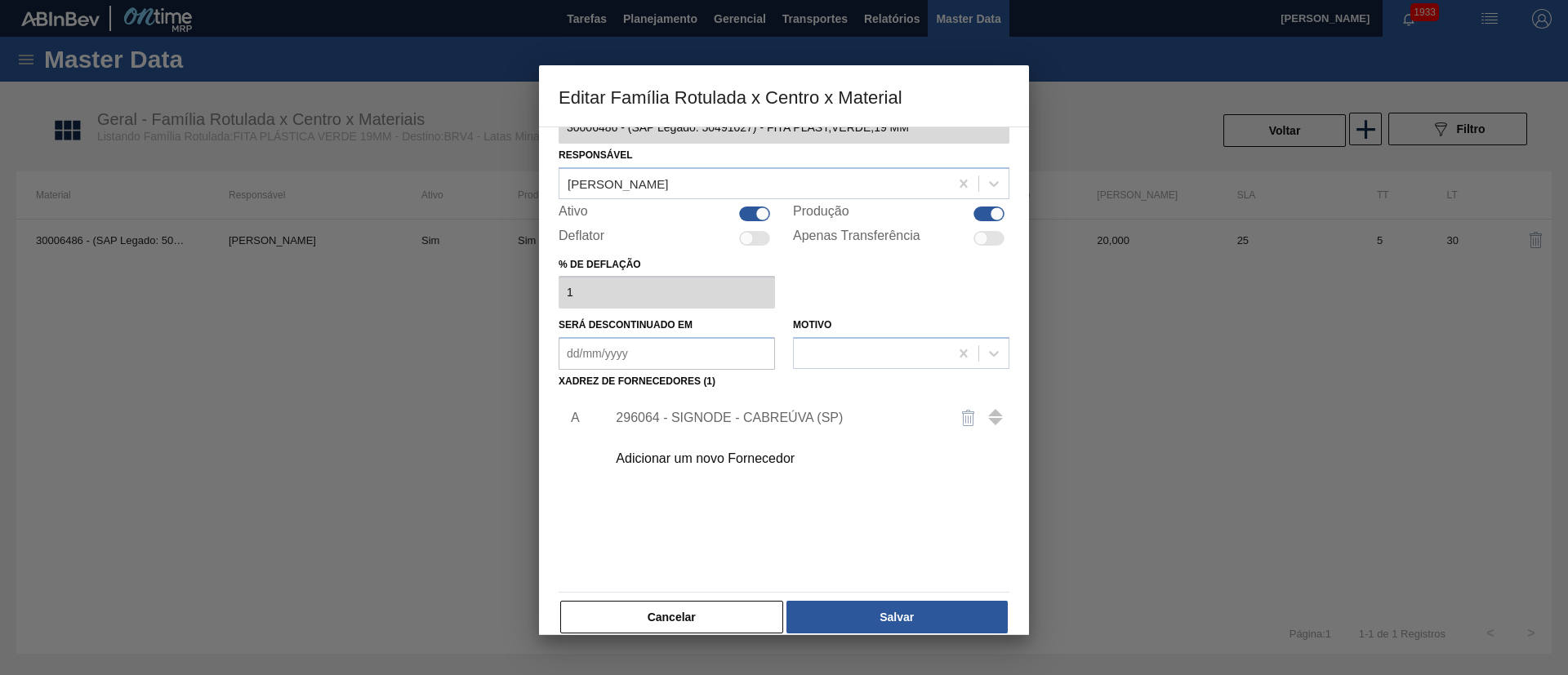
scroll to position [60, 0]
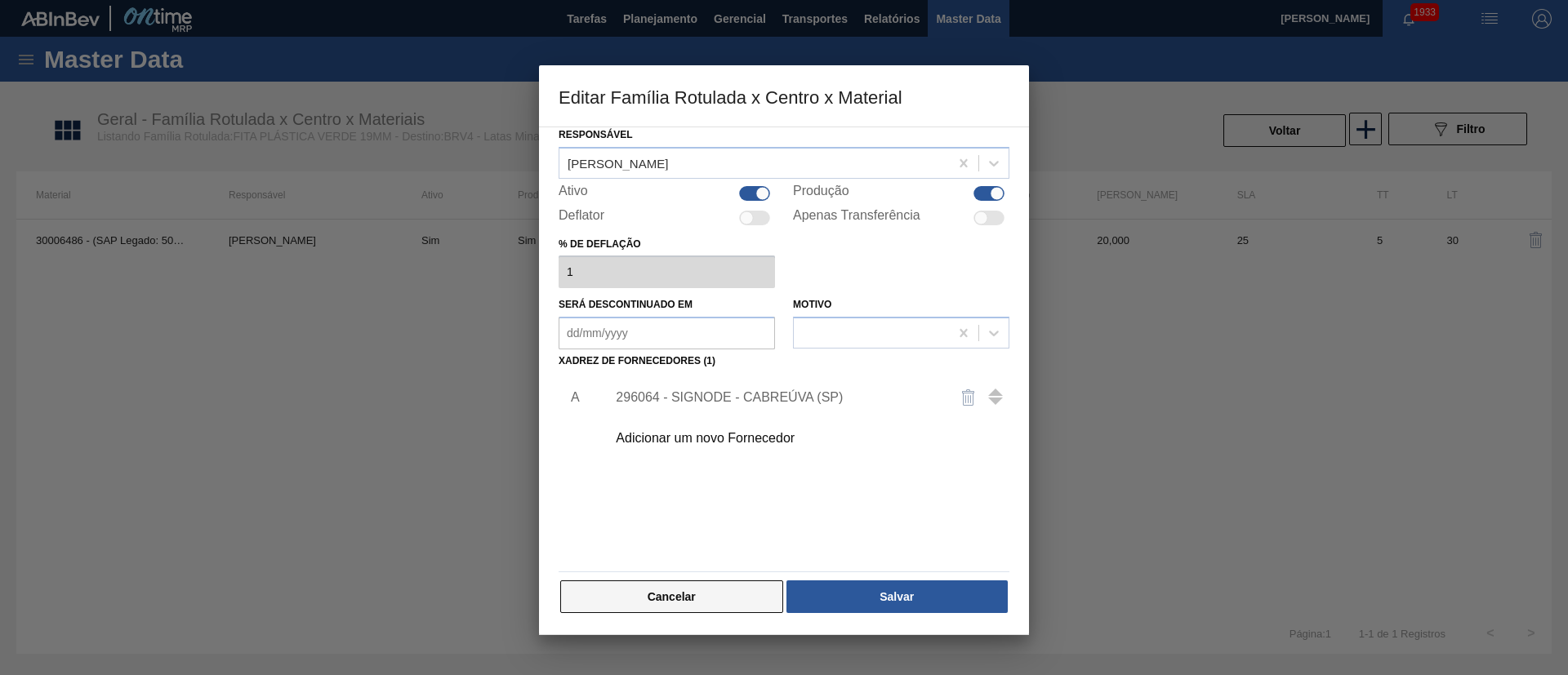
click at [722, 587] on button "Cancelar" at bounding box center [671, 597] width 223 height 33
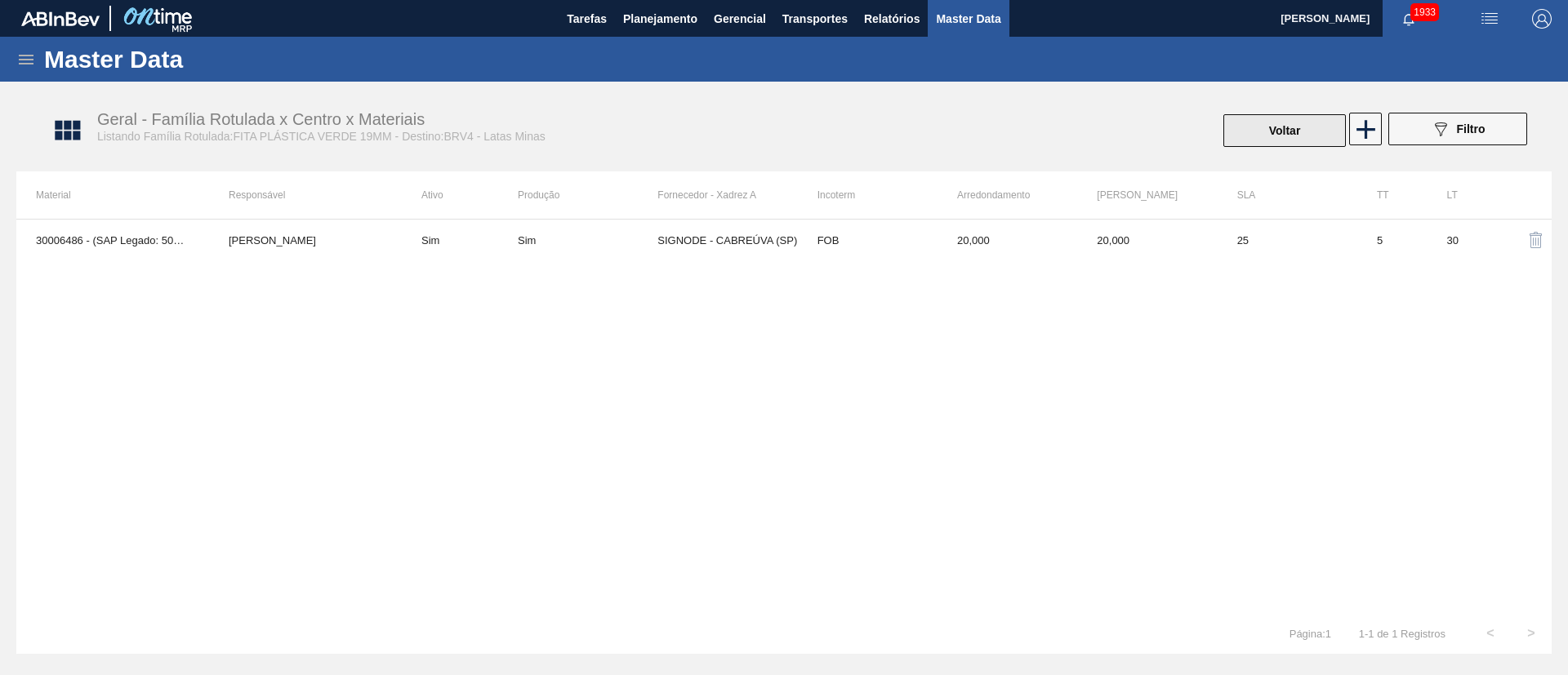
click at [1241, 137] on button "Voltar" at bounding box center [1284, 131] width 123 height 33
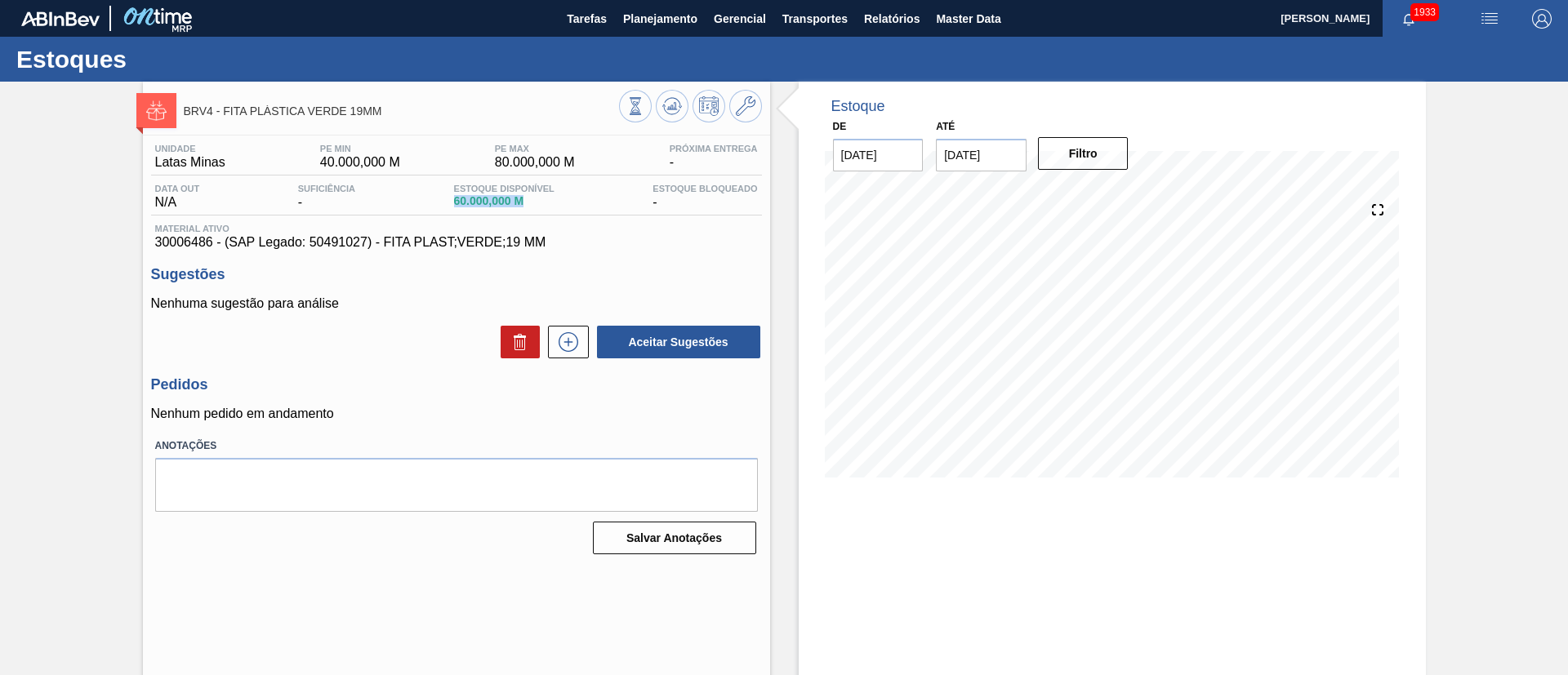
drag, startPoint x: 444, startPoint y: 195, endPoint x: 533, endPoint y: 213, distance: 90.8
click at [533, 213] on div "Data out N/A Suficiência - Estoque Disponível 60.000,000 M Estoque Bloqueado -" at bounding box center [456, 199] width 611 height 32
click at [425, 242] on span "30006486 - (SAP Legado: 50491027) - FITA PLAST;VERDE;19 MM" at bounding box center [456, 243] width 603 height 15
drag, startPoint x: 442, startPoint y: 194, endPoint x: 567, endPoint y: 198, distance: 125.1
click at [567, 198] on div "Data out N/A Suficiência - Estoque Disponível 60.000,000 M Estoque Bloqueado -" at bounding box center [456, 199] width 611 height 32
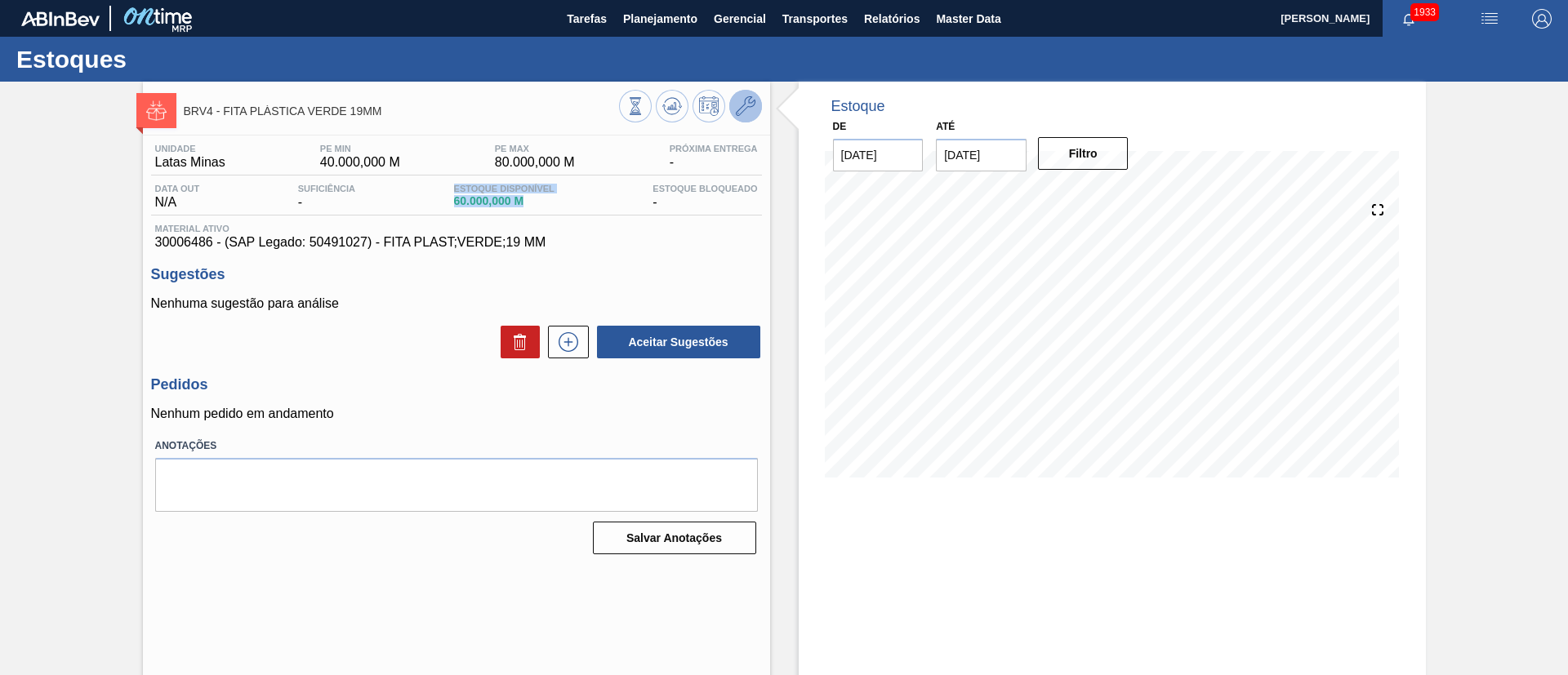
click at [751, 100] on icon at bounding box center [746, 106] width 20 height 20
click at [729, 106] on button at bounding box center [746, 106] width 33 height 33
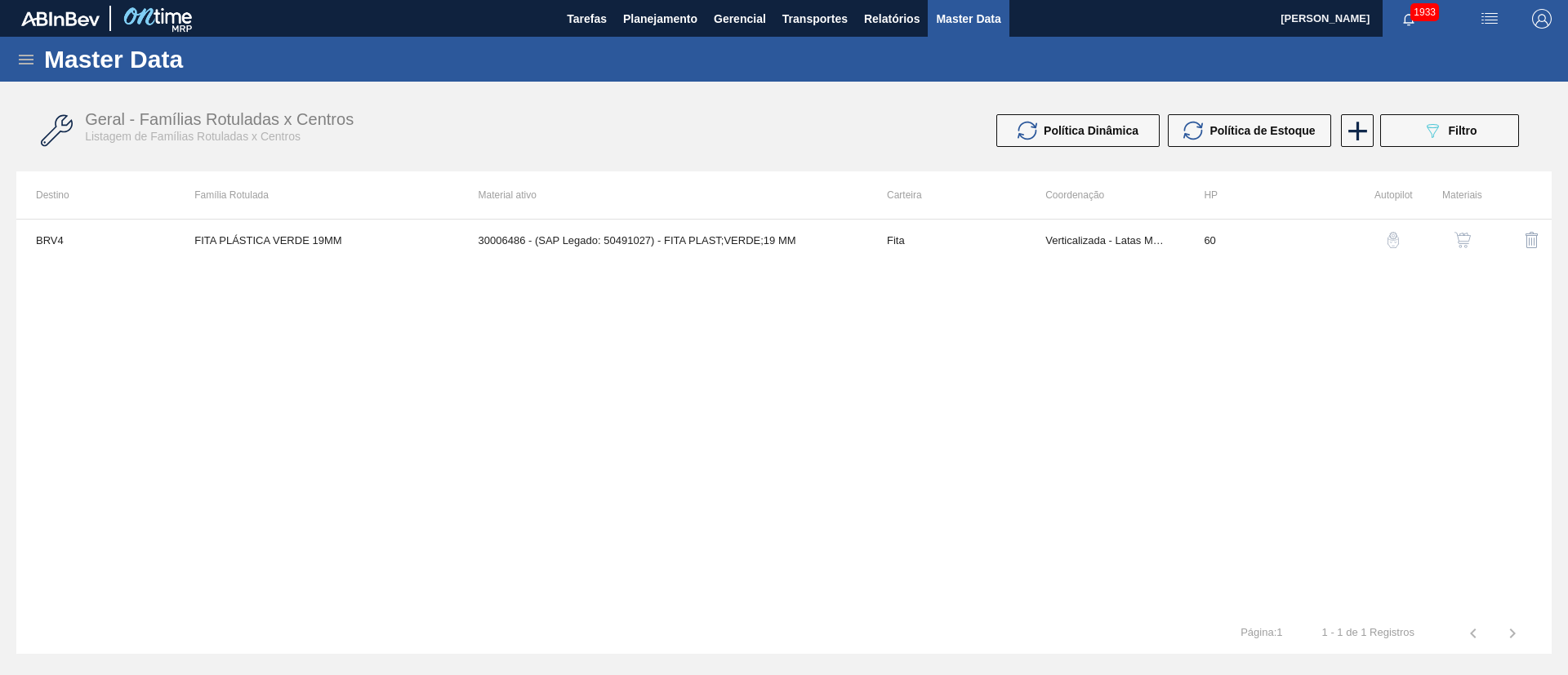
click at [1478, 237] on button "button" at bounding box center [1463, 240] width 39 height 39
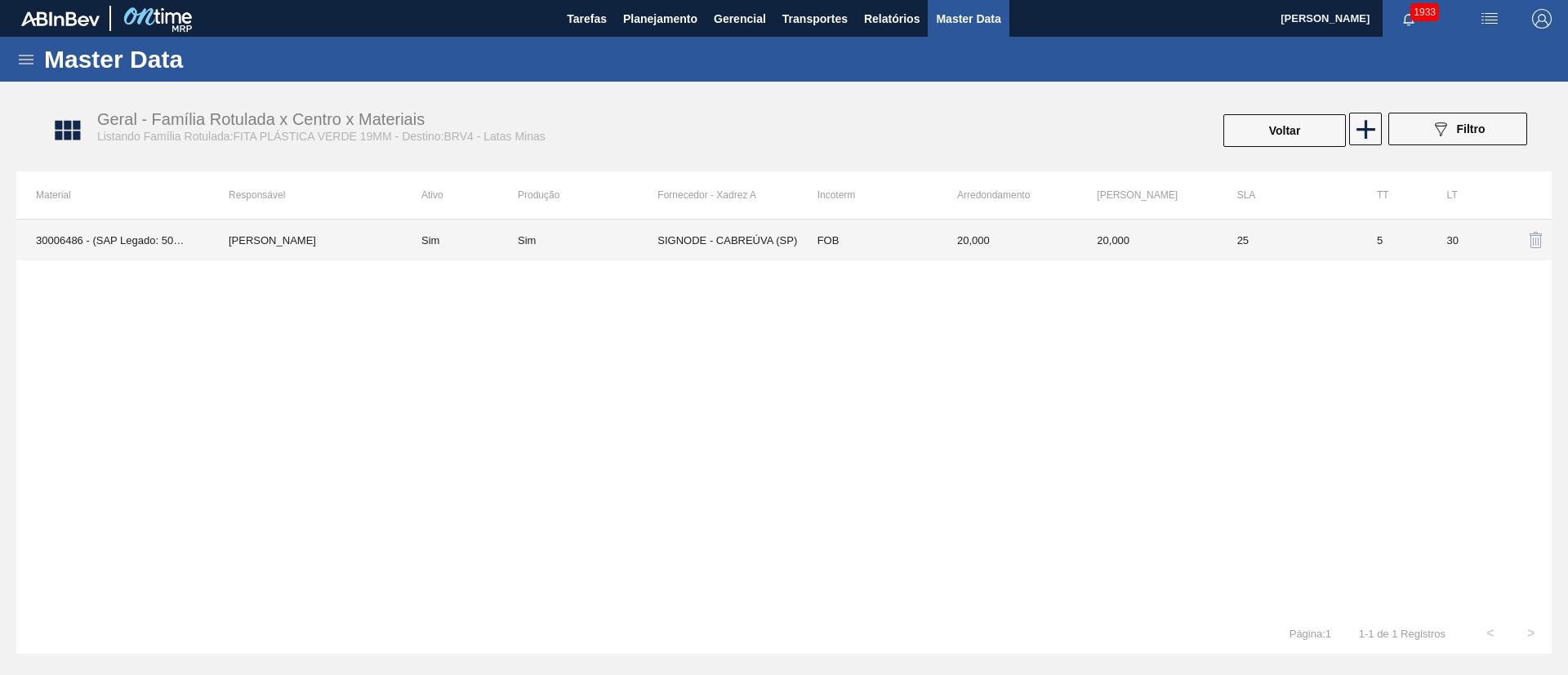
click at [530, 241] on div "Sim" at bounding box center [526, 240] width 18 height 12
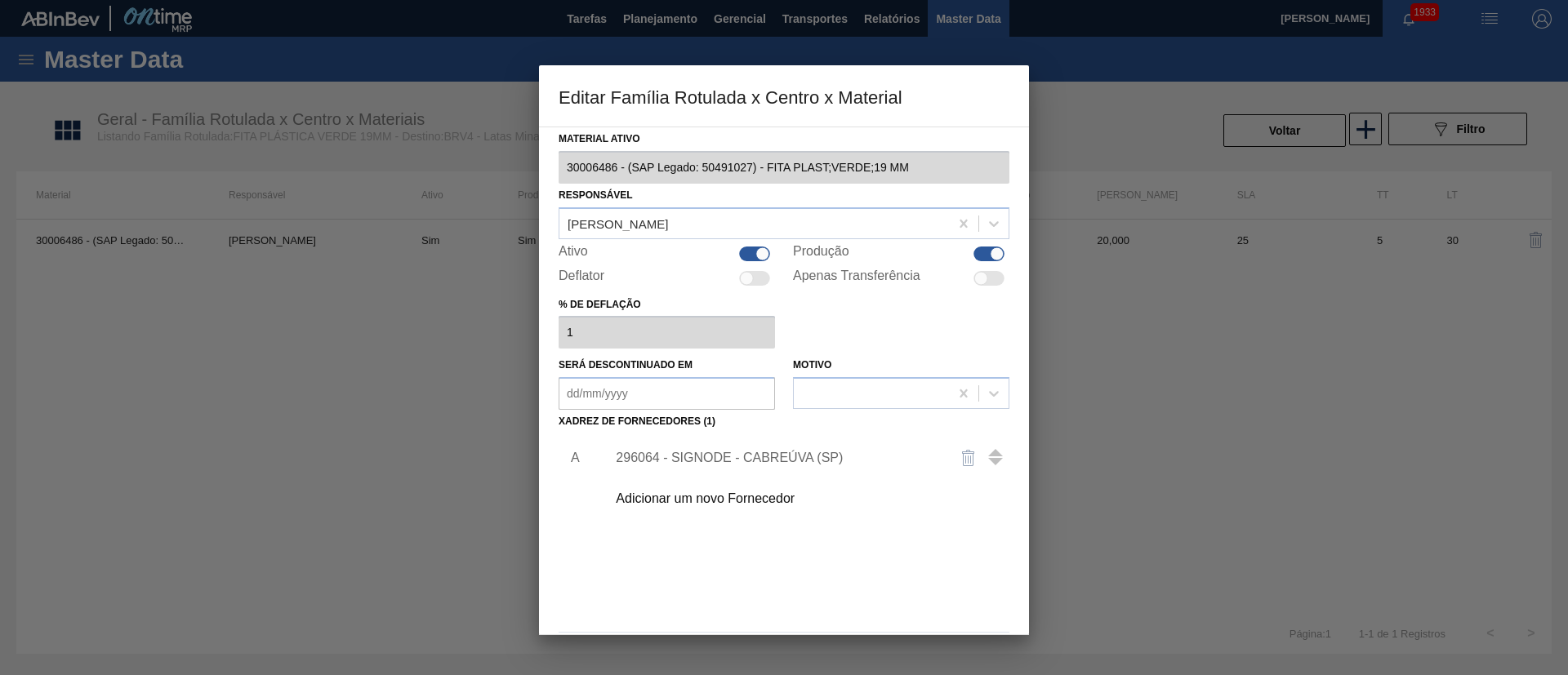
scroll to position [60, 0]
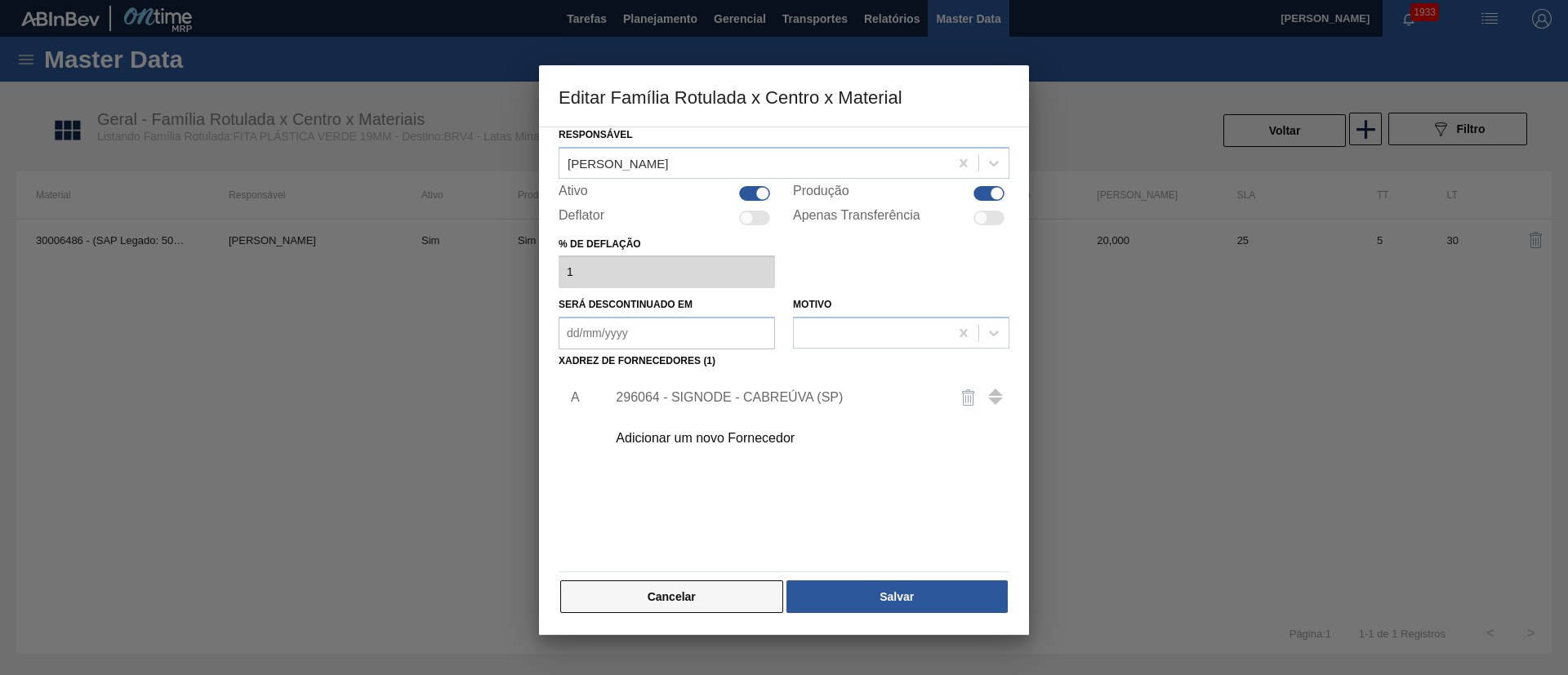
click at [688, 605] on button "Cancelar" at bounding box center [671, 597] width 223 height 33
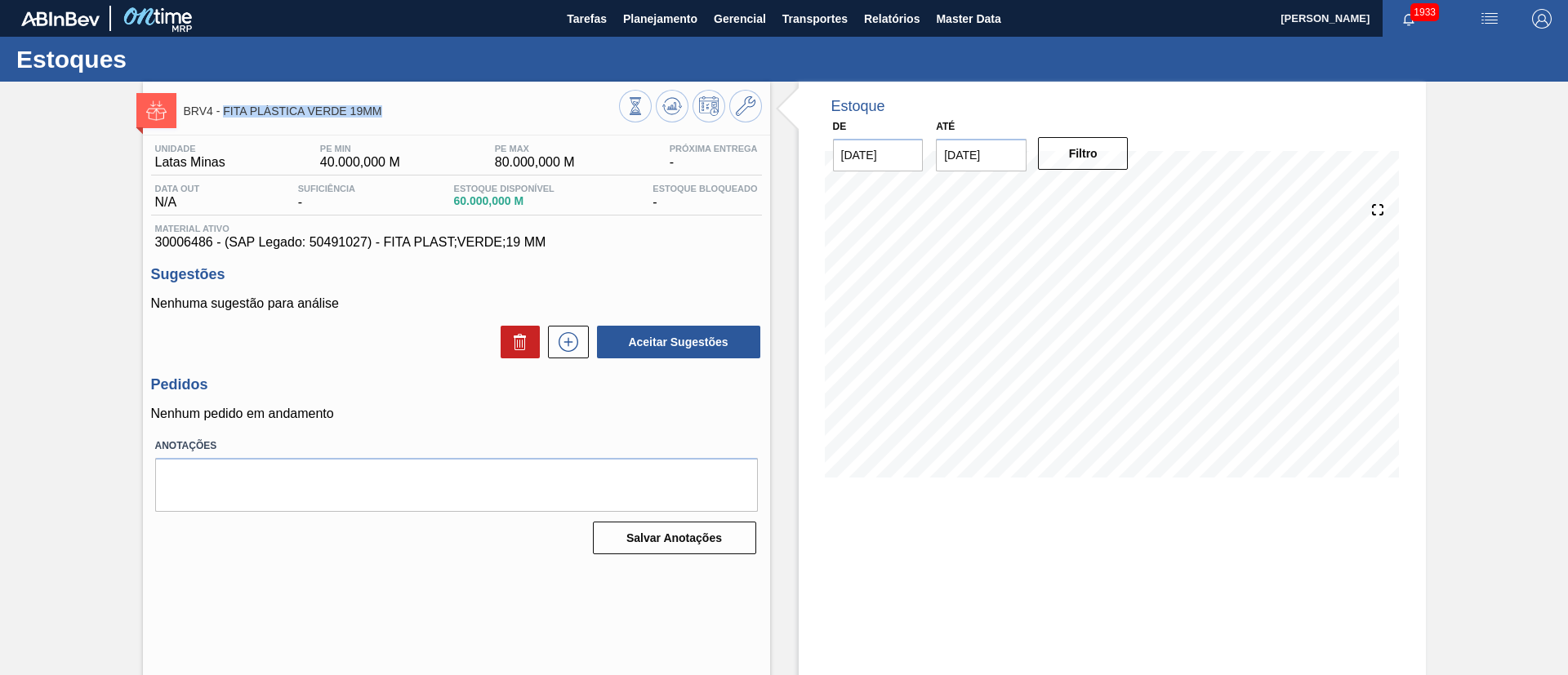
drag, startPoint x: 226, startPoint y: 112, endPoint x: 430, endPoint y: 129, distance: 204.7
click at [430, 129] on div "BRV4 - FITA PLÁSTICA VERDE 19MM Unidade Latas Minas PE MIN 40.000,000 M PE MAX …" at bounding box center [456, 391] width 627 height 620
copy span "FITA PLÁSTICA VERDE 19MM"
drag, startPoint x: 640, startPoint y: 29, endPoint x: 621, endPoint y: 72, distance: 47.0
click at [640, 29] on button "Planejamento" at bounding box center [660, 18] width 91 height 37
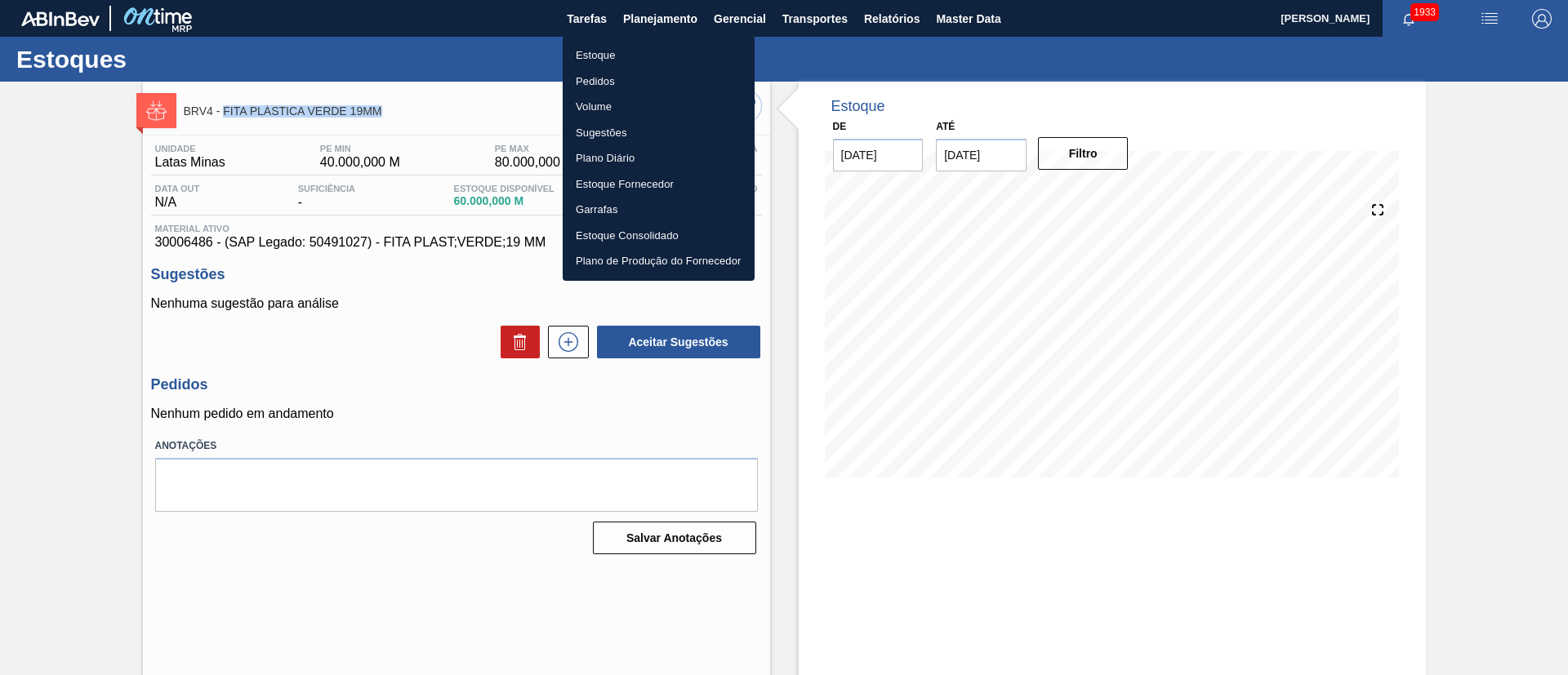
click at [610, 66] on li "Estoque" at bounding box center [658, 56] width 192 height 26
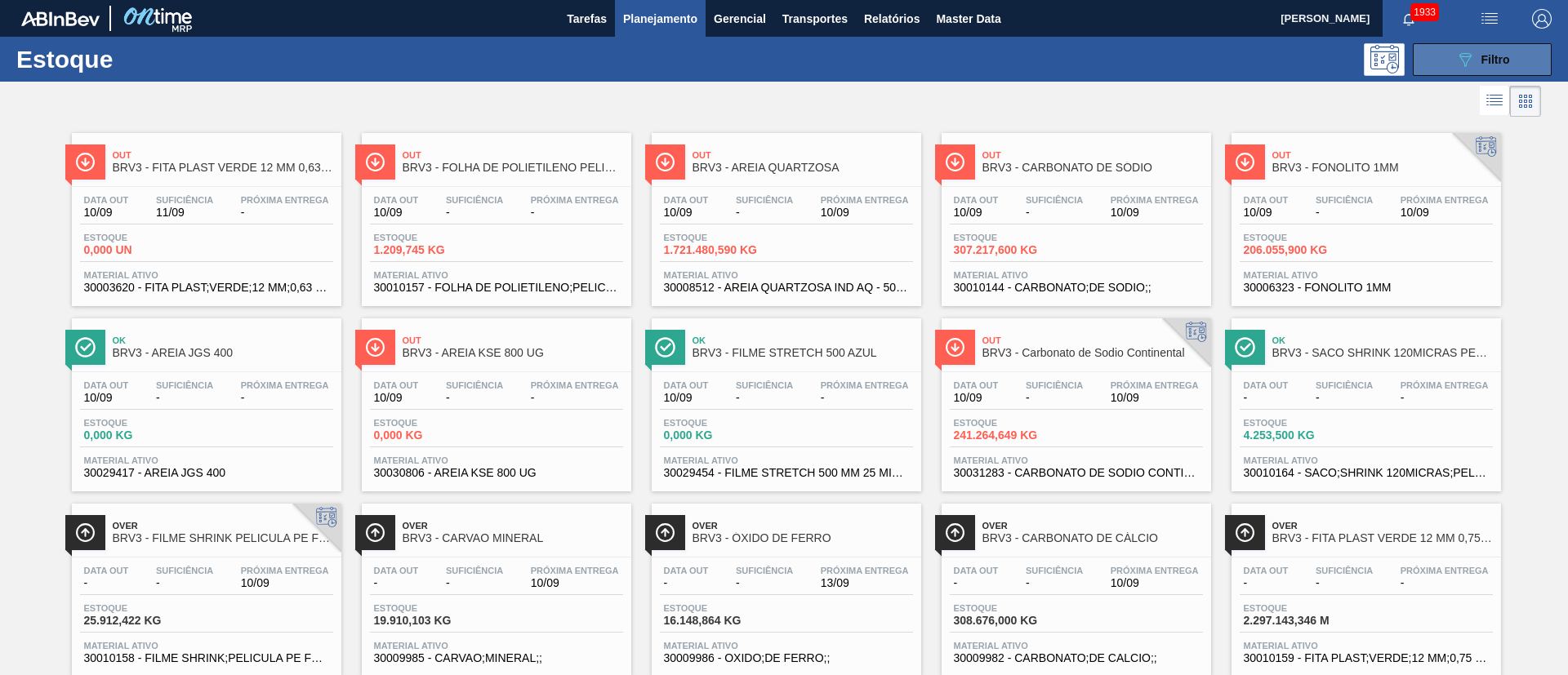
click at [1444, 59] on button "089F7B8B-B2A5-4AFE-B5C0-19BA573D28AC Filtro" at bounding box center [1482, 60] width 139 height 33
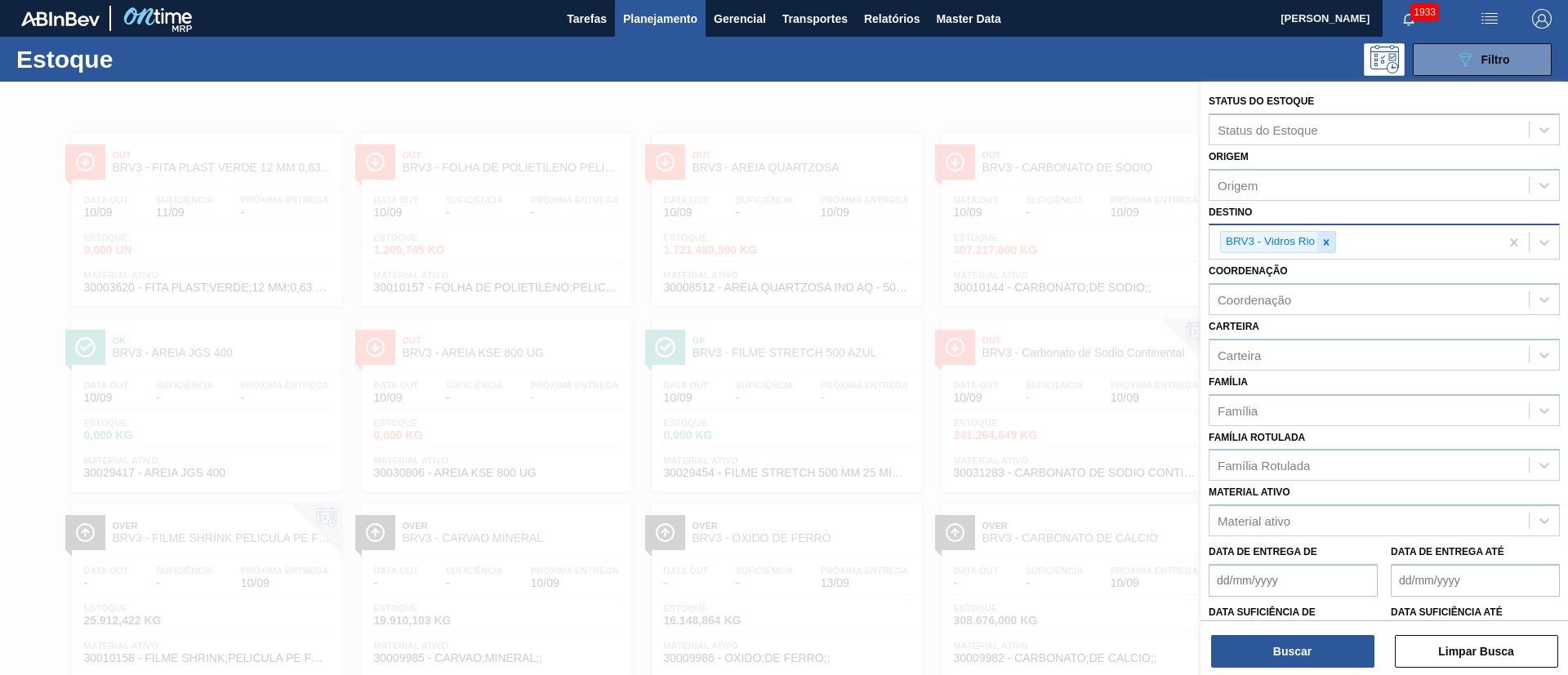
click at [1327, 239] on icon at bounding box center [1326, 243] width 11 height 11
click at [1266, 464] on div "Família Rotulada" at bounding box center [1263, 461] width 92 height 14
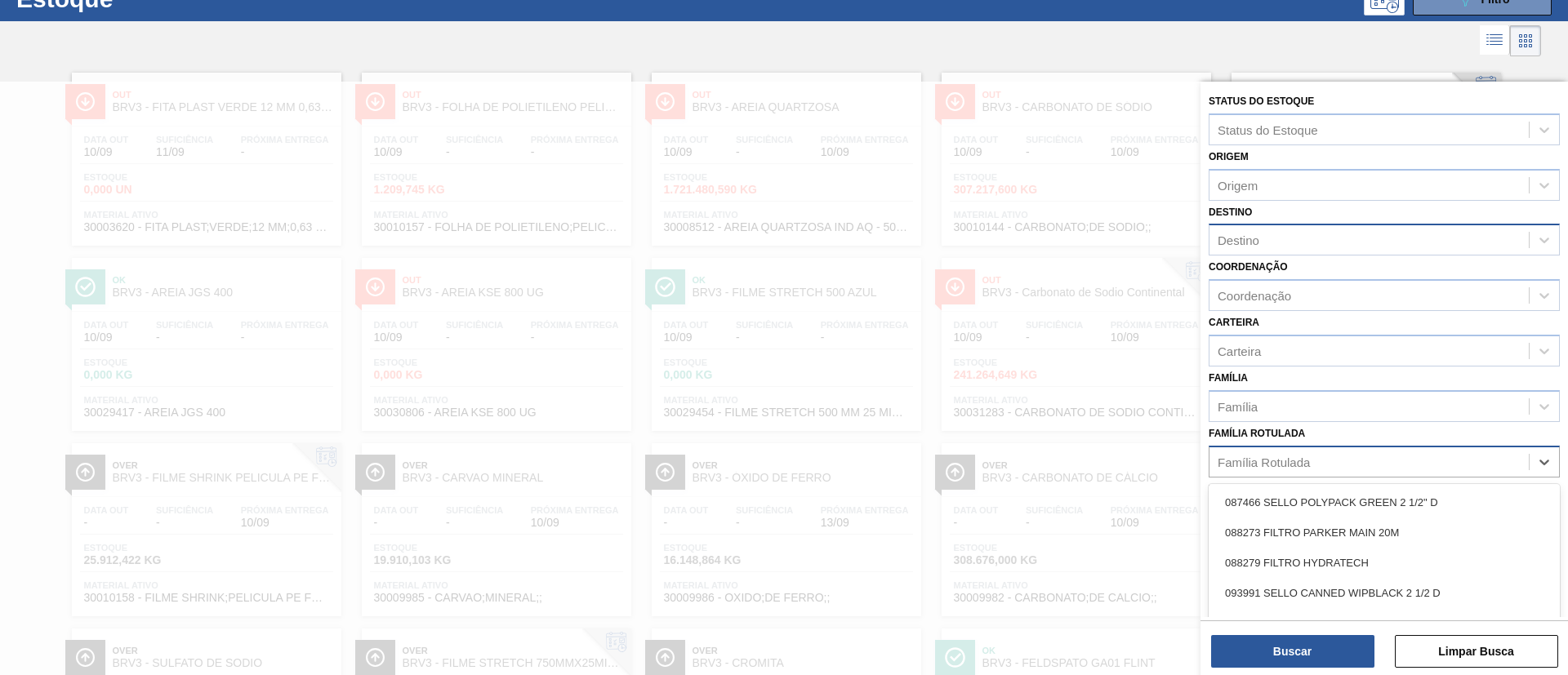
paste Rotulada "RÓTULO FRONT AP OW 300ML"
type Rotulada "RÓTULO FRONT AP OW 300ML"
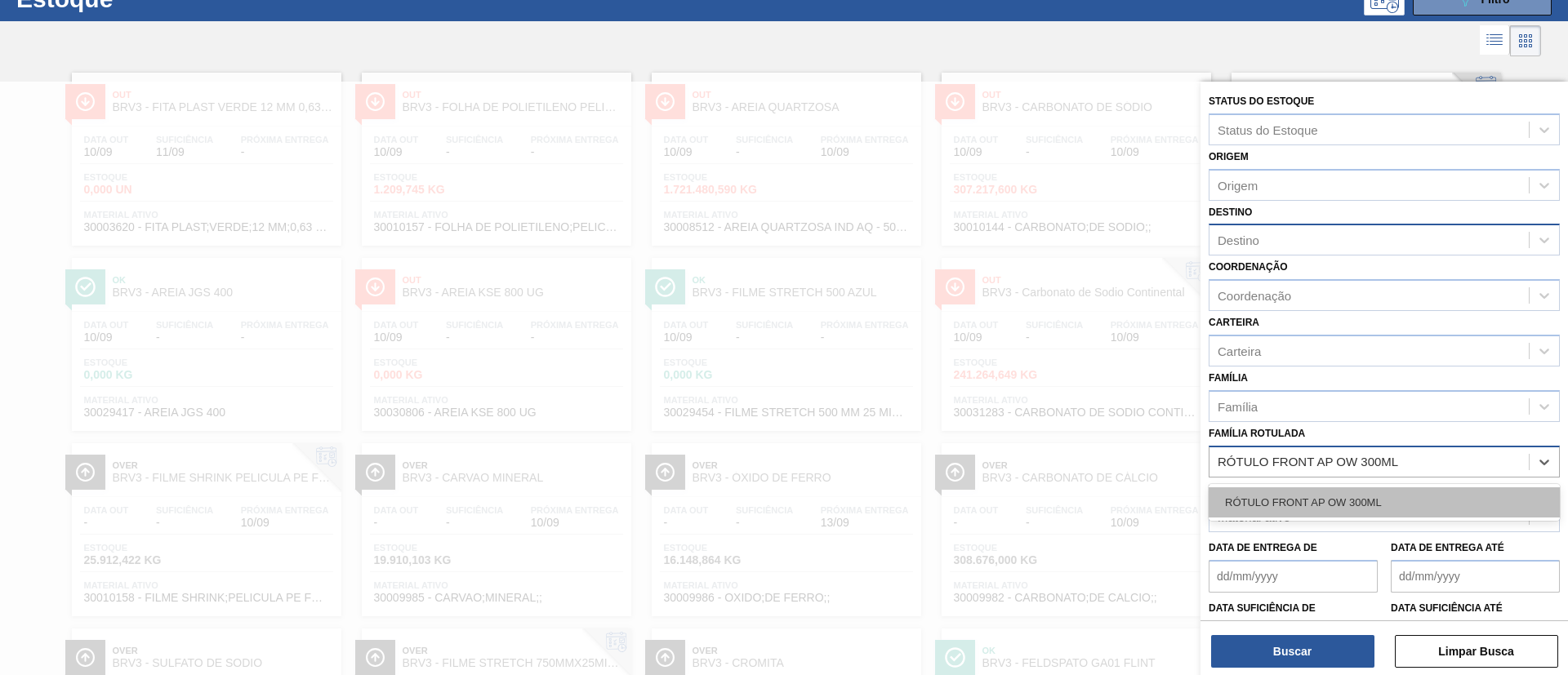
click at [1275, 489] on div "RÓTULO FRONT AP OW 300ML" at bounding box center [1383, 502] width 351 height 30
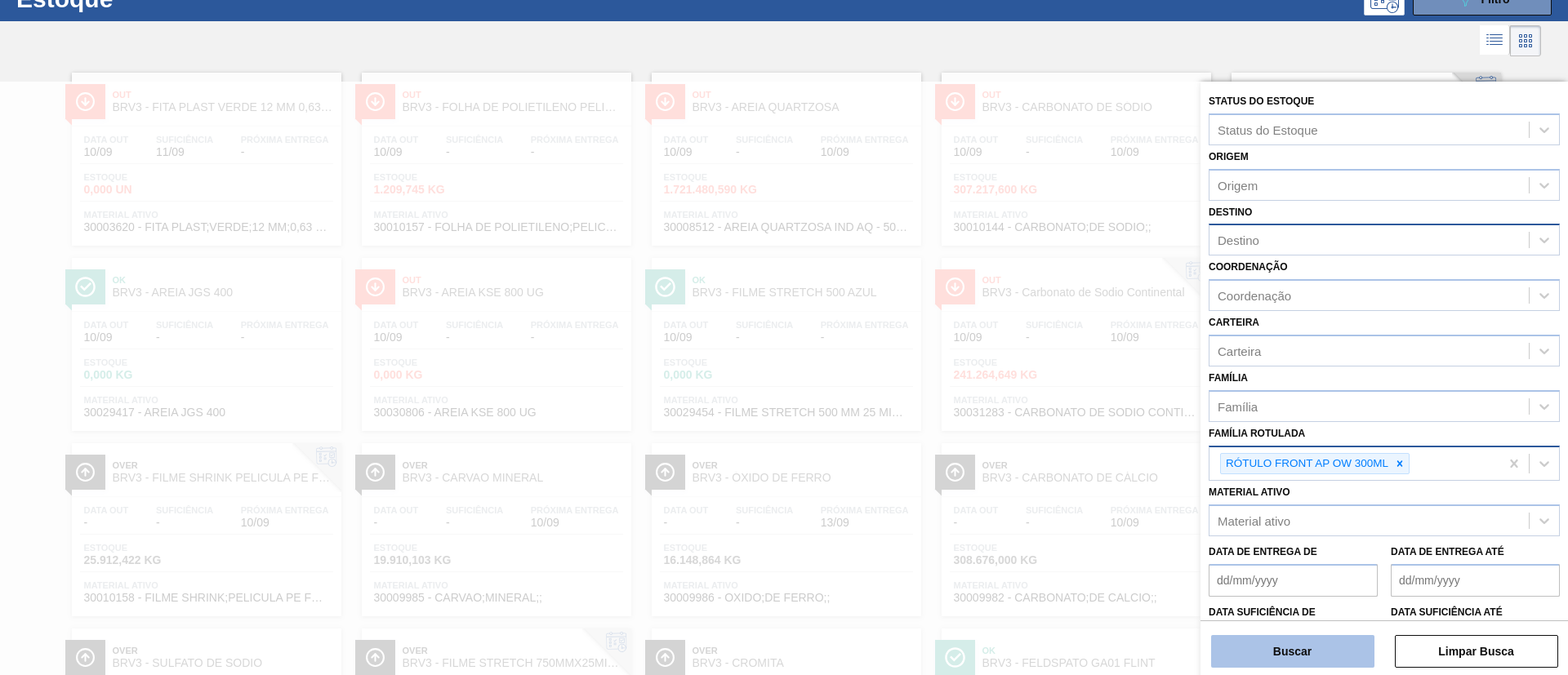
click at [1284, 659] on button "Buscar" at bounding box center [1292, 651] width 164 height 33
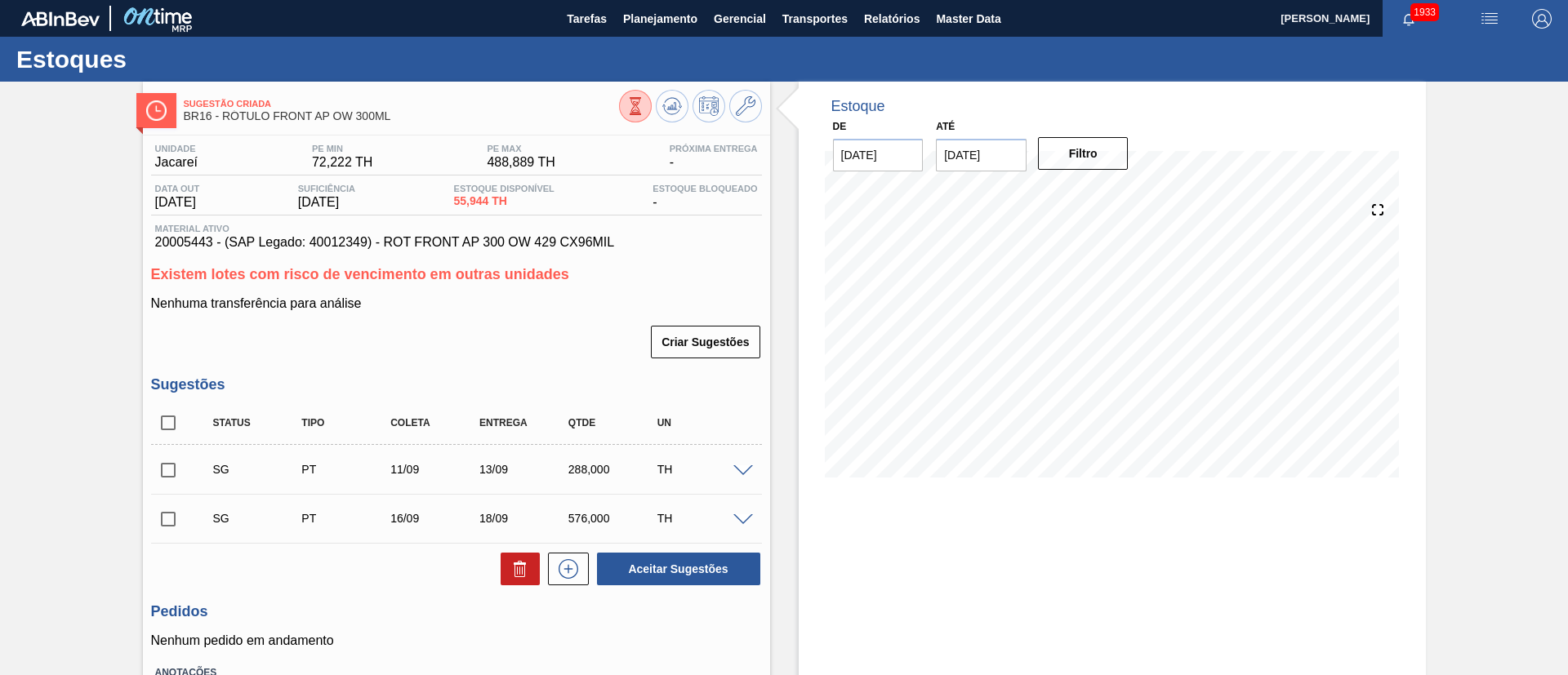
click at [159, 418] on input "checkbox" at bounding box center [168, 422] width 34 height 34
checkbox input "true"
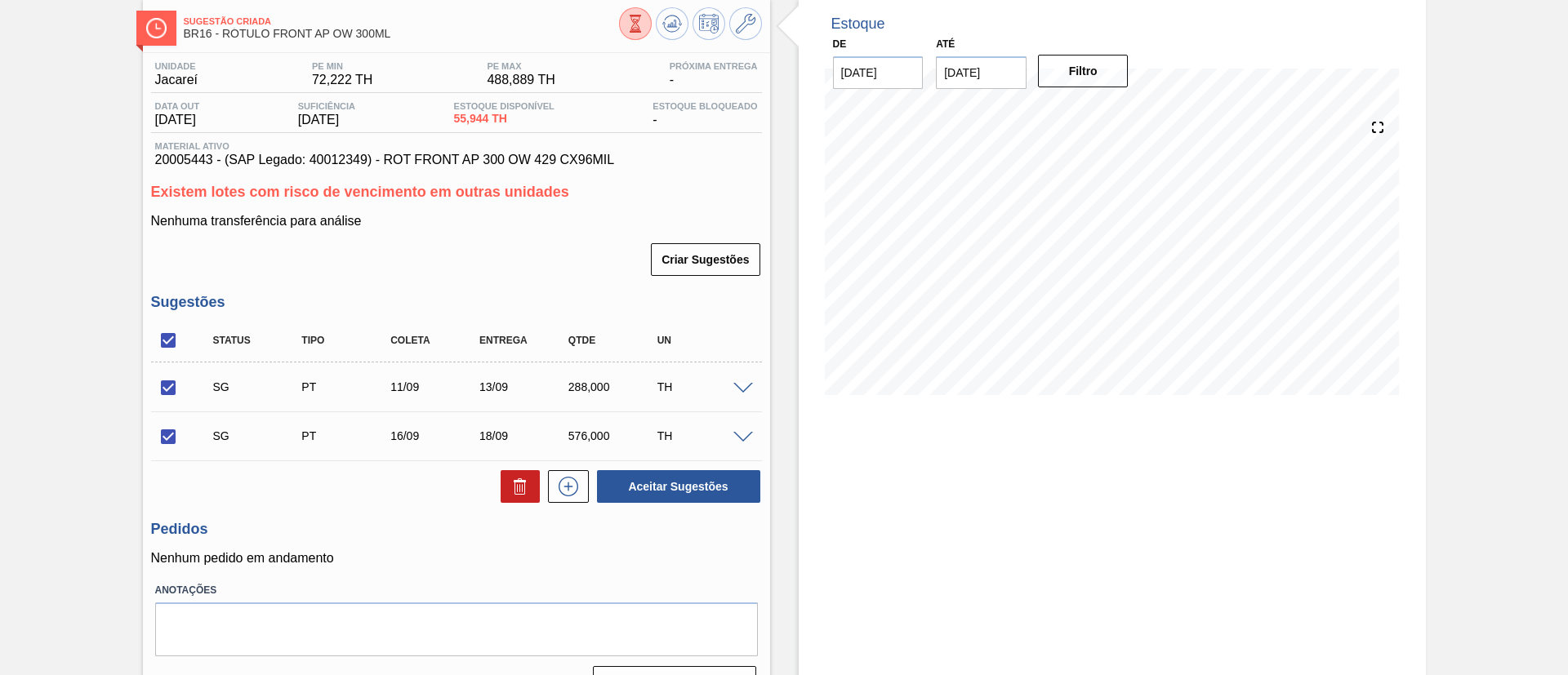
scroll to position [120, 0]
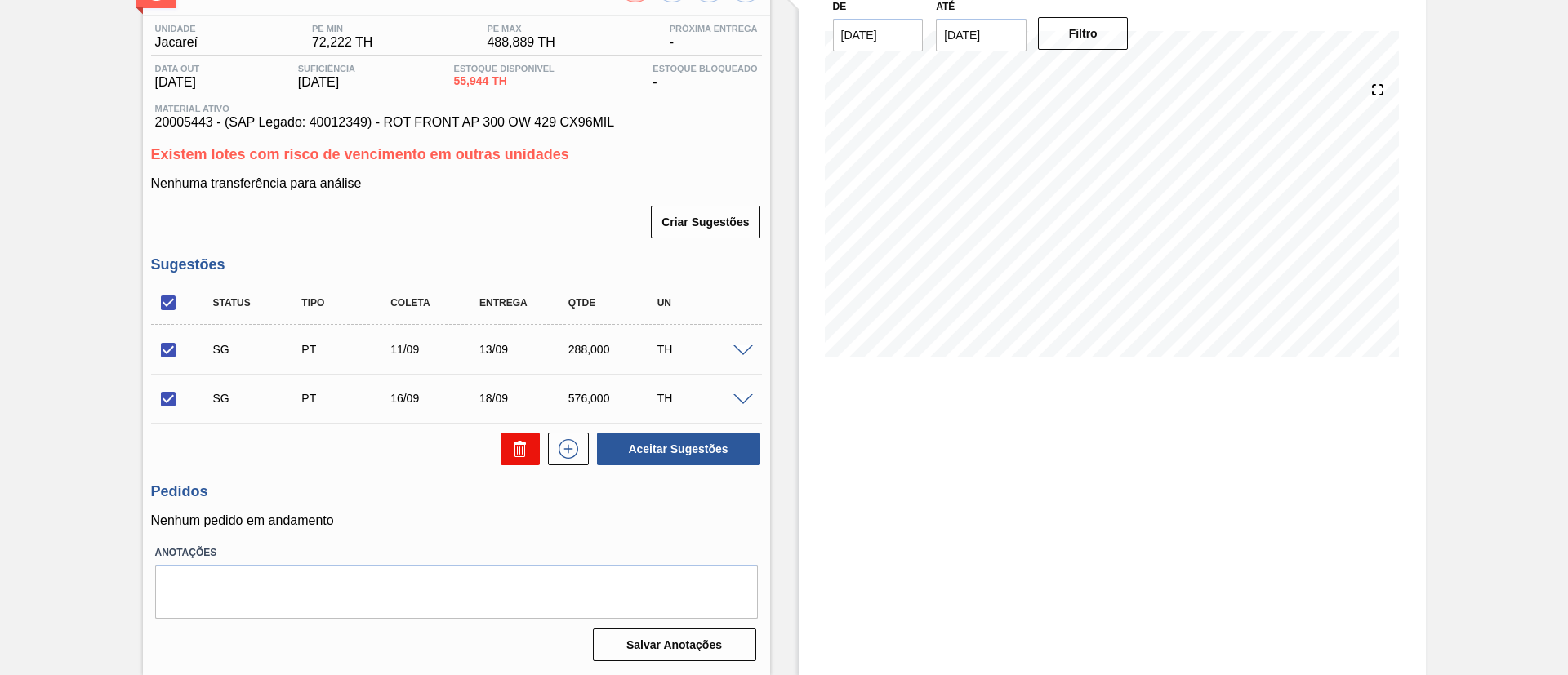
click at [505, 445] on button at bounding box center [520, 449] width 39 height 33
checkbox input "false"
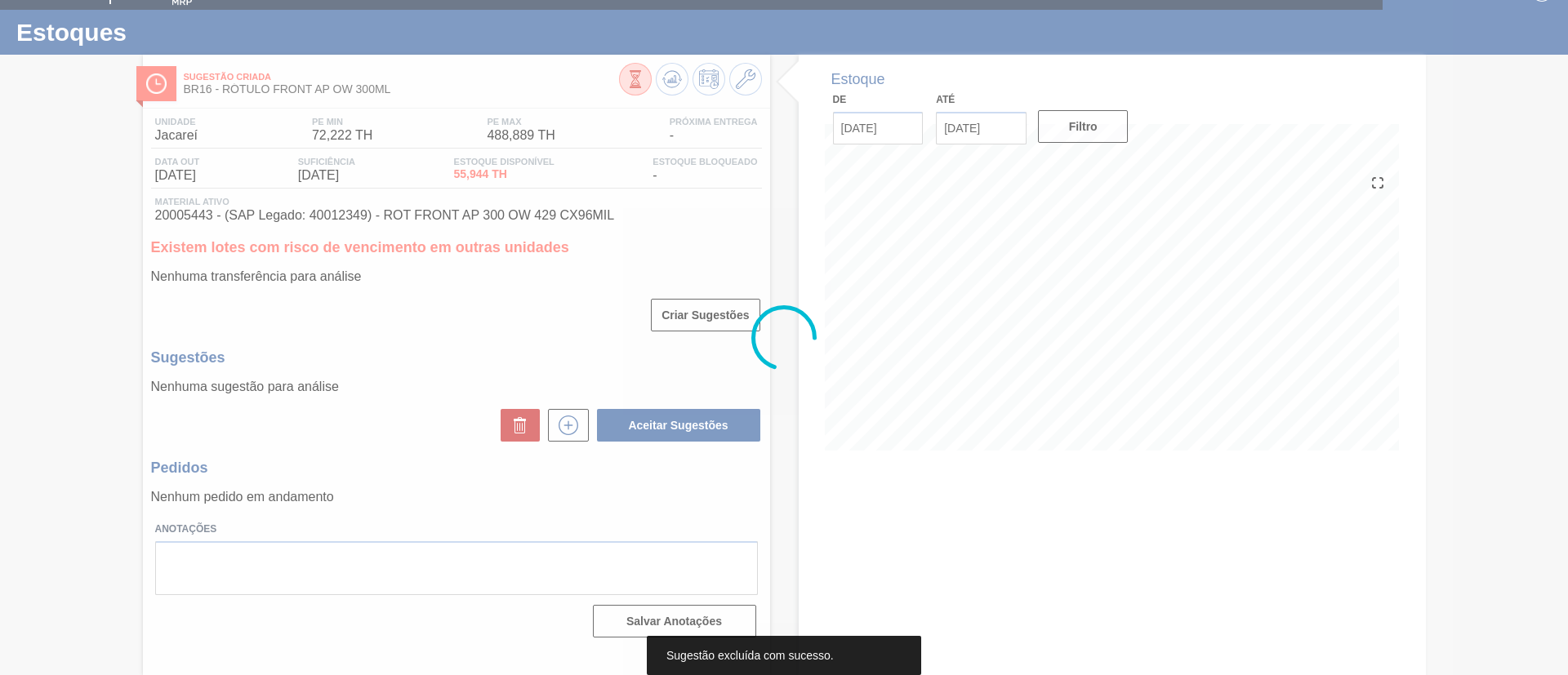
scroll to position [27, 0]
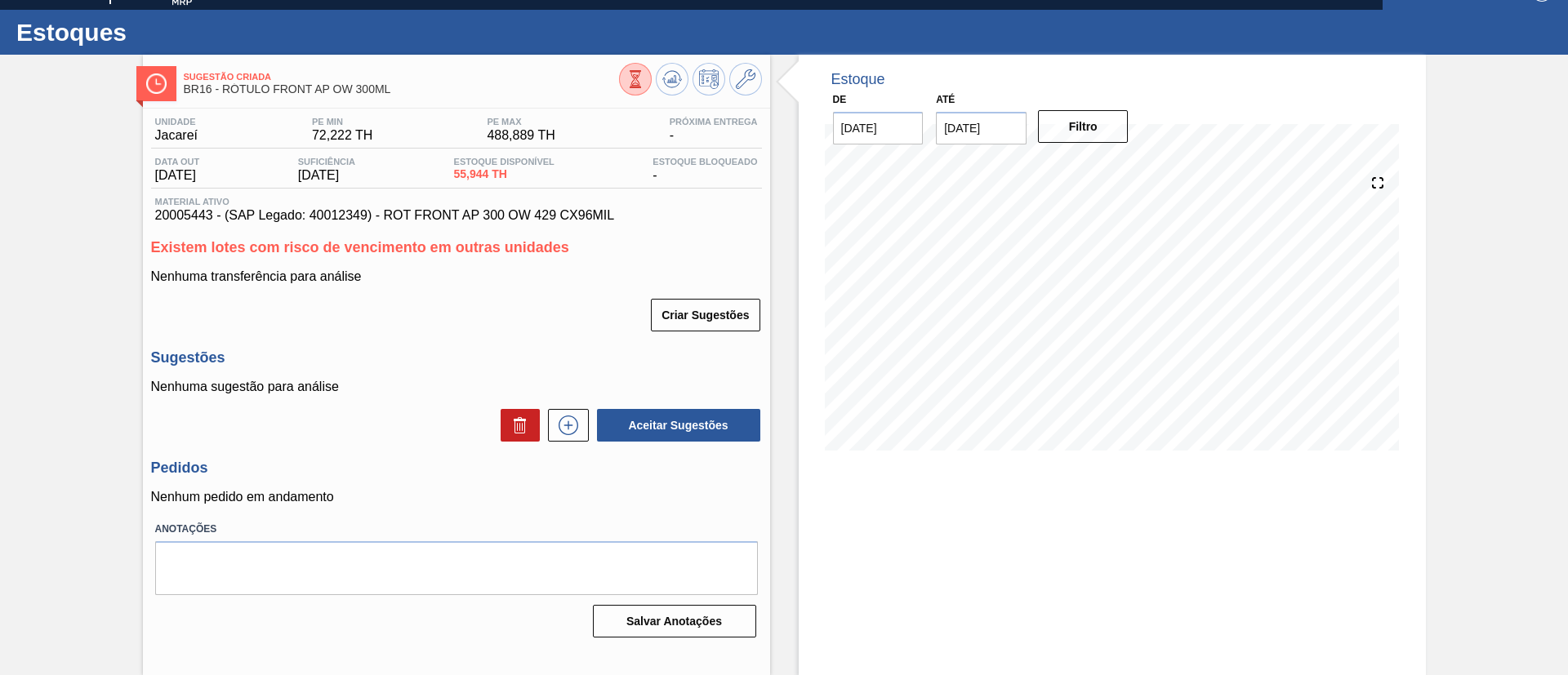
click at [561, 441] on div "Aceitar Sugestões" at bounding box center [456, 425] width 611 height 36
click at [557, 427] on icon at bounding box center [568, 425] width 26 height 20
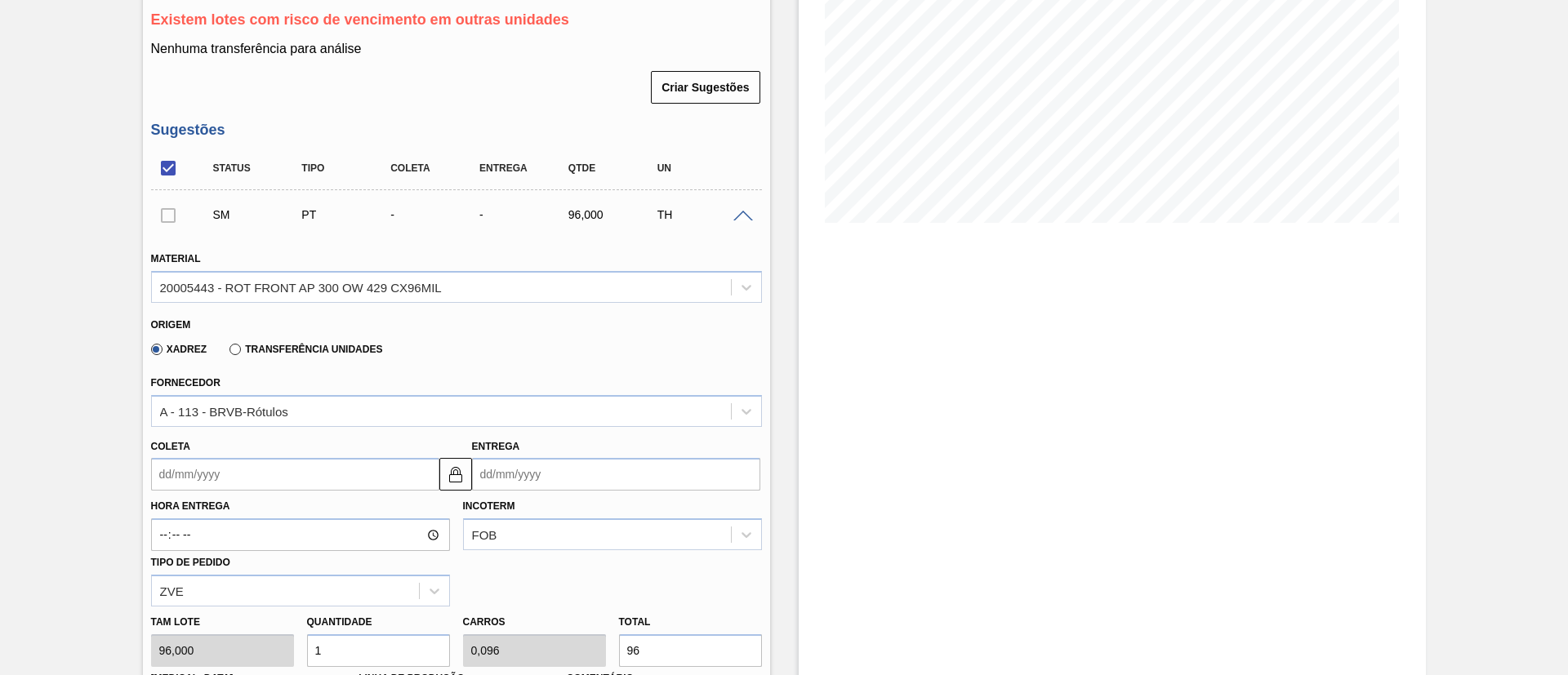
scroll to position [394, 0]
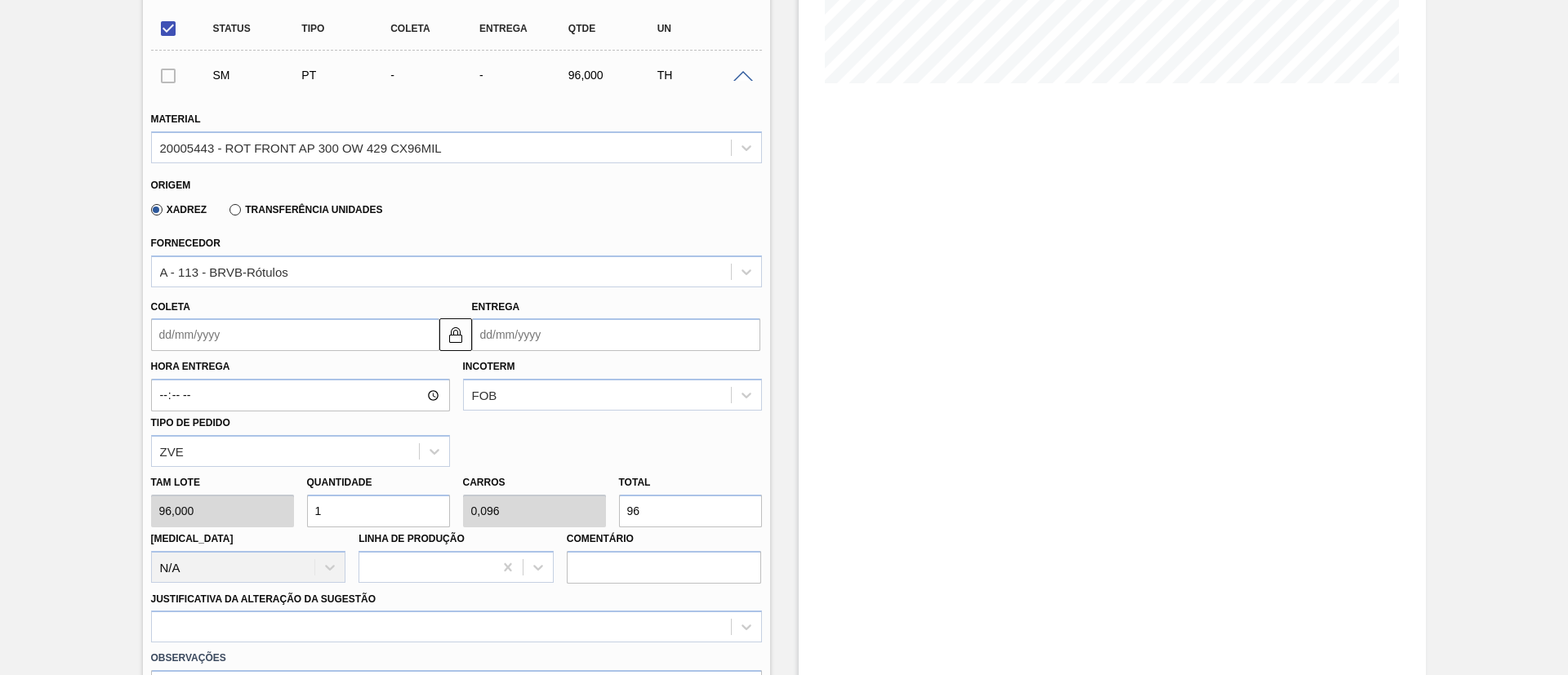
click at [280, 216] on div "Transferência Unidades" at bounding box center [302, 209] width 159 height 15
click at [288, 212] on label "Transferência Unidades" at bounding box center [306, 210] width 153 height 11
click at [227, 213] on input "Transferência Unidades" at bounding box center [227, 213] width 0 height 0
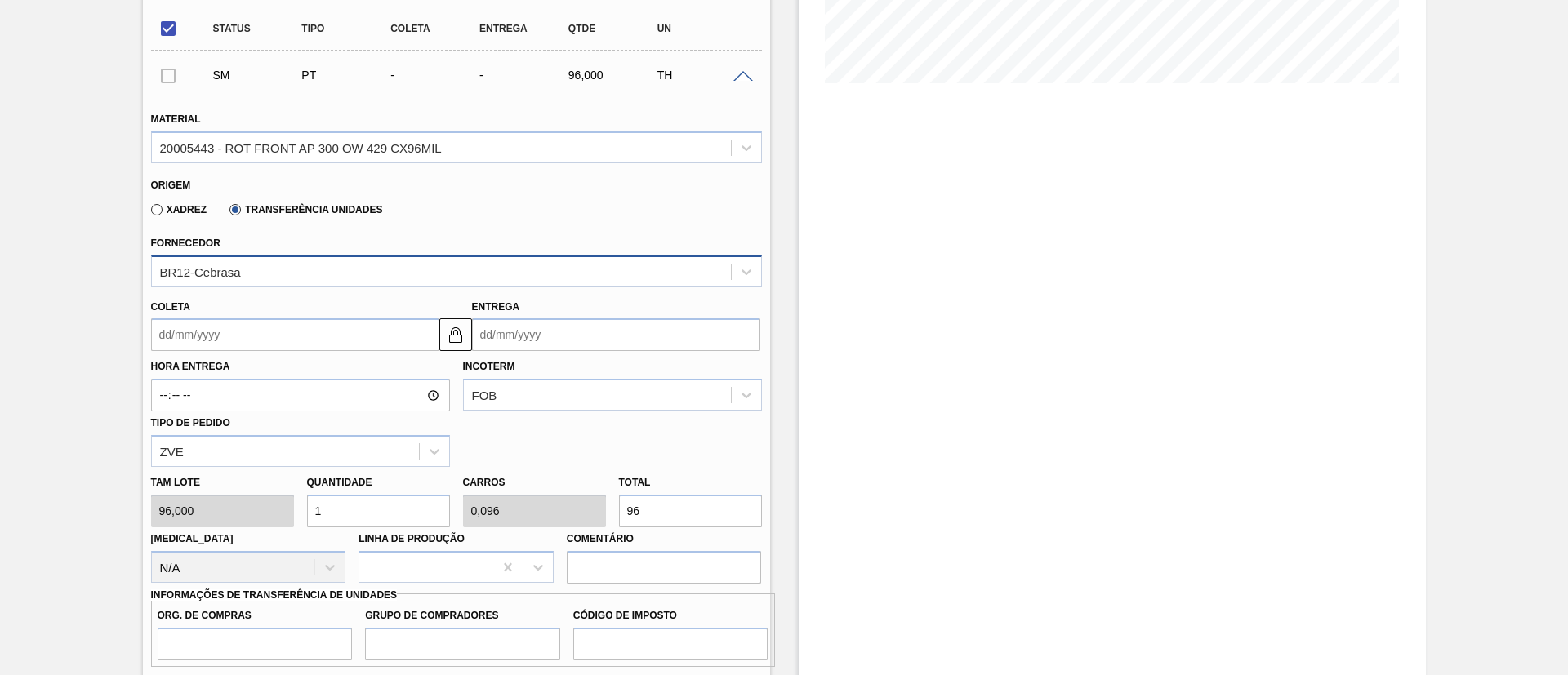
click at [268, 262] on div "BR12-Cebrasa" at bounding box center [441, 271] width 579 height 24
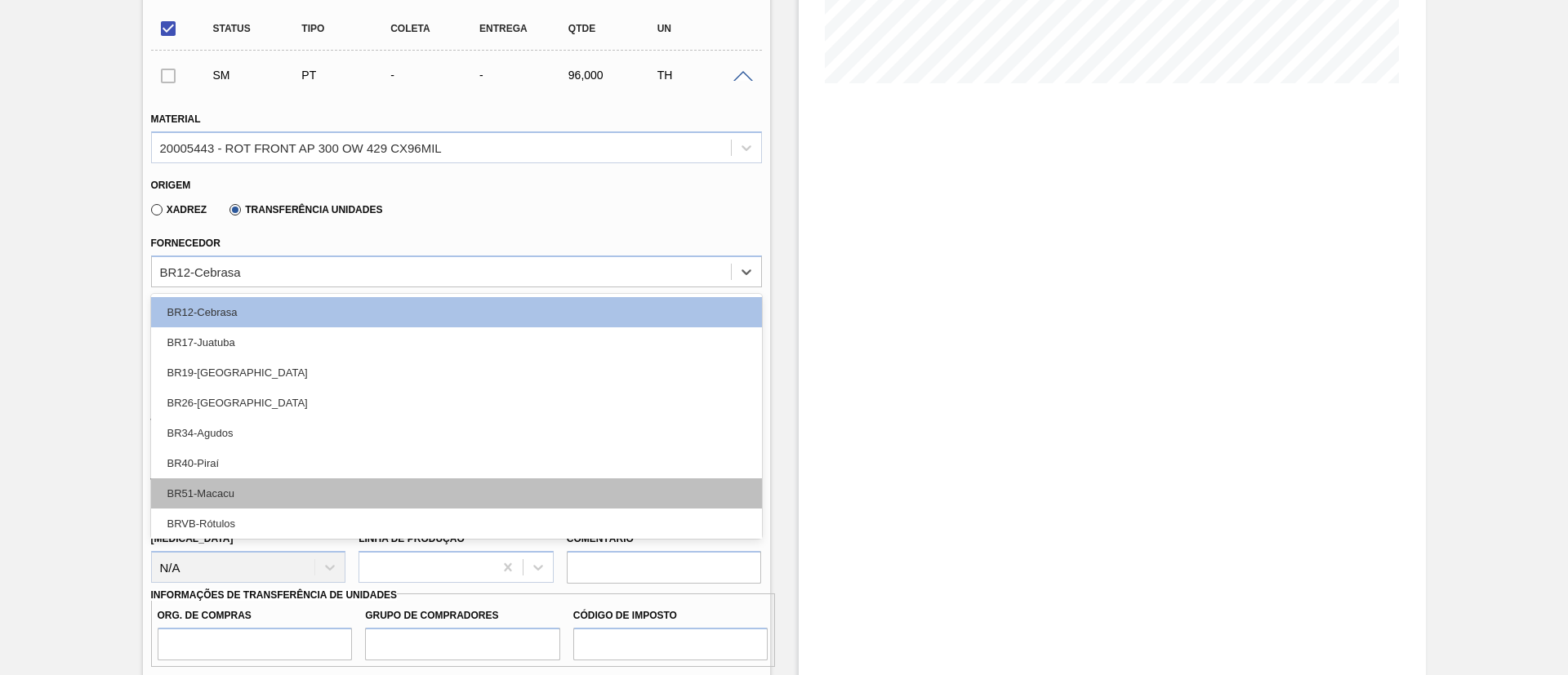
click at [268, 493] on div "BR51-Macacu" at bounding box center [456, 493] width 611 height 30
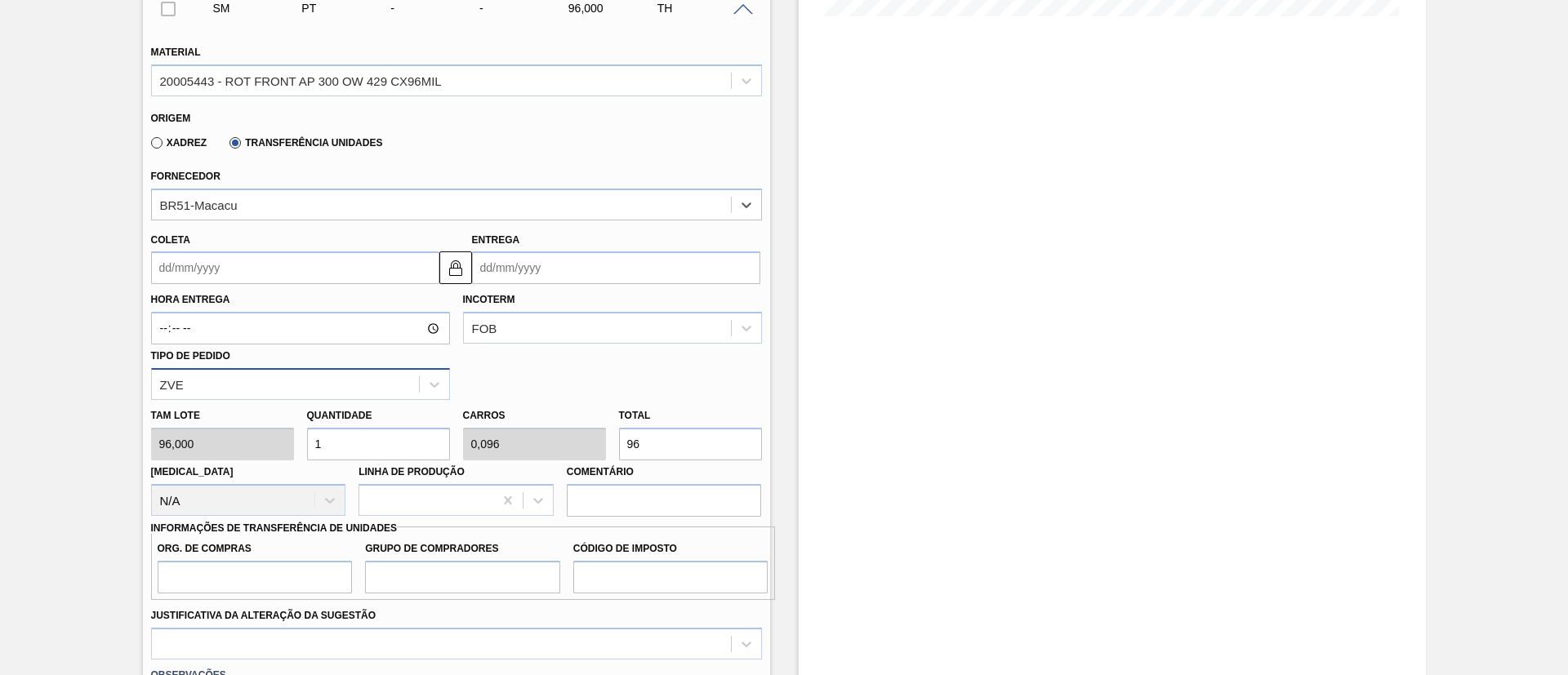
scroll to position [516, 0]
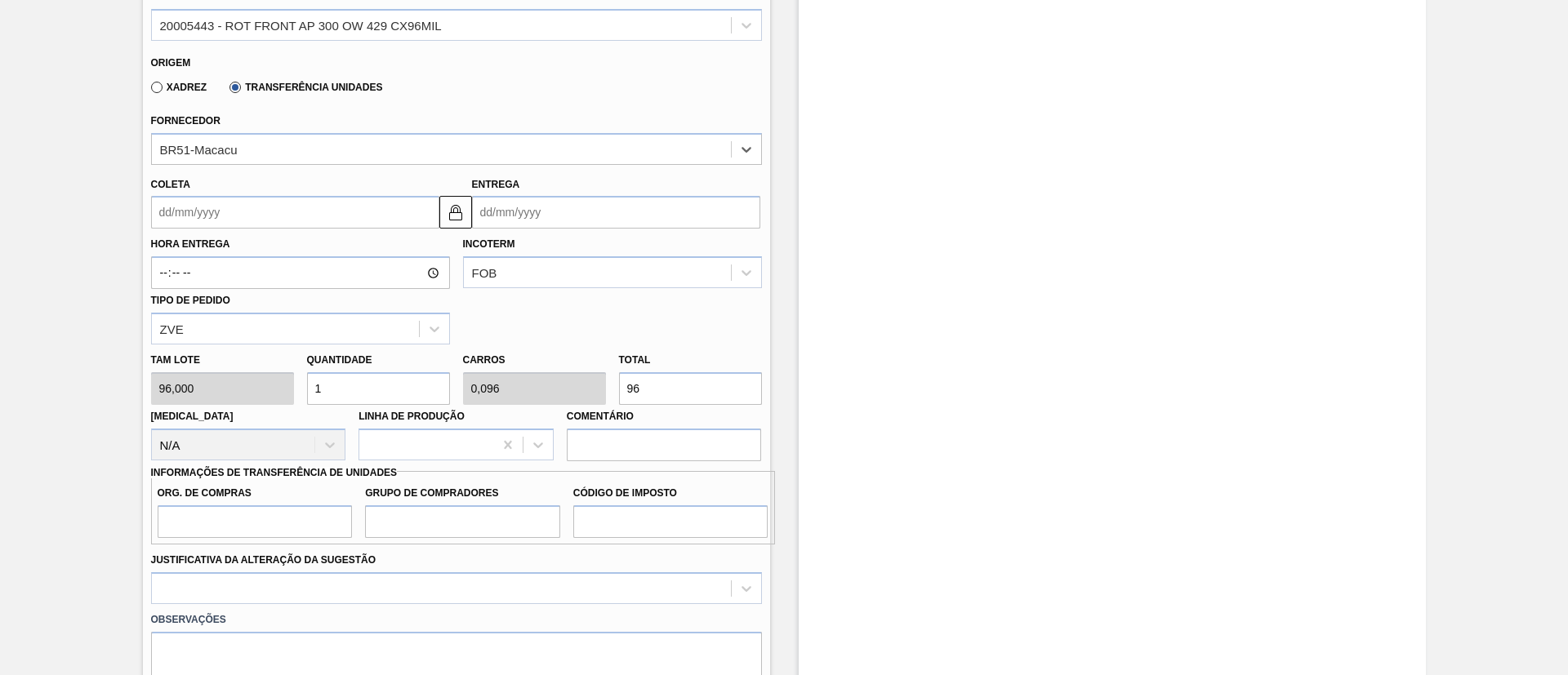
click at [210, 214] on input "Coleta" at bounding box center [295, 212] width 289 height 33
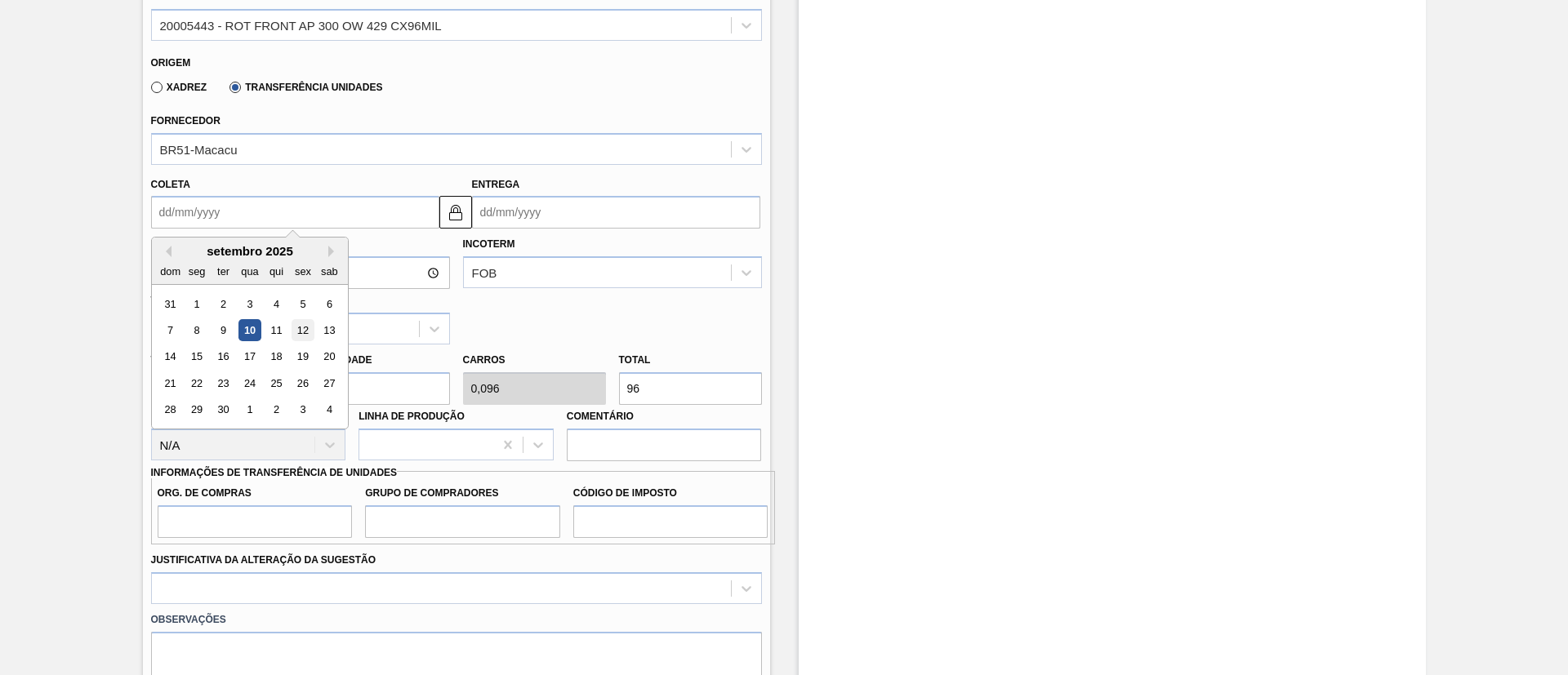
click at [294, 324] on div "12" at bounding box center [302, 330] width 22 height 22
type input "12/09/2025"
type input "14/09/2025"
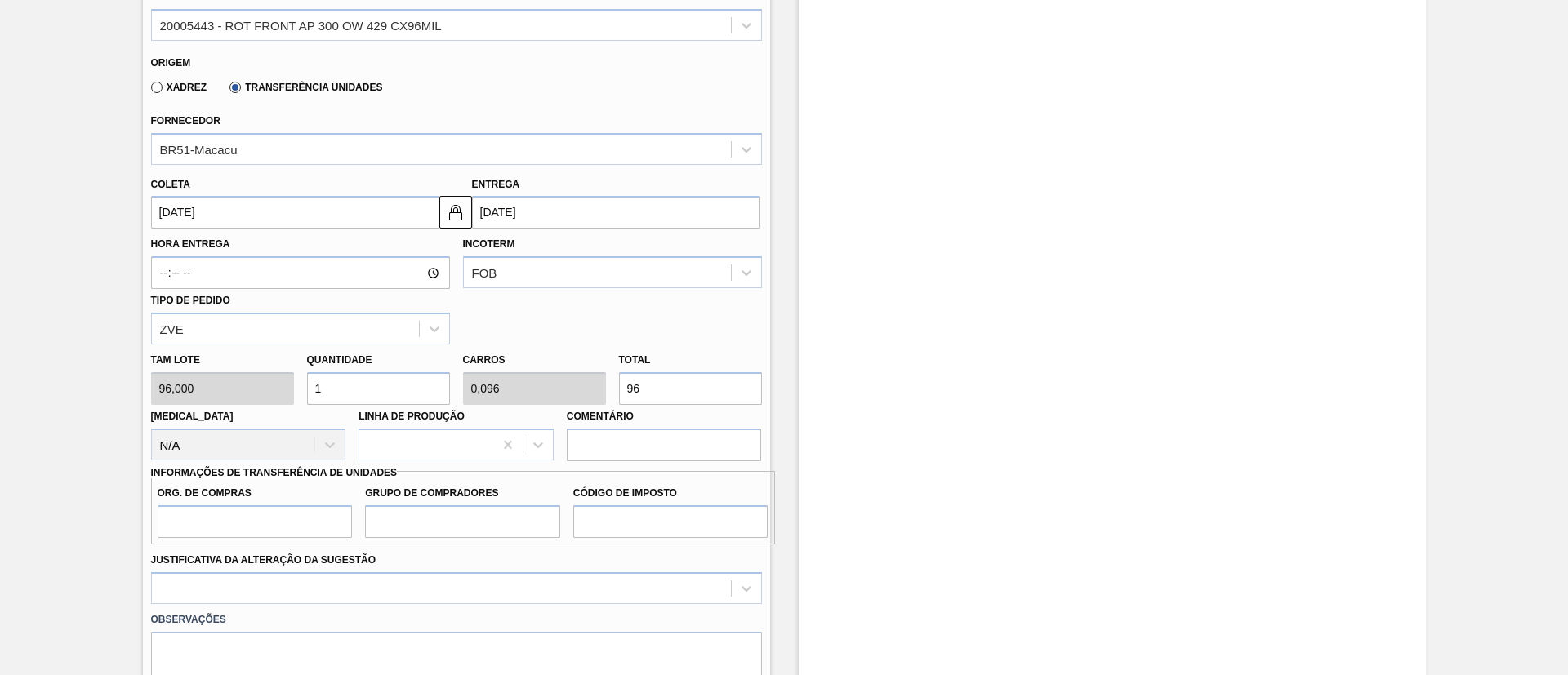
scroll to position [639, 0]
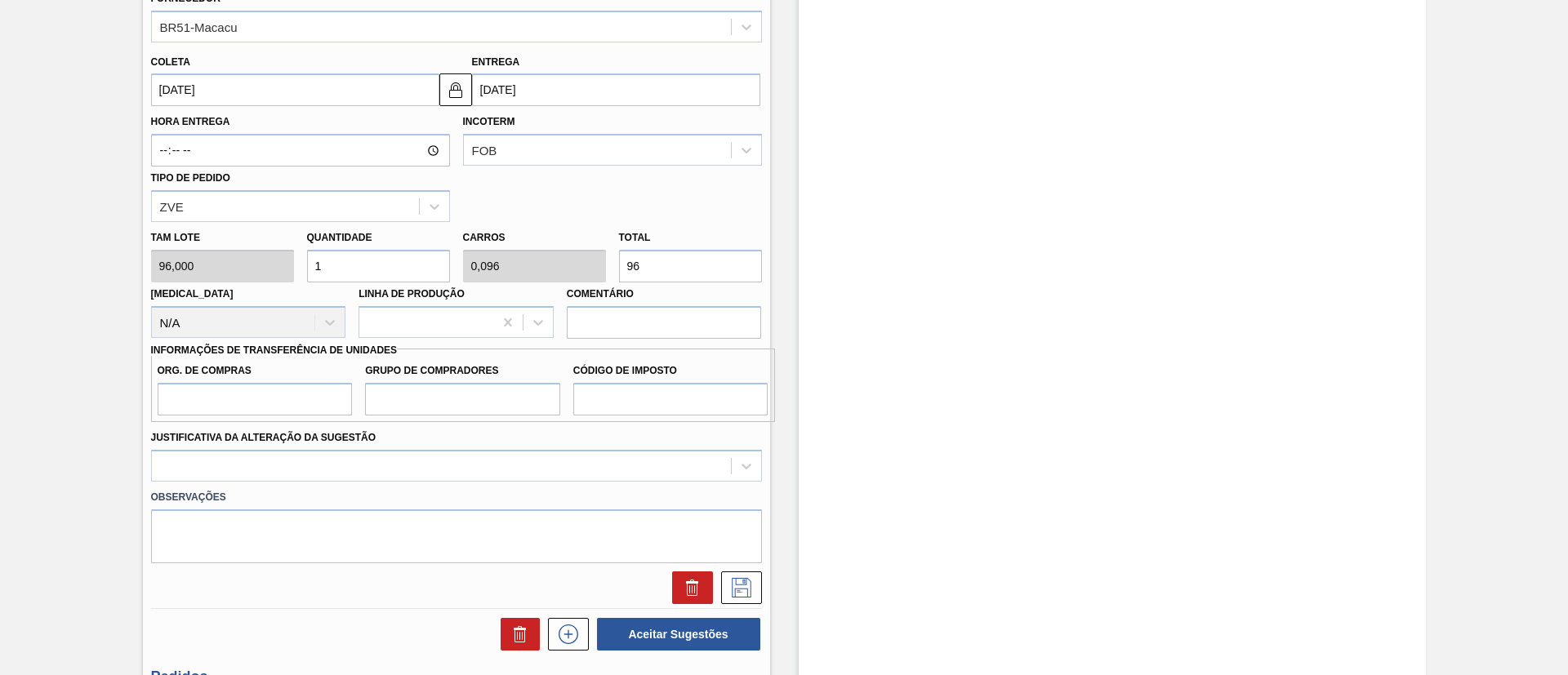
click at [562, 278] on div "Tam lote 96,000 Quantidade 1 Carros 0,096 Total 96 Doca N/A Linha de Produção C…" at bounding box center [456, 280] width 624 height 117
type input "7"
type input "0,073"
type input "0,007"
type input "70"
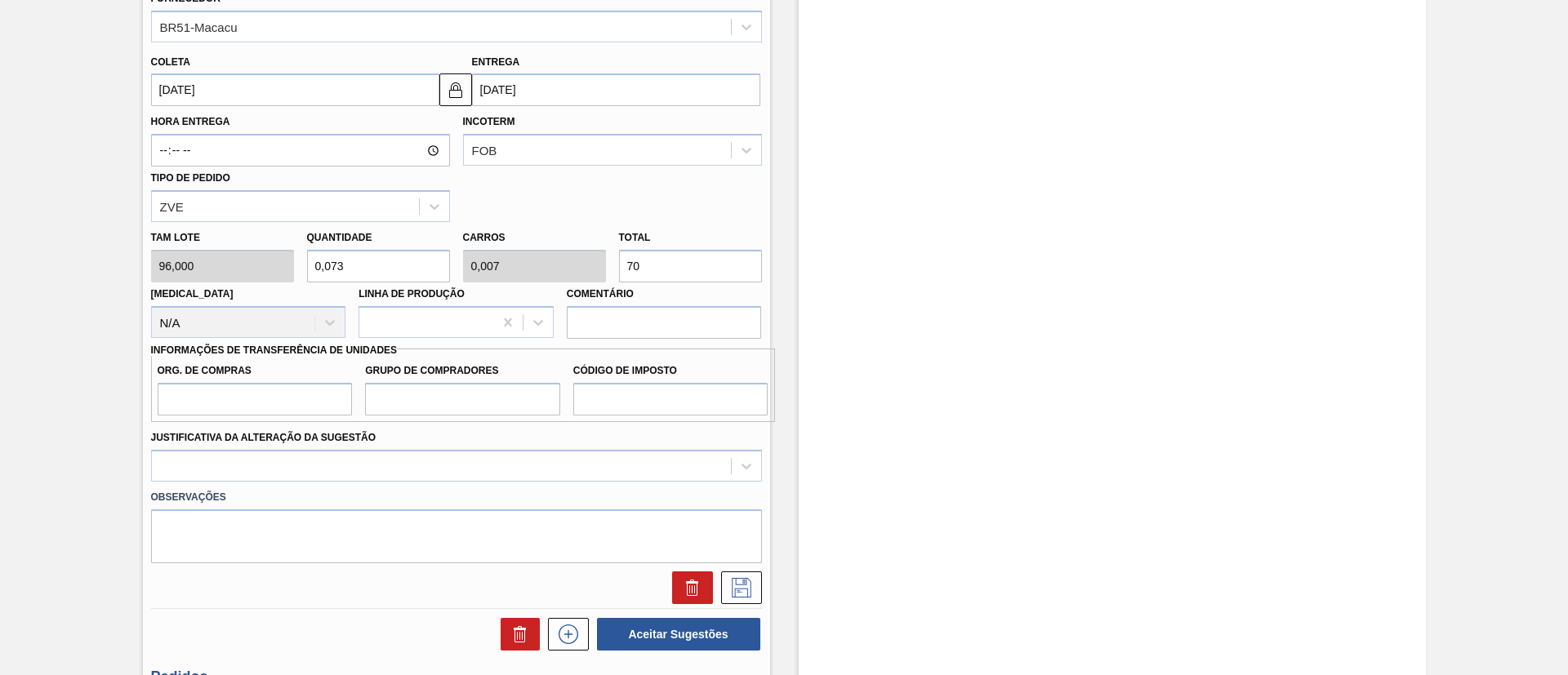
type input "0,729"
type input "0,07"
type input "7,292"
type input "0,7"
type input "700"
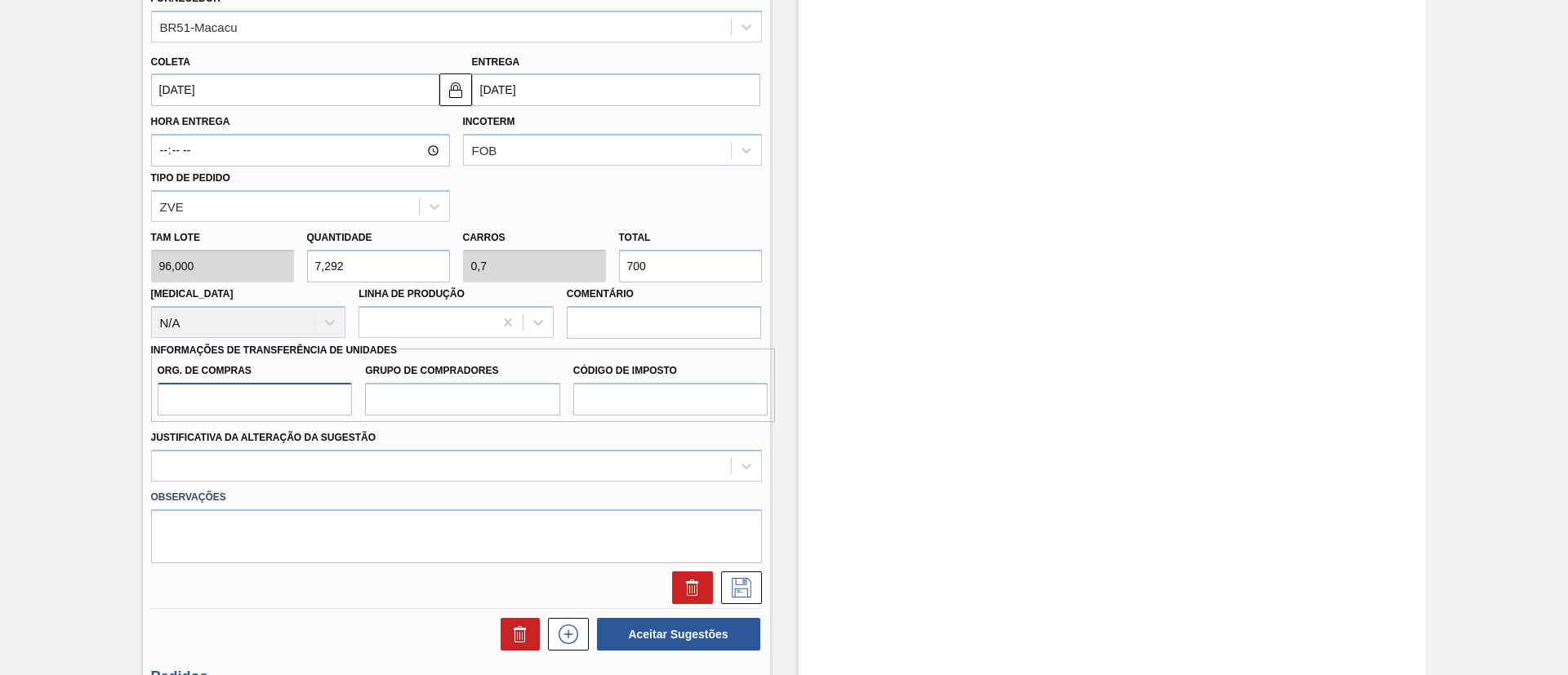
click at [253, 395] on input "Org. de Compras" at bounding box center [255, 399] width 195 height 33
type input "BR00"
drag, startPoint x: 392, startPoint y: 396, endPoint x: 413, endPoint y: 404, distance: 22.5
click at [392, 396] on input "Grupo de Compradores" at bounding box center [462, 399] width 195 height 33
type input "A01"
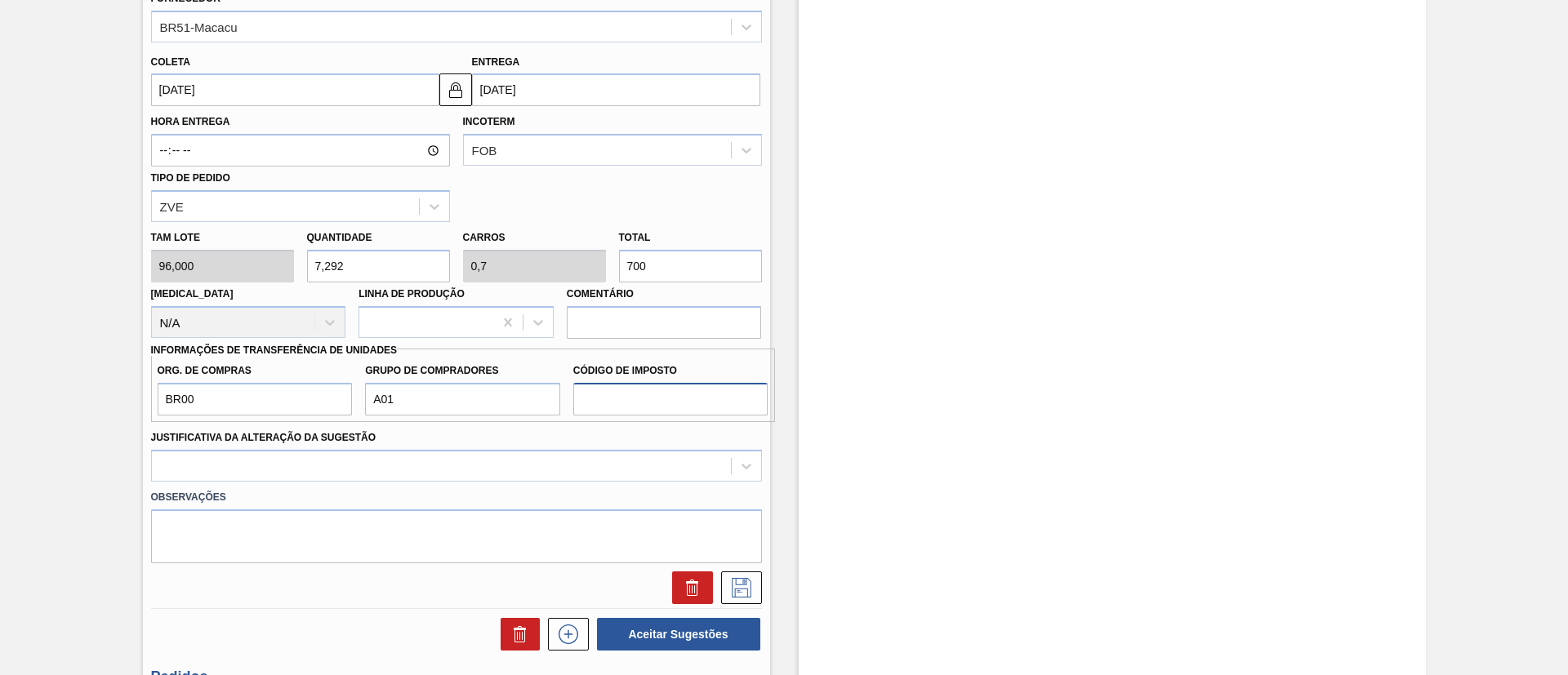
drag, startPoint x: 622, startPoint y: 394, endPoint x: 633, endPoint y: 397, distance: 11.4
click at [624, 391] on input "Código de Imposto" at bounding box center [670, 399] width 195 height 33
type input "I1"
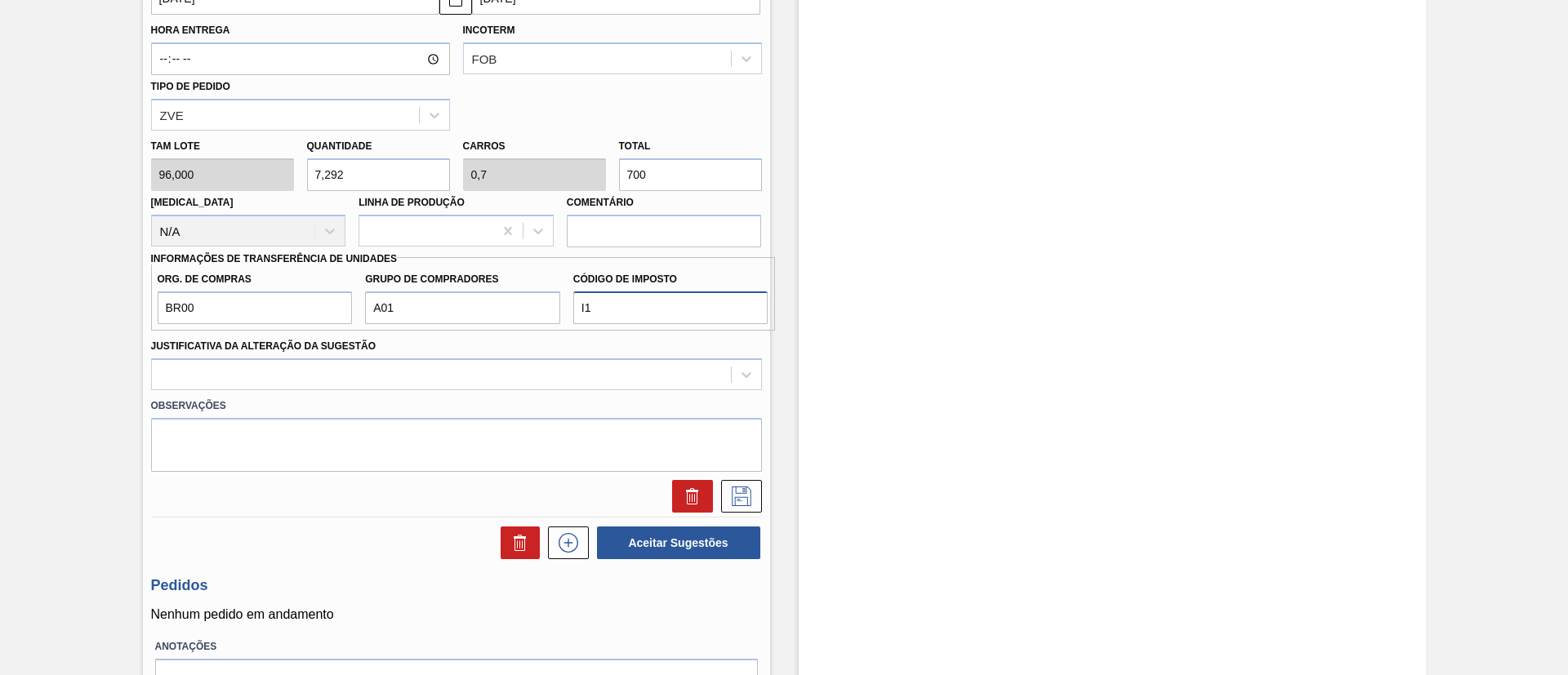
scroll to position [762, 0]
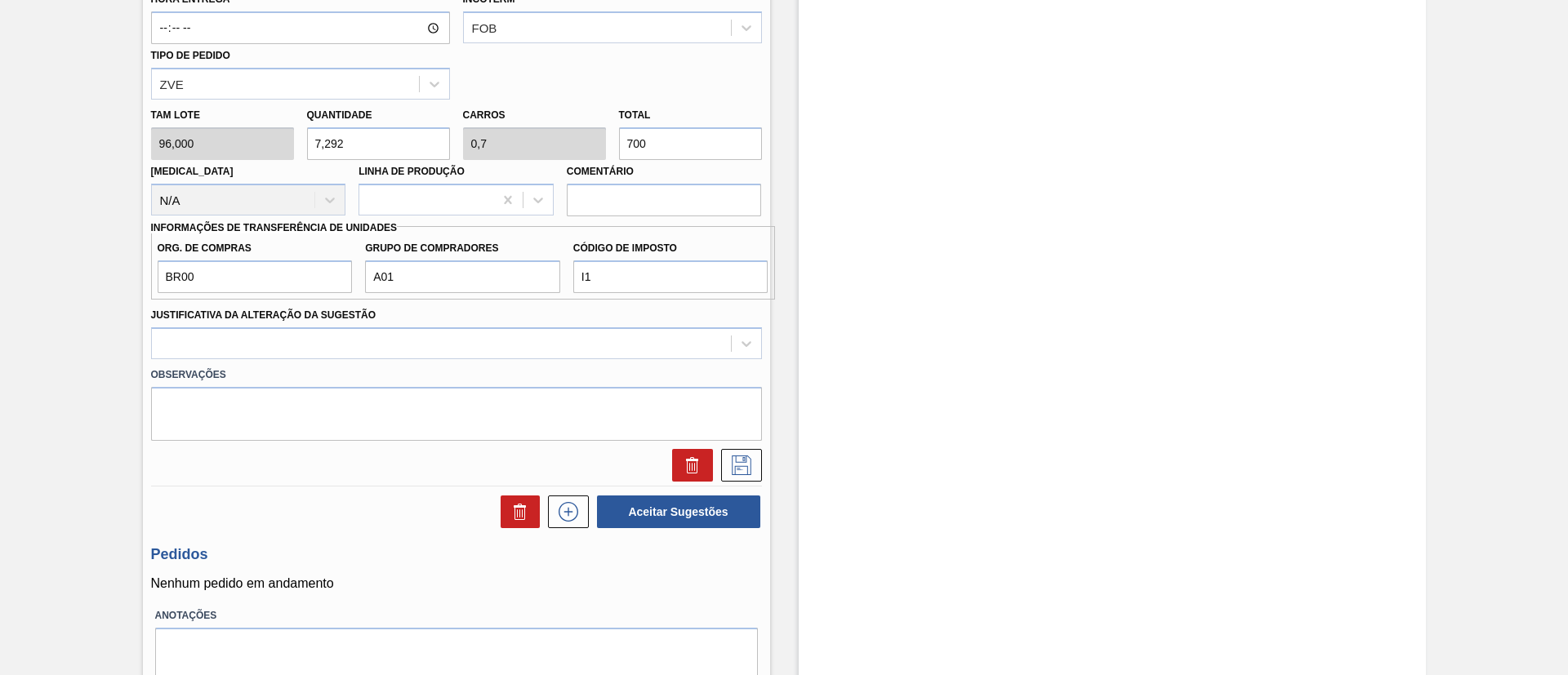
click at [287, 141] on div "Tam lote 96,000 Quantidade 7,292 Carros 0,7 Total 700 Doca N/A Linha de Produçã…" at bounding box center [456, 158] width 624 height 117
type input "7"
type input "0,672"
type input "672"
click at [272, 148] on div "Tam lote 96,000 Quantidade 7 Carros 0,672 Total 672 Doca N/A Linha de Produção …" at bounding box center [456, 158] width 624 height 117
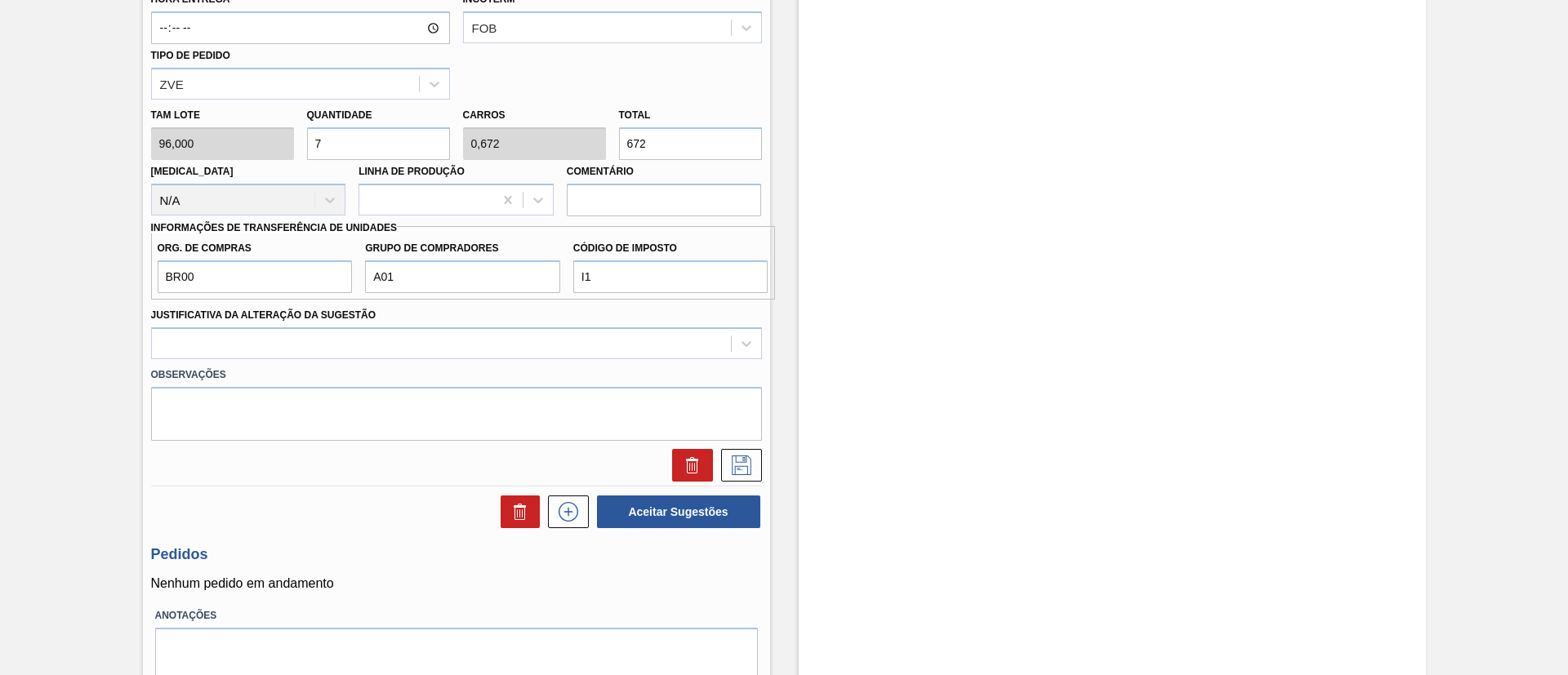
type input "8"
type input "0,768"
type input "768"
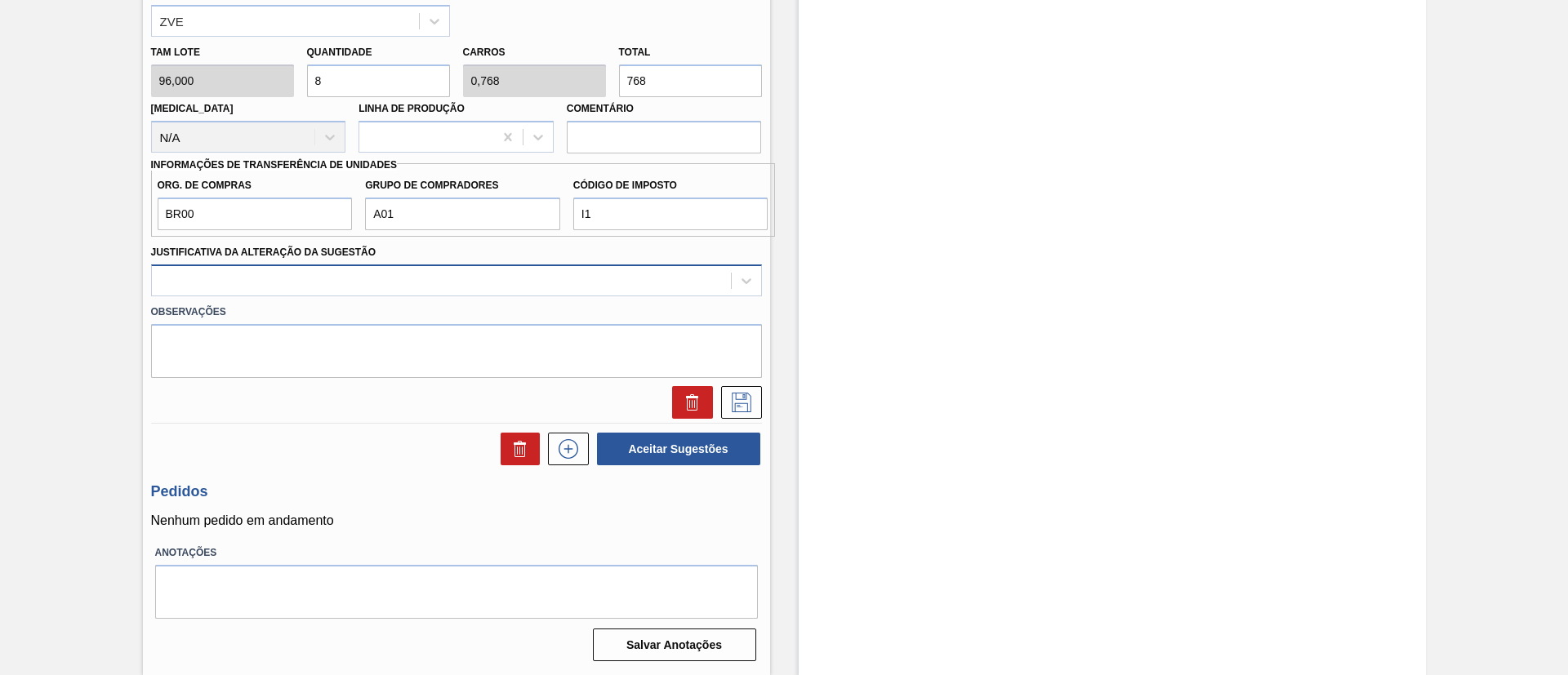
type input "8"
click at [365, 265] on div at bounding box center [456, 280] width 611 height 32
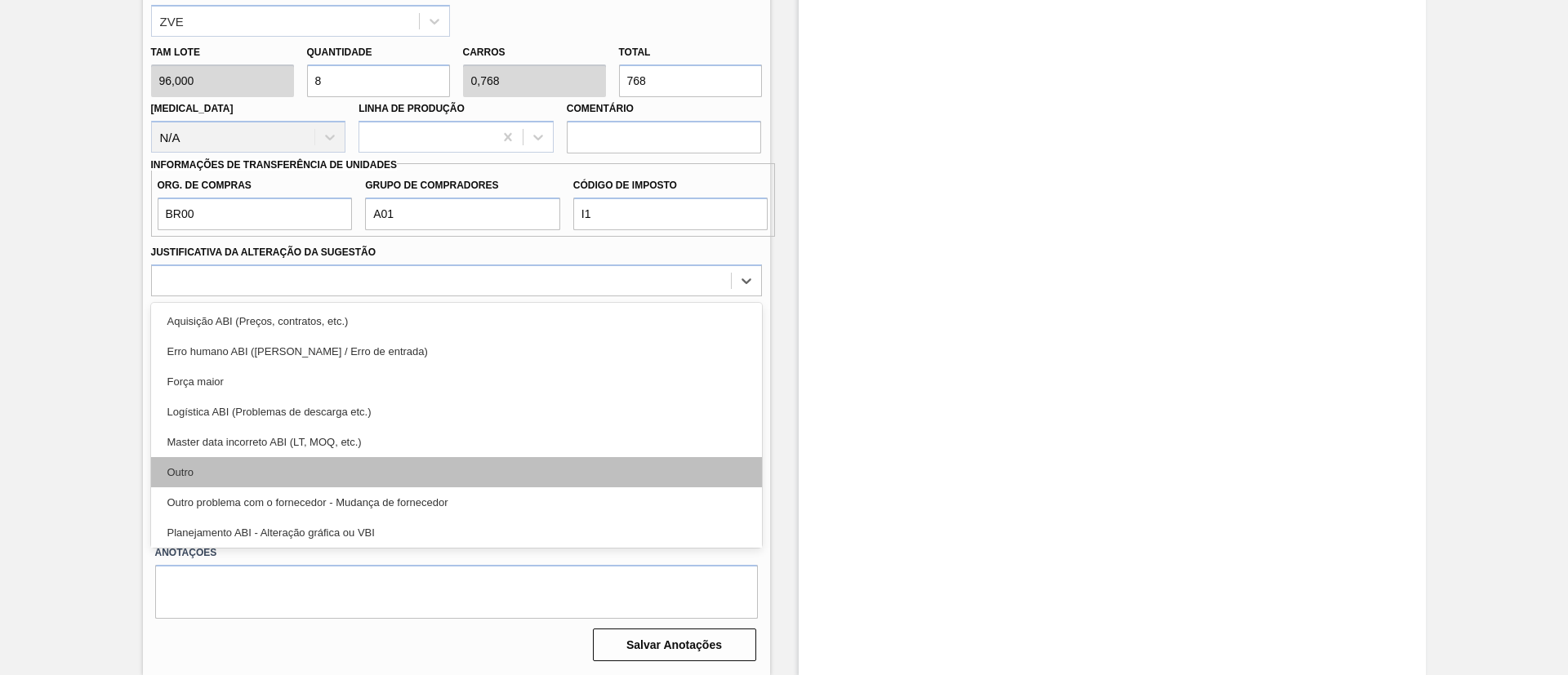
click at [336, 464] on div "Outro" at bounding box center [456, 472] width 611 height 30
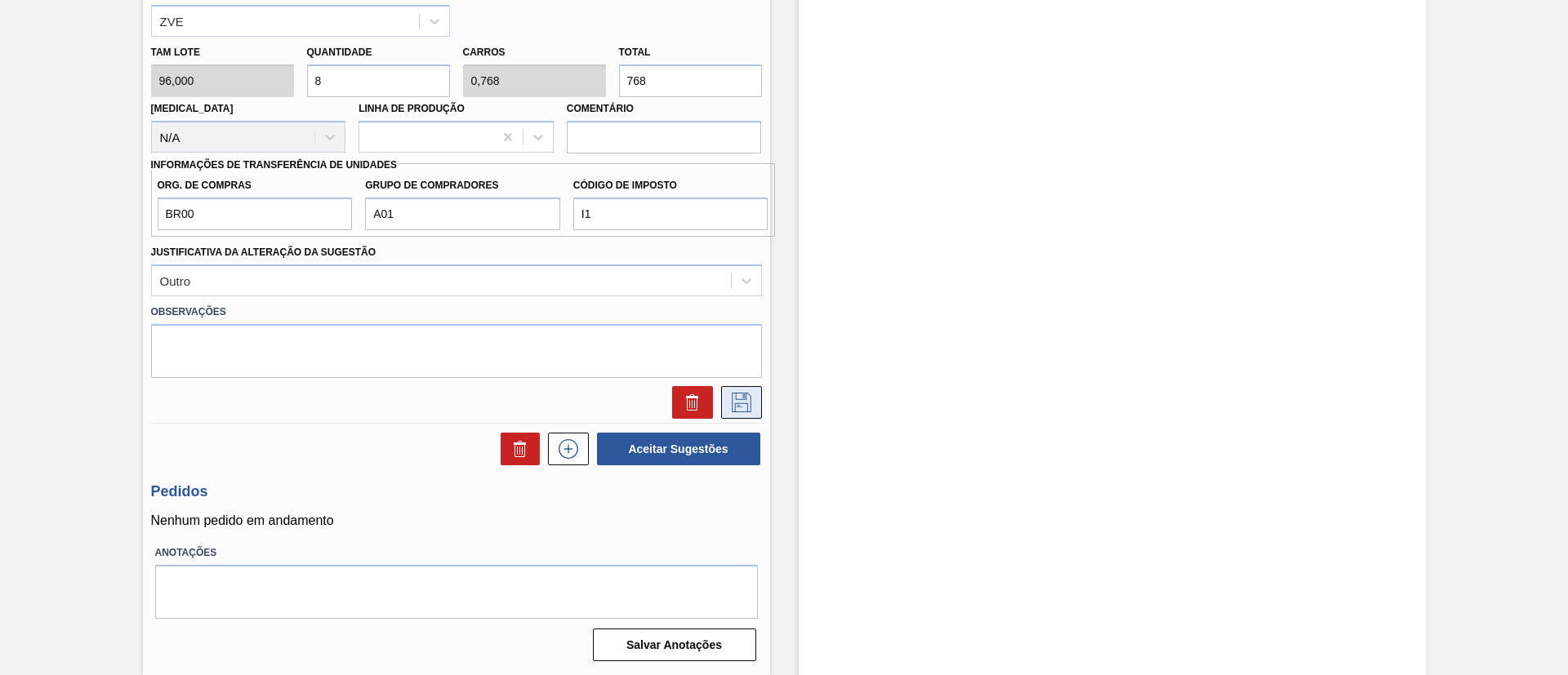
click at [750, 402] on icon at bounding box center [741, 402] width 26 height 20
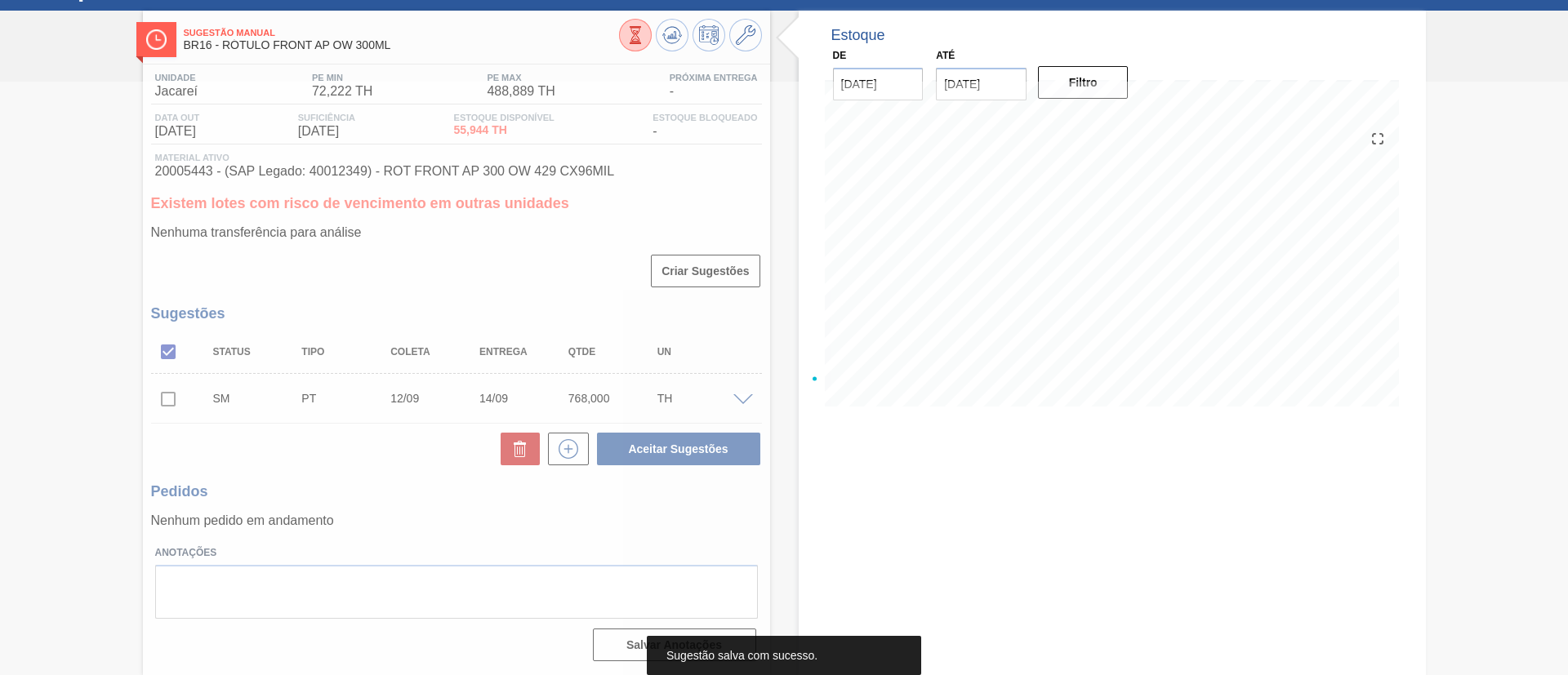
scroll to position [71, 0]
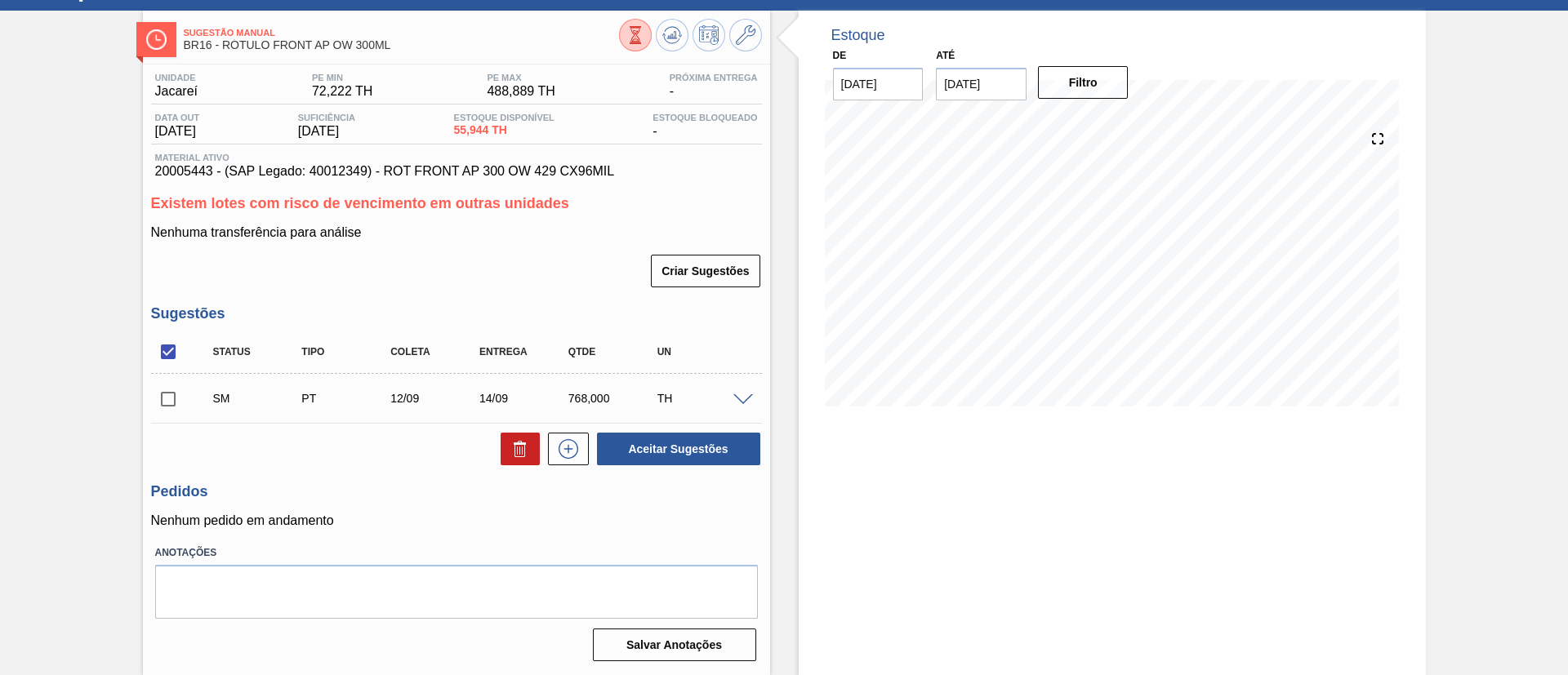
click at [174, 402] on input "checkbox" at bounding box center [168, 399] width 34 height 34
checkbox input "true"
click at [670, 452] on button "Aceitar Sugestões" at bounding box center [679, 449] width 164 height 33
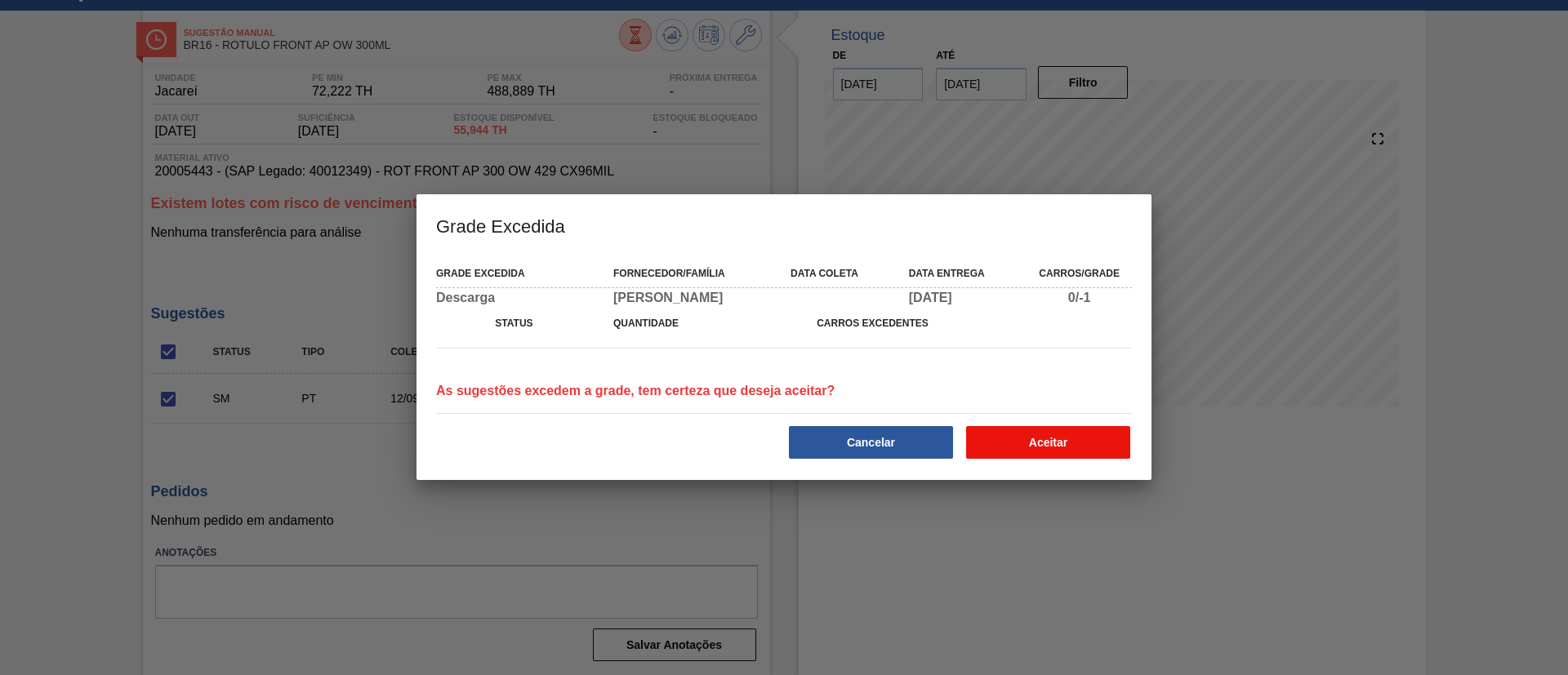
click at [997, 431] on button "Aceitar" at bounding box center [1048, 442] width 164 height 33
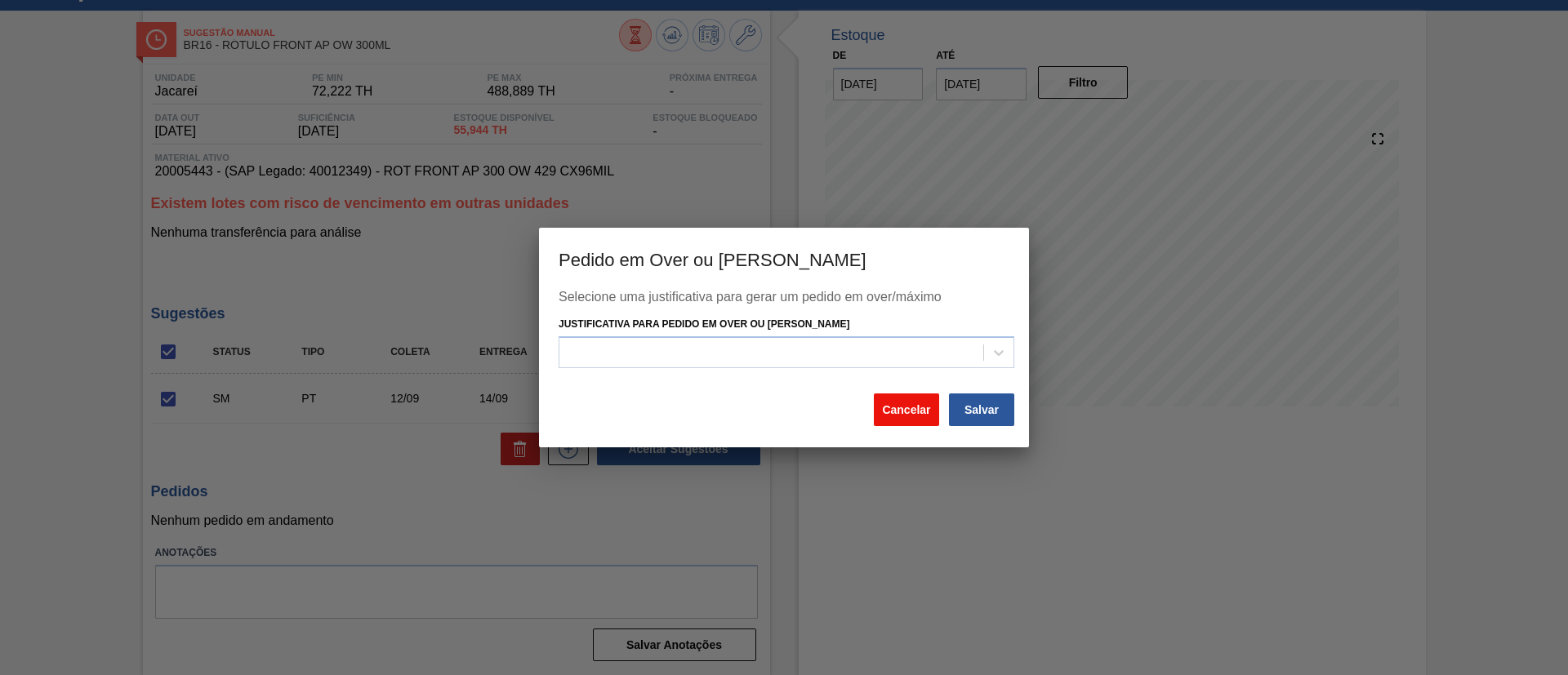
click at [901, 409] on button "Cancelar" at bounding box center [907, 409] width 65 height 33
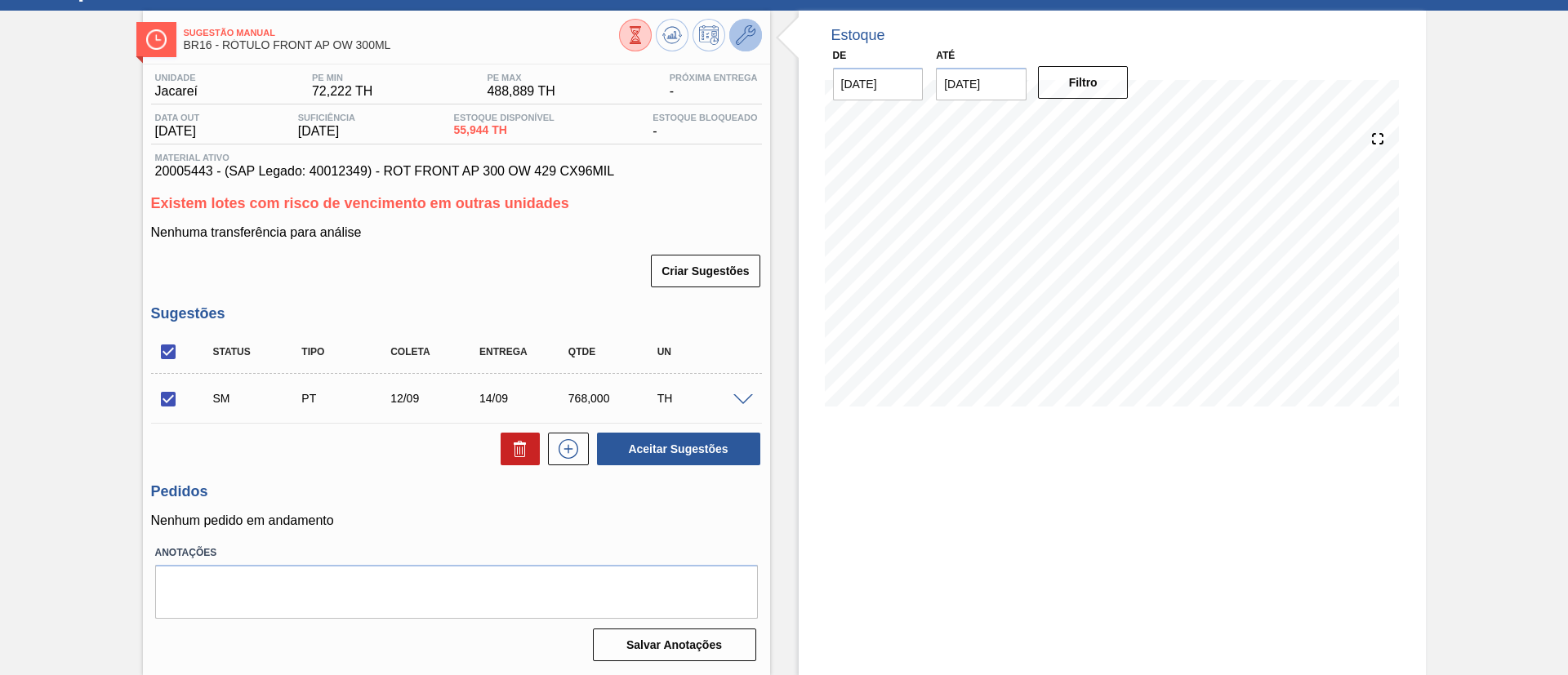
click at [733, 35] on button at bounding box center [746, 35] width 33 height 33
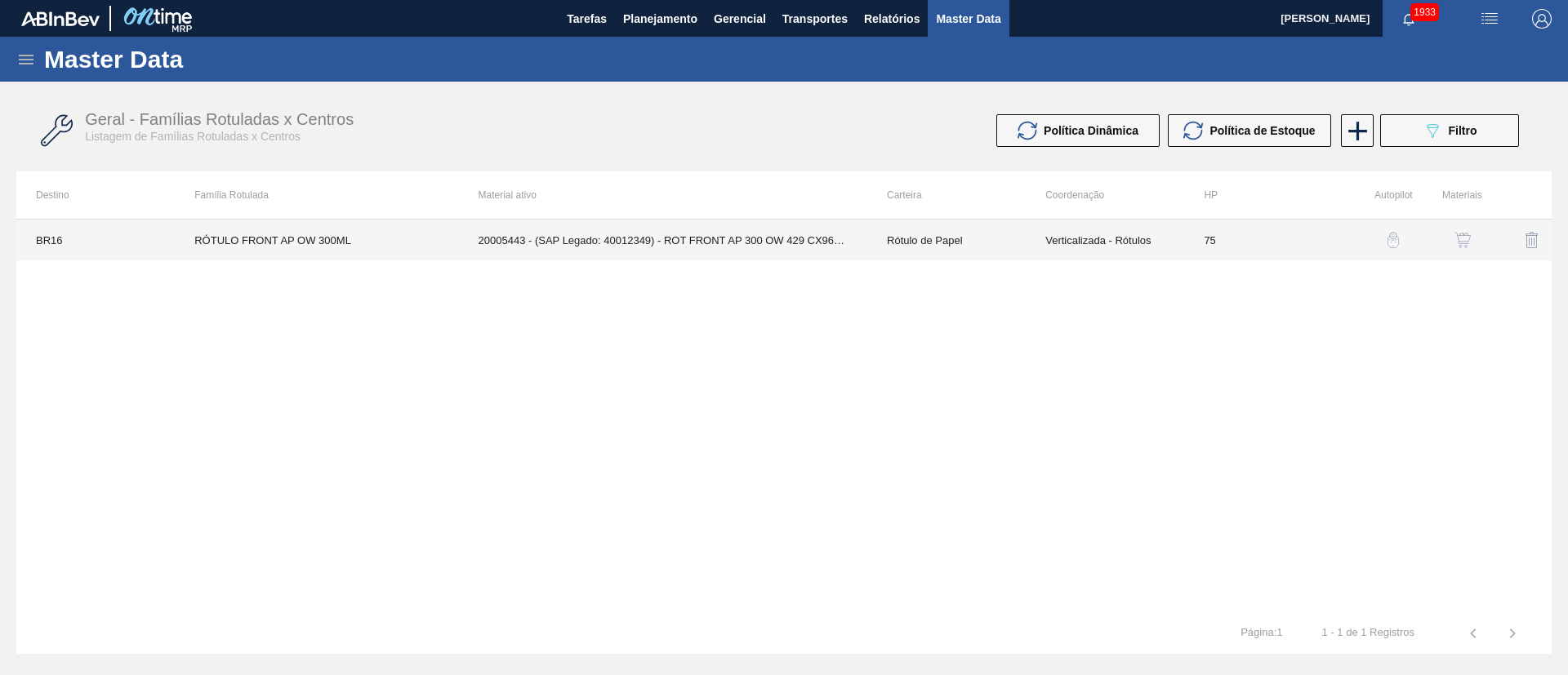
click at [464, 230] on td "20005443 - (SAP Legado: 40012349) - ROT FRONT AP 300 OW 429 CX96MIL" at bounding box center [662, 240] width 408 height 41
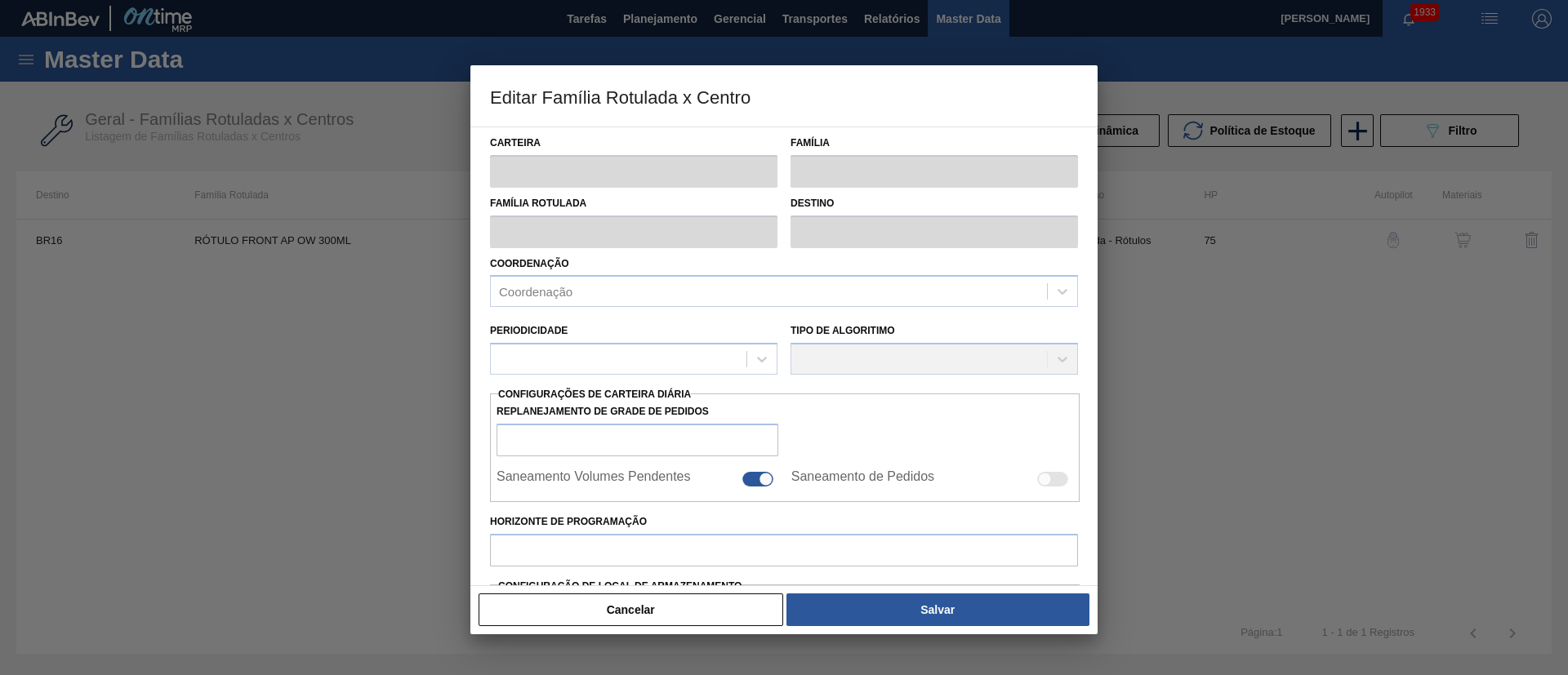
type input "Rótulo de Papel"
type input "Rótulo Papel"
type input "RÓTULO FRONT AP OW 300ML"
type input "BR16 - Jacareí"
type input "75"
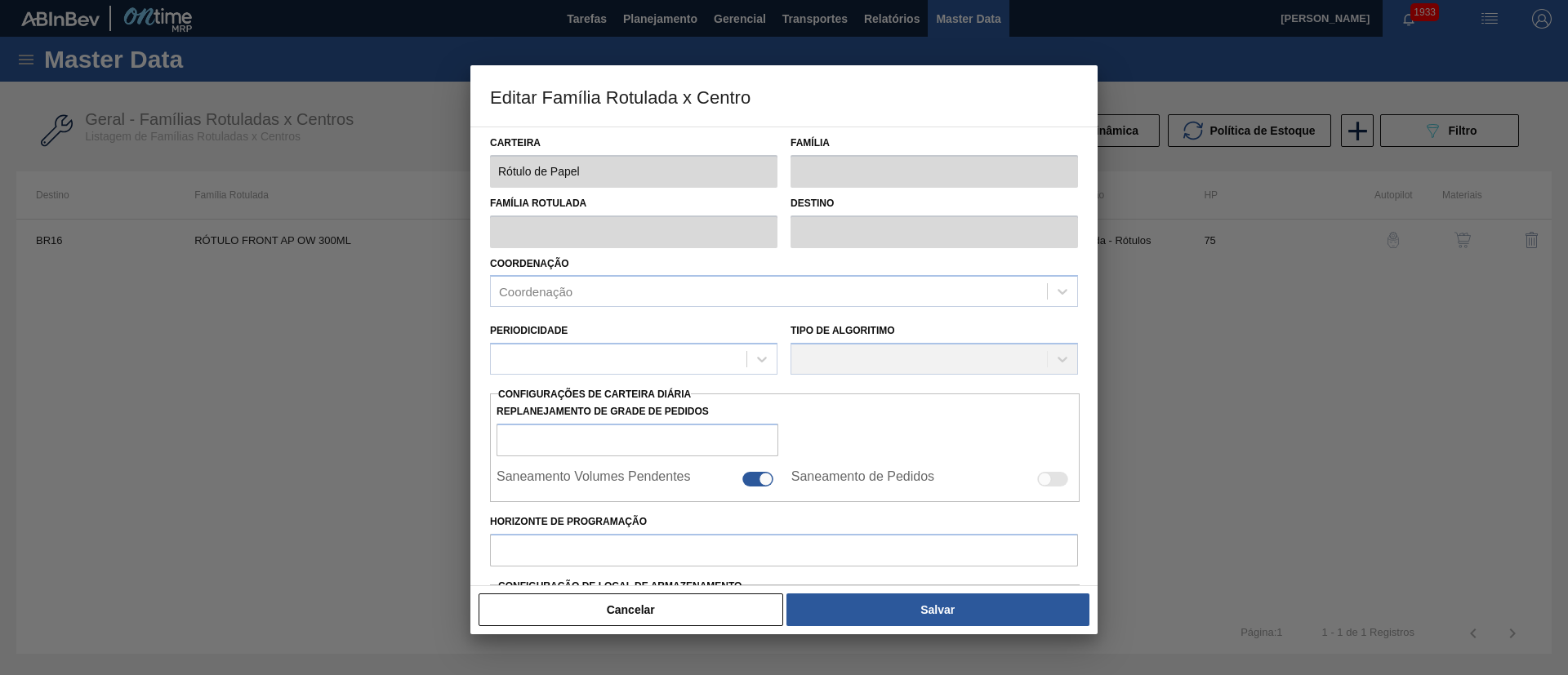
type input "72,222"
type input "488,889"
type input "70"
type input "363,889"
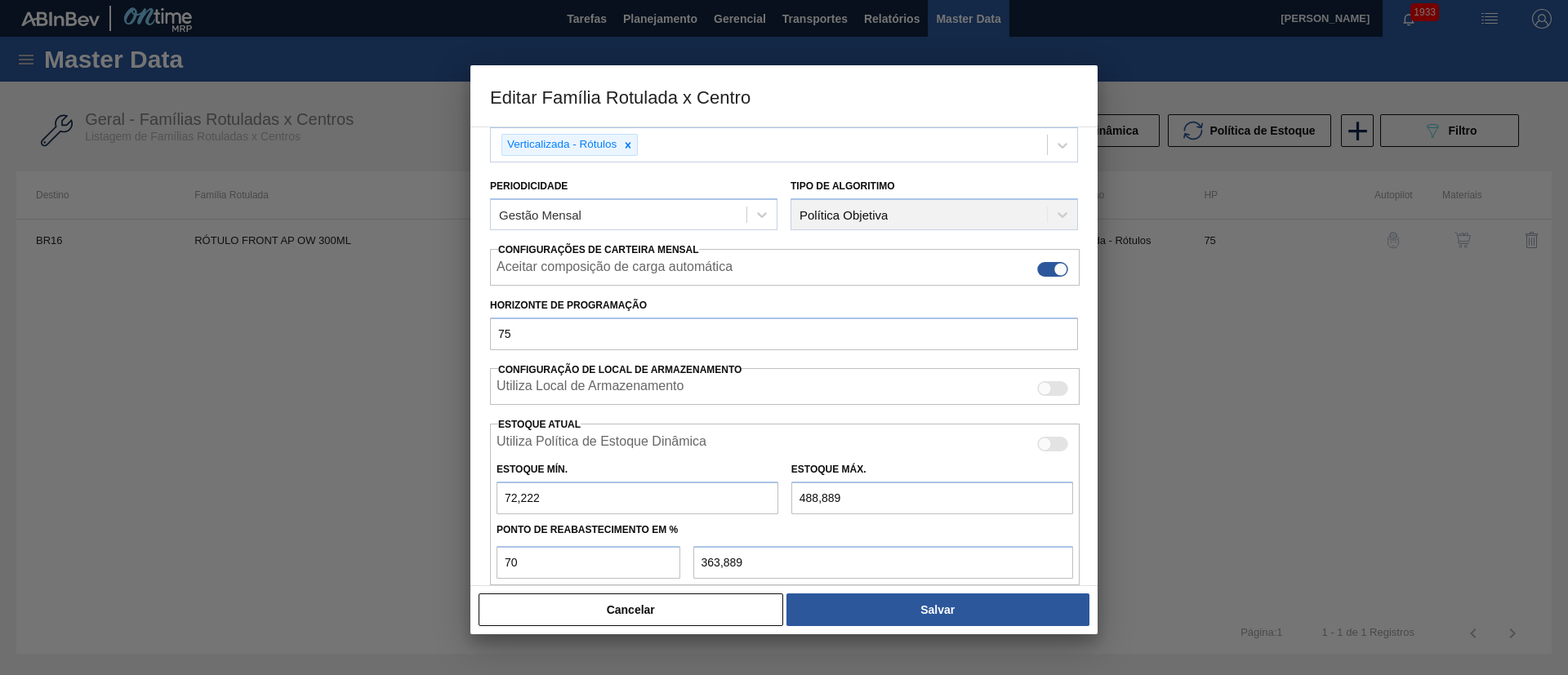
scroll to position [291, 0]
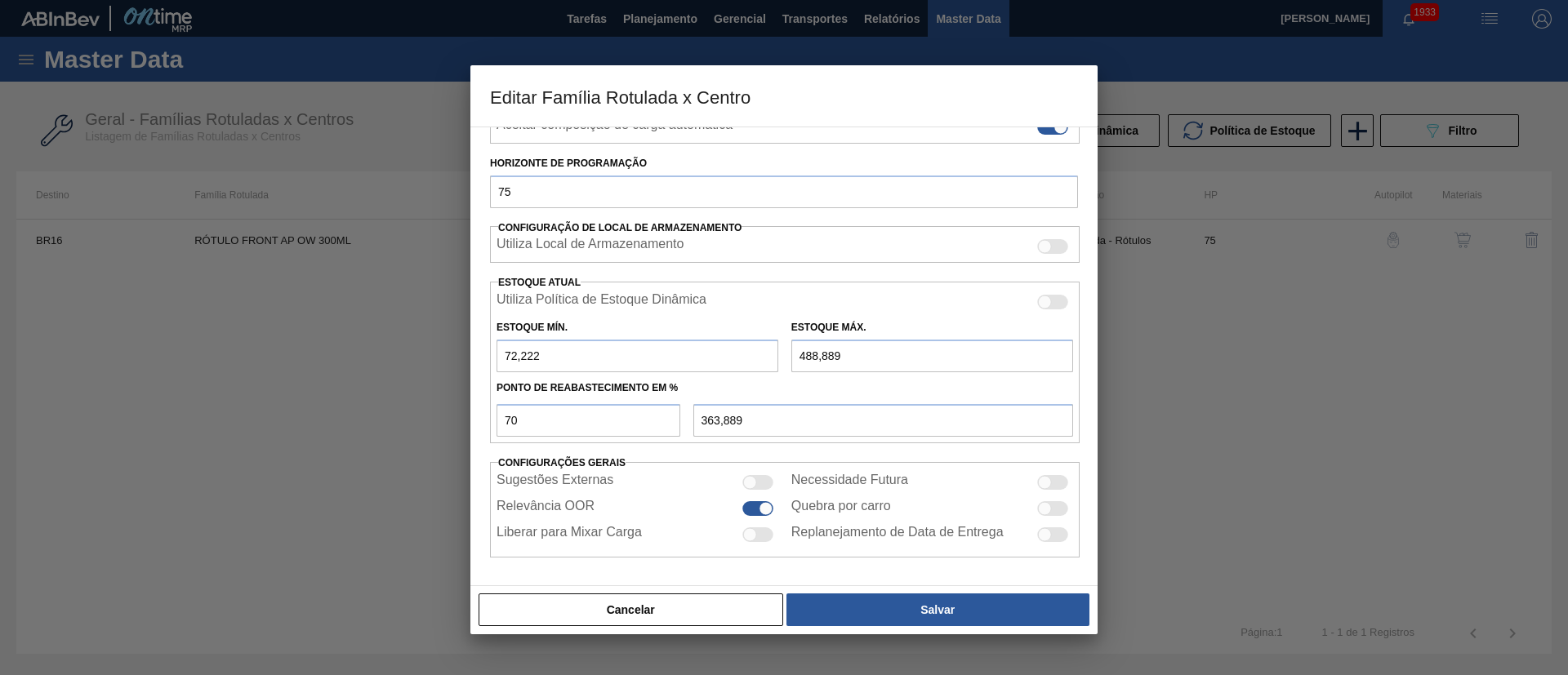
click at [755, 509] on div at bounding box center [758, 508] width 31 height 15
checkbox input "false"
drag, startPoint x: 566, startPoint y: 355, endPoint x: 397, endPoint y: 357, distance: 169.0
click at [397, 357] on div "Editar Família Rotulada x Centro Carteira Rótulo de Papel Família Rótulo Papel …" at bounding box center [784, 338] width 1568 height 675
type input "0"
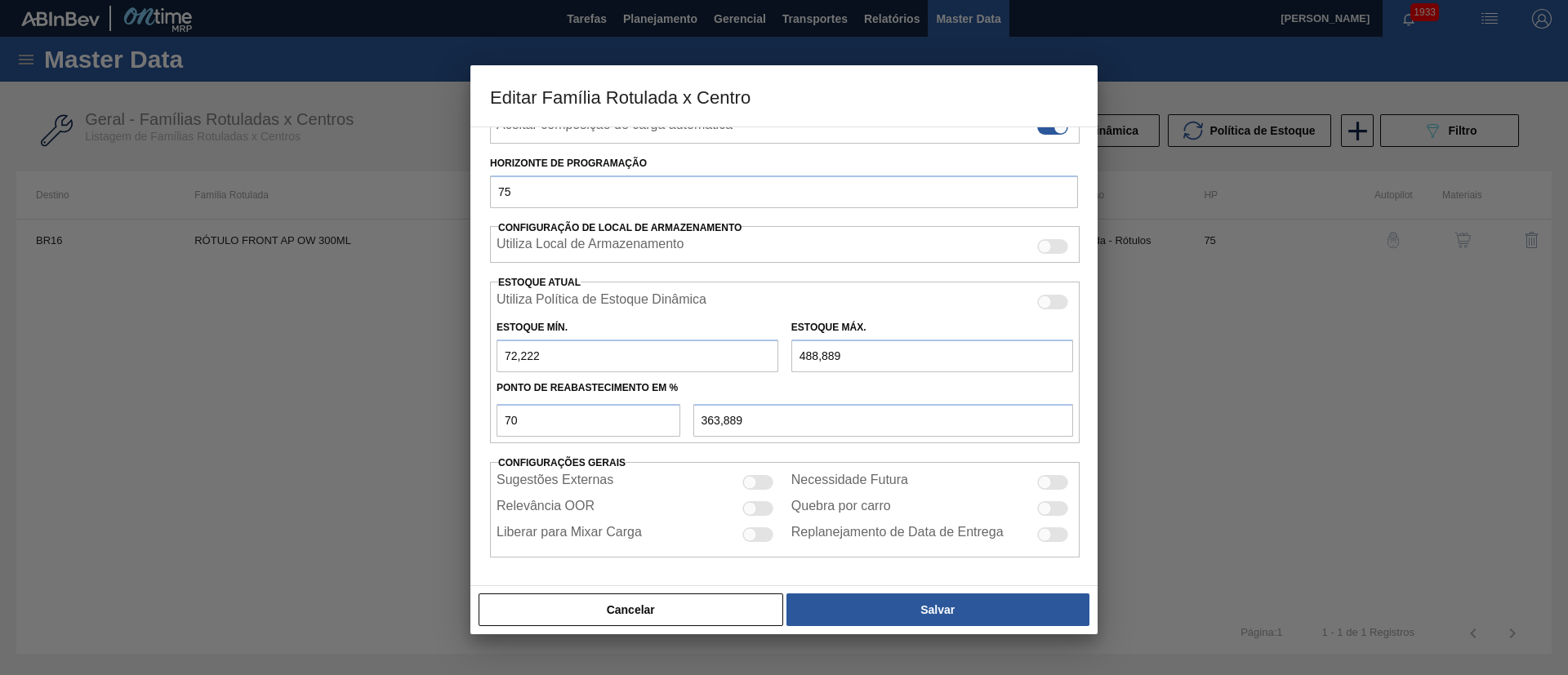
type input "342,222"
type input "0"
drag, startPoint x: 784, startPoint y: 360, endPoint x: 631, endPoint y: 369, distance: 153.3
click at [616, 369] on div "Estoque Mín. 0 Estoque Máx. 488,889" at bounding box center [784, 342] width 589 height 60
type input "0"
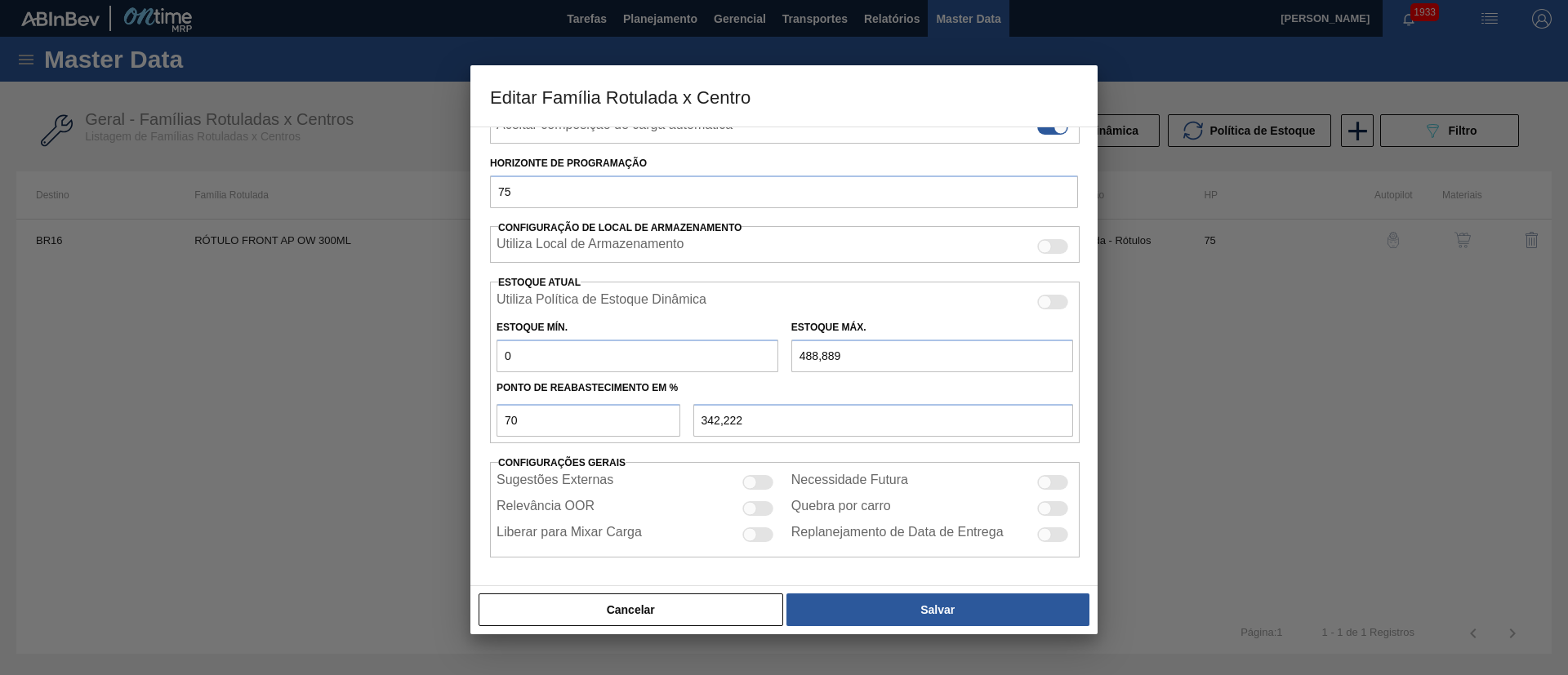
type input "0,000"
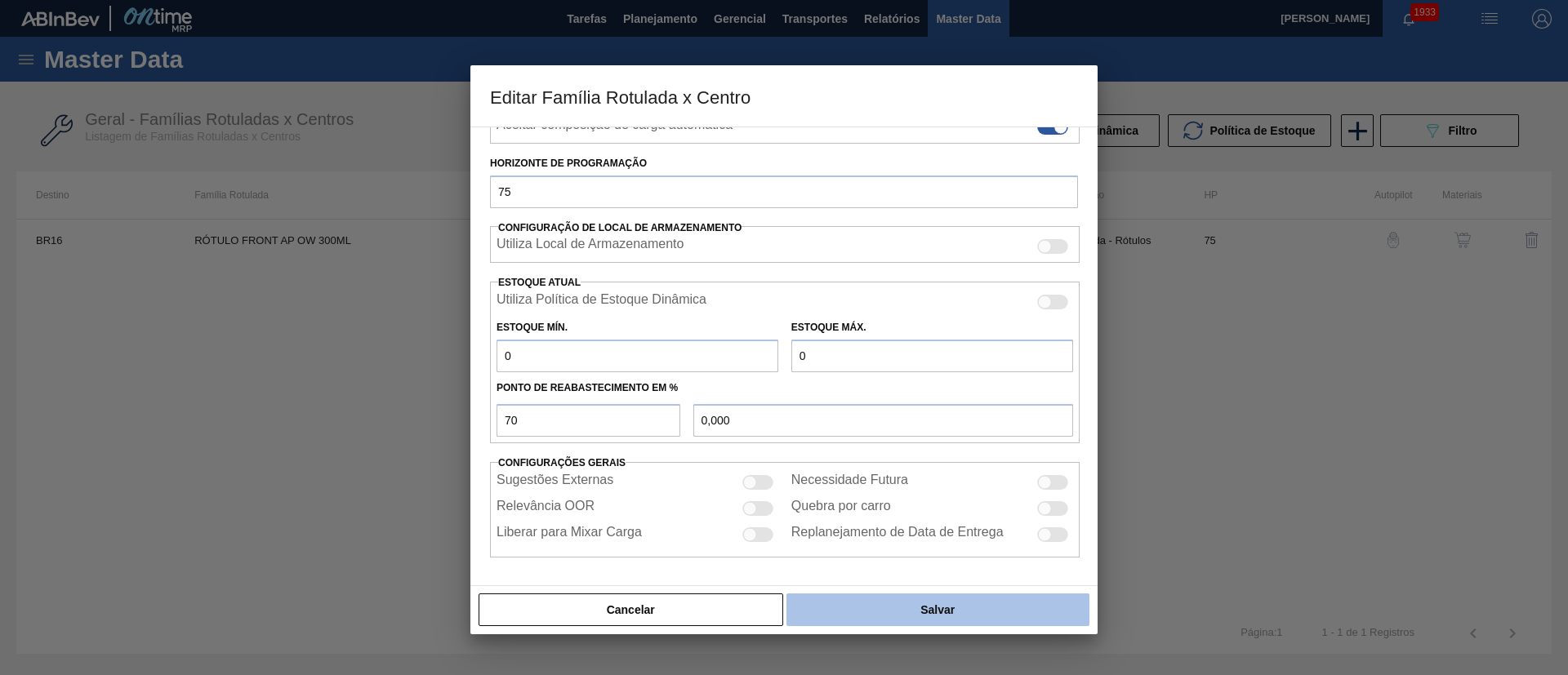
type input "0"
click at [900, 598] on button "Salvar" at bounding box center [938, 610] width 303 height 33
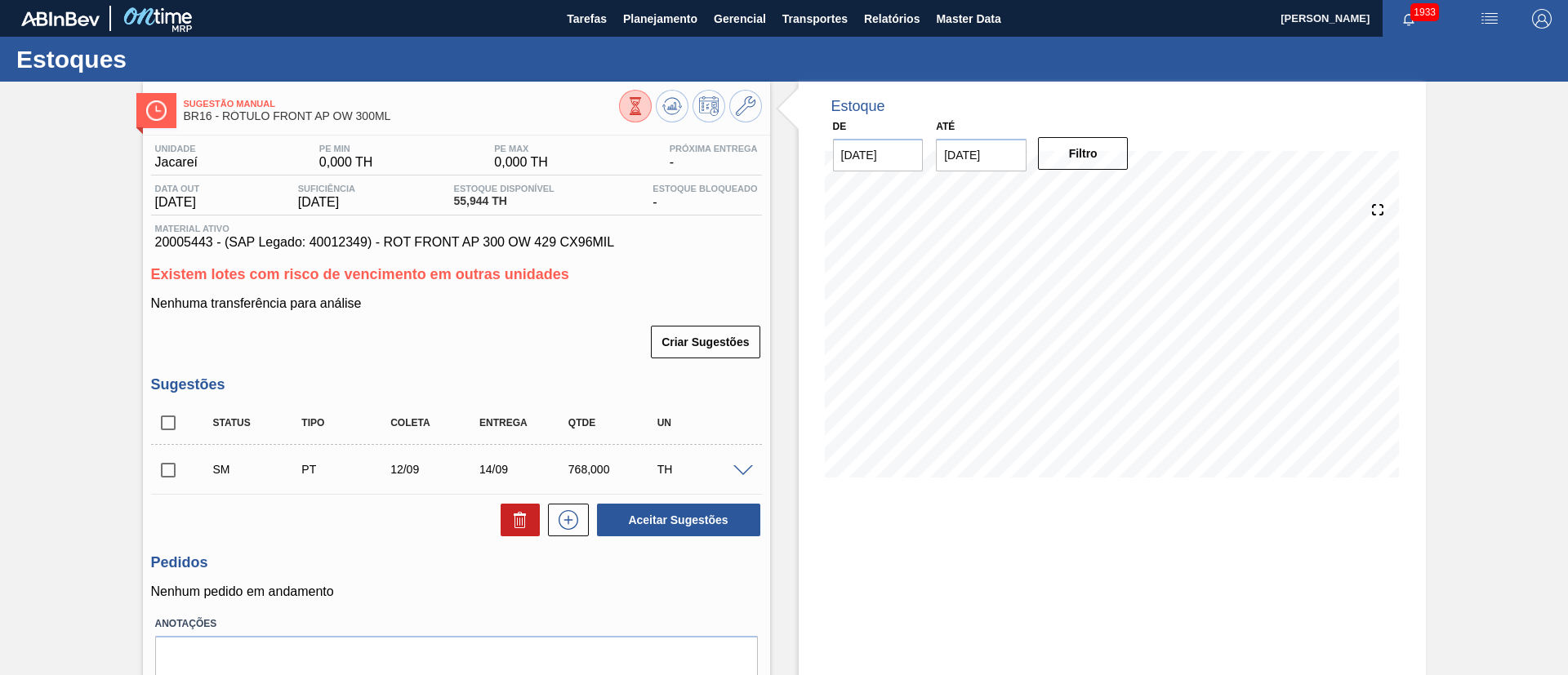
click at [168, 459] on input "checkbox" at bounding box center [168, 470] width 34 height 34
click at [645, 517] on button "Aceitar Sugestões" at bounding box center [679, 520] width 164 height 33
checkbox input "false"
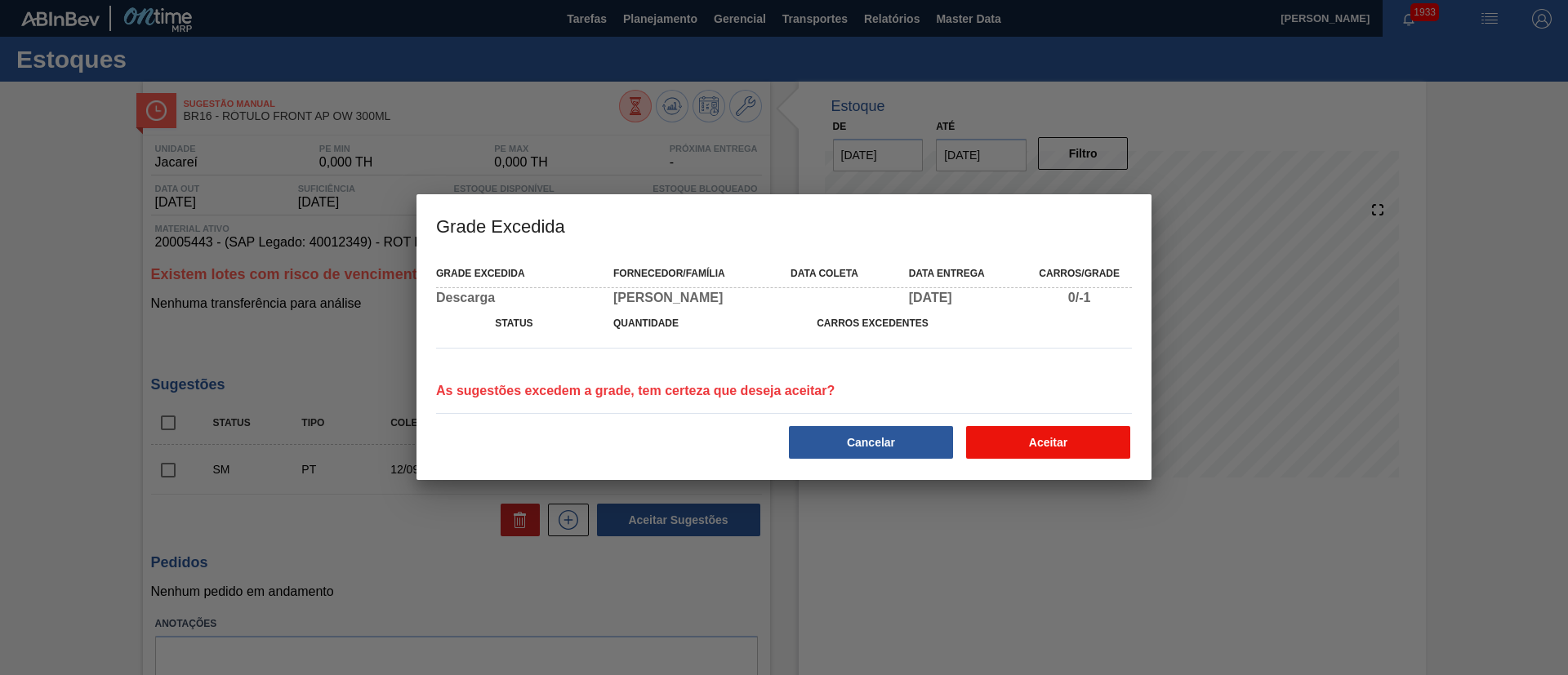
click at [1081, 445] on button "Aceitar" at bounding box center [1048, 442] width 164 height 33
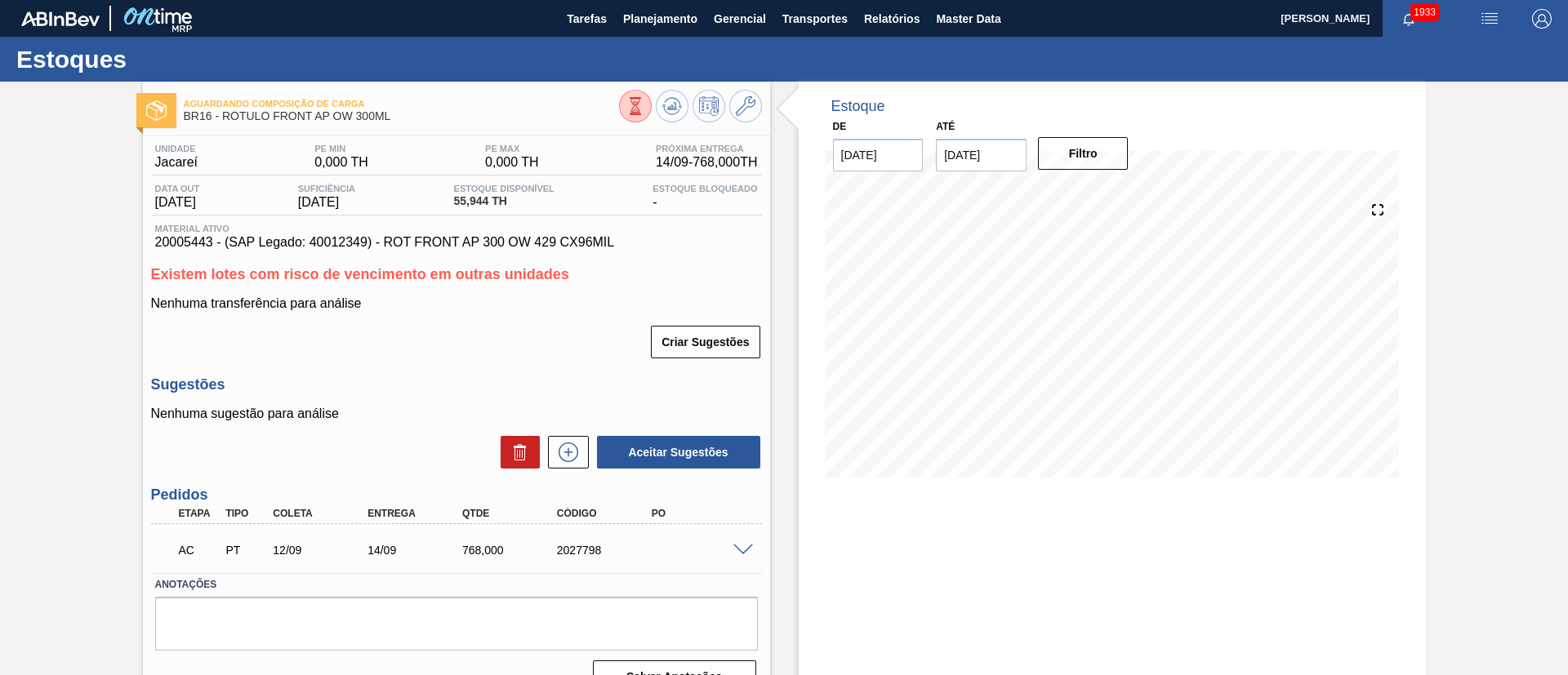
click at [737, 544] on span at bounding box center [743, 550] width 20 height 12
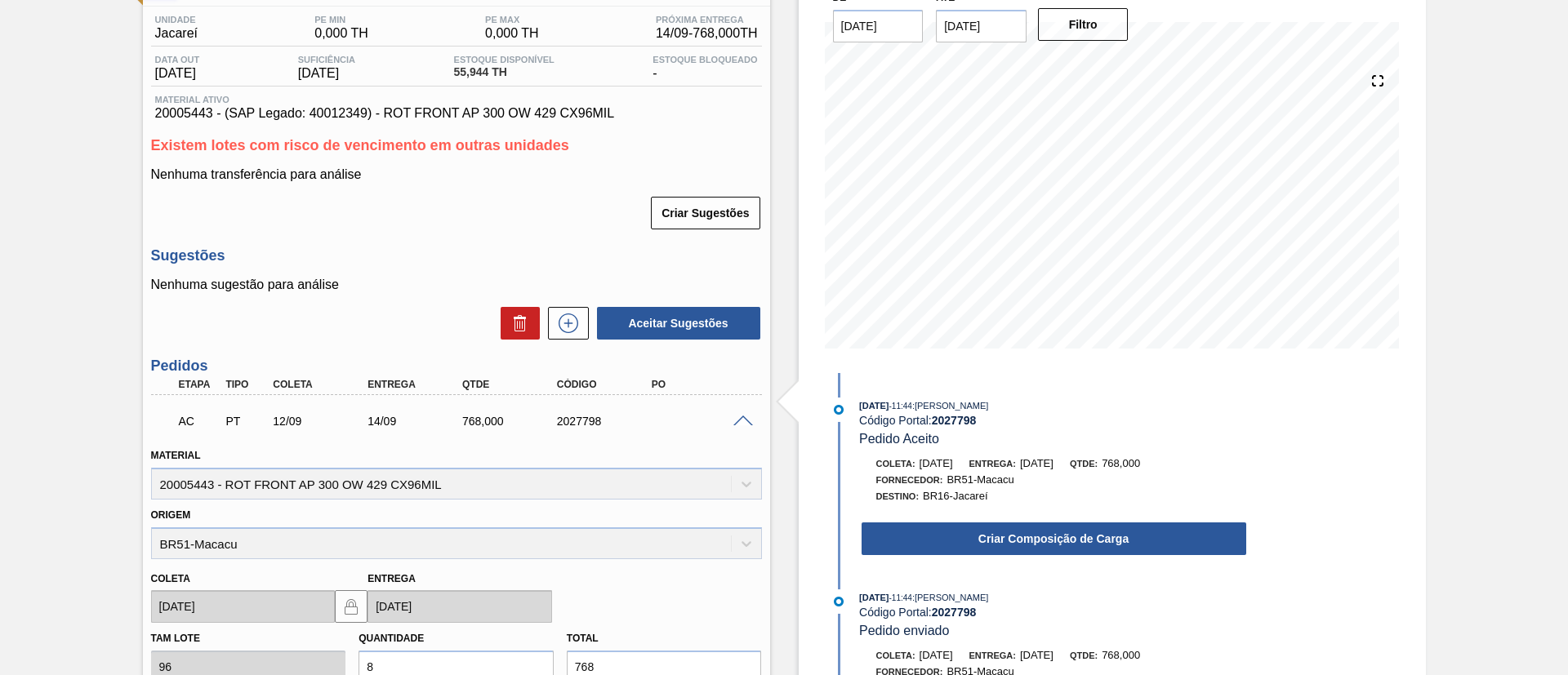
scroll to position [367, 0]
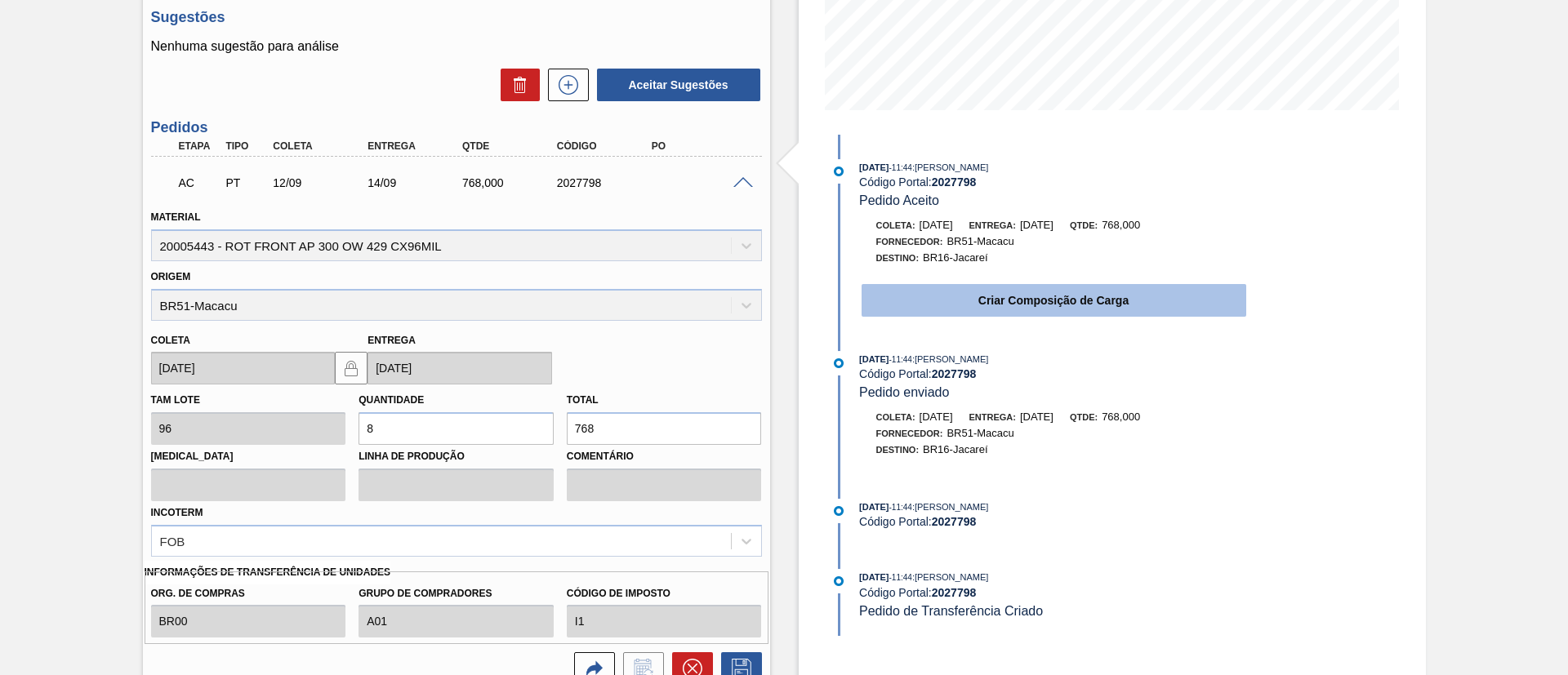
click at [951, 302] on button "Criar Composição de Carga" at bounding box center [1054, 301] width 384 height 33
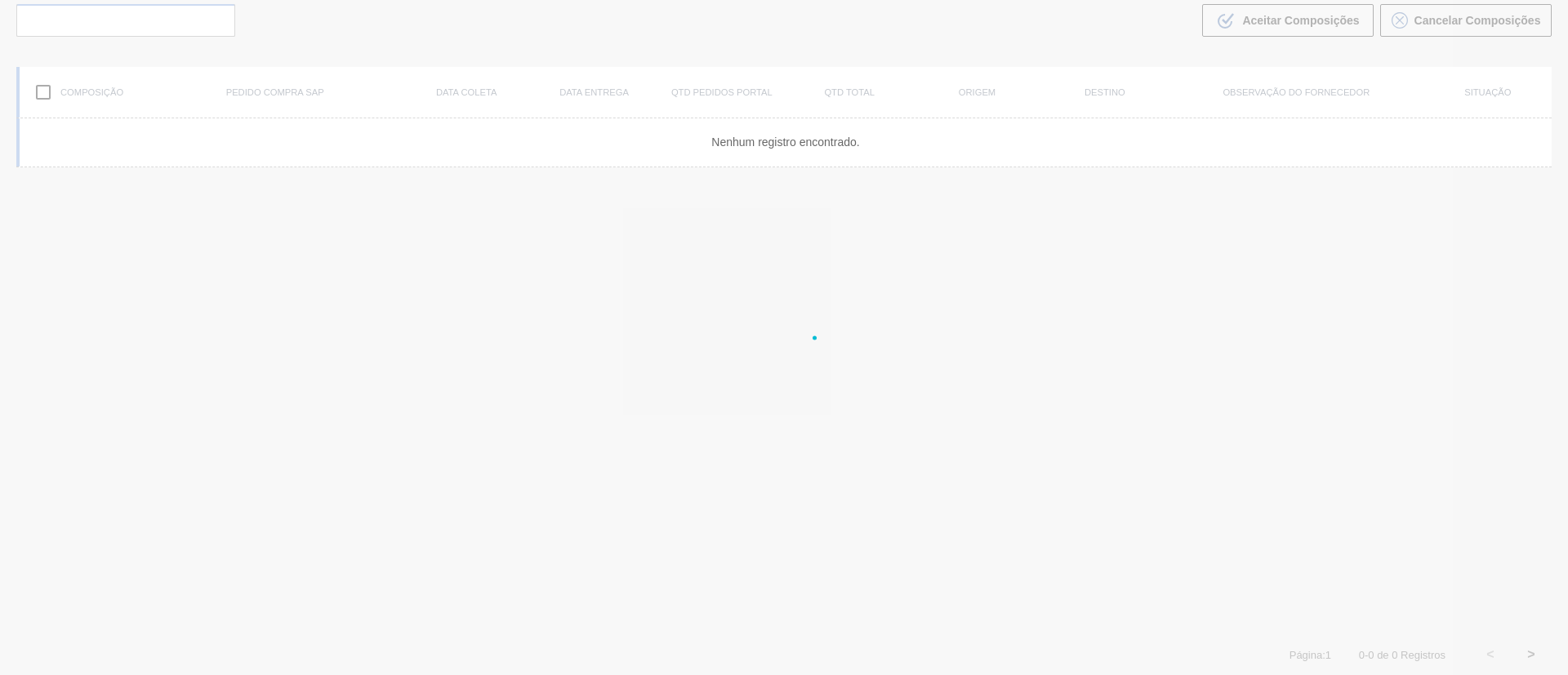
scroll to position [118, 0]
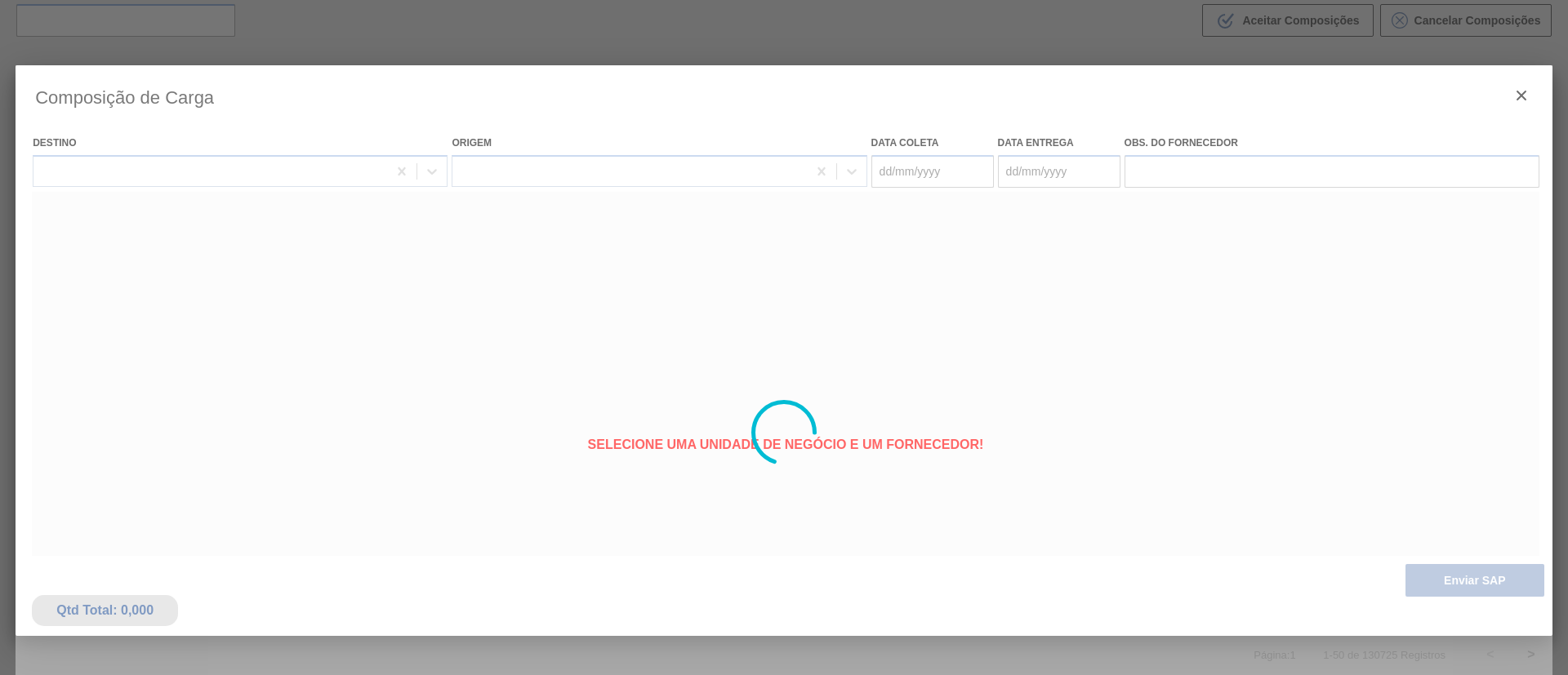
type coleta "12/09/2025"
type entrega "14/09/2025"
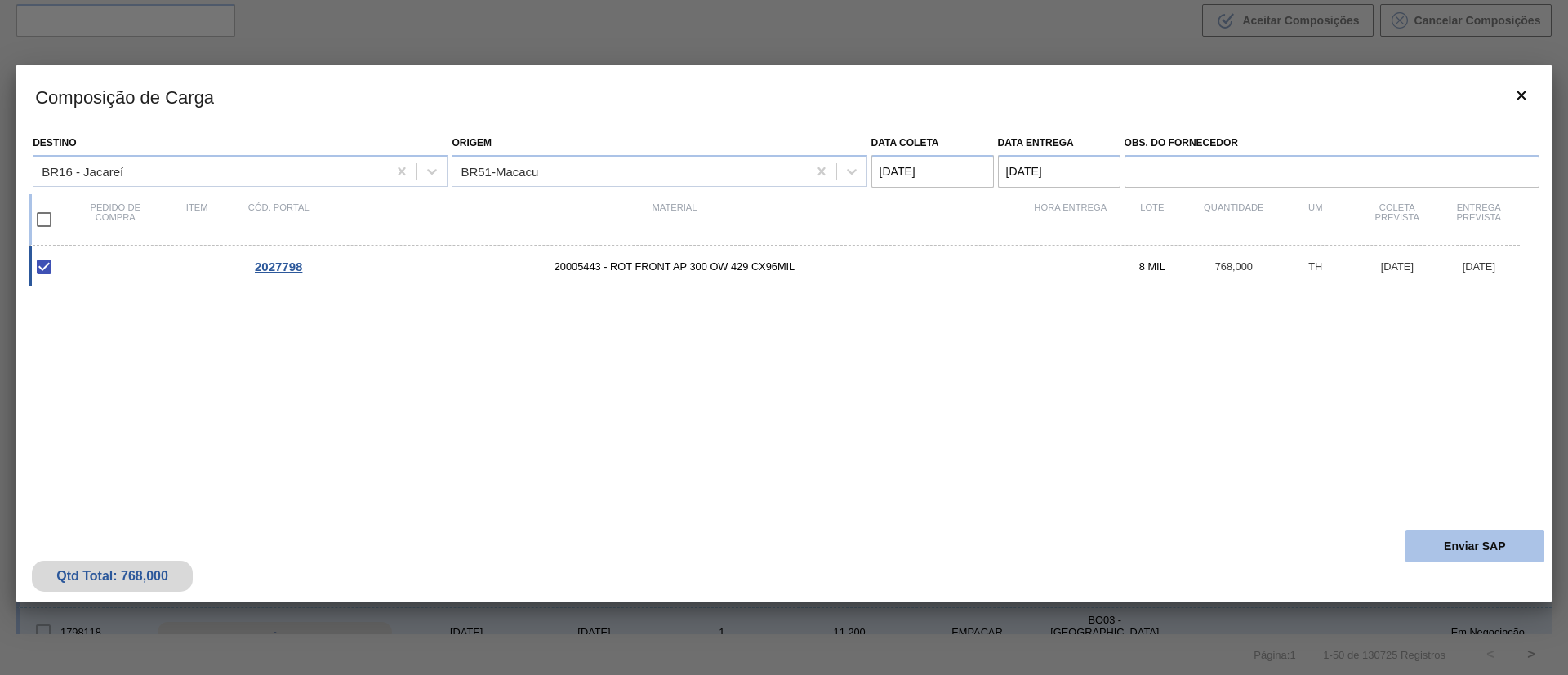
click at [1463, 543] on button "Enviar SAP" at bounding box center [1475, 546] width 139 height 33
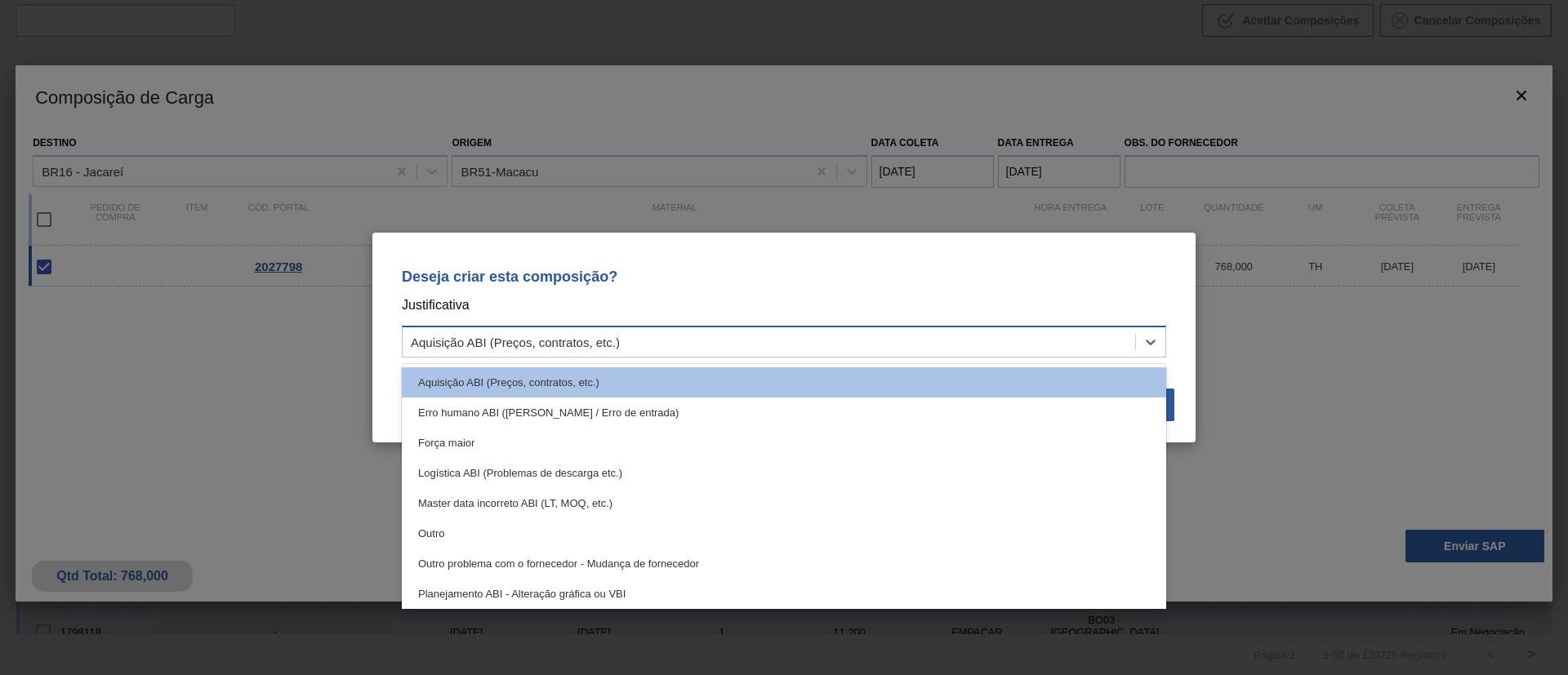
click at [651, 347] on div "Aquisição ABI (Preços, contratos, etc.)" at bounding box center [768, 342] width 732 height 24
drag, startPoint x: 482, startPoint y: 534, endPoint x: 695, endPoint y: 489, distance: 217.7
click at [482, 535] on div "Outro" at bounding box center [783, 533] width 764 height 30
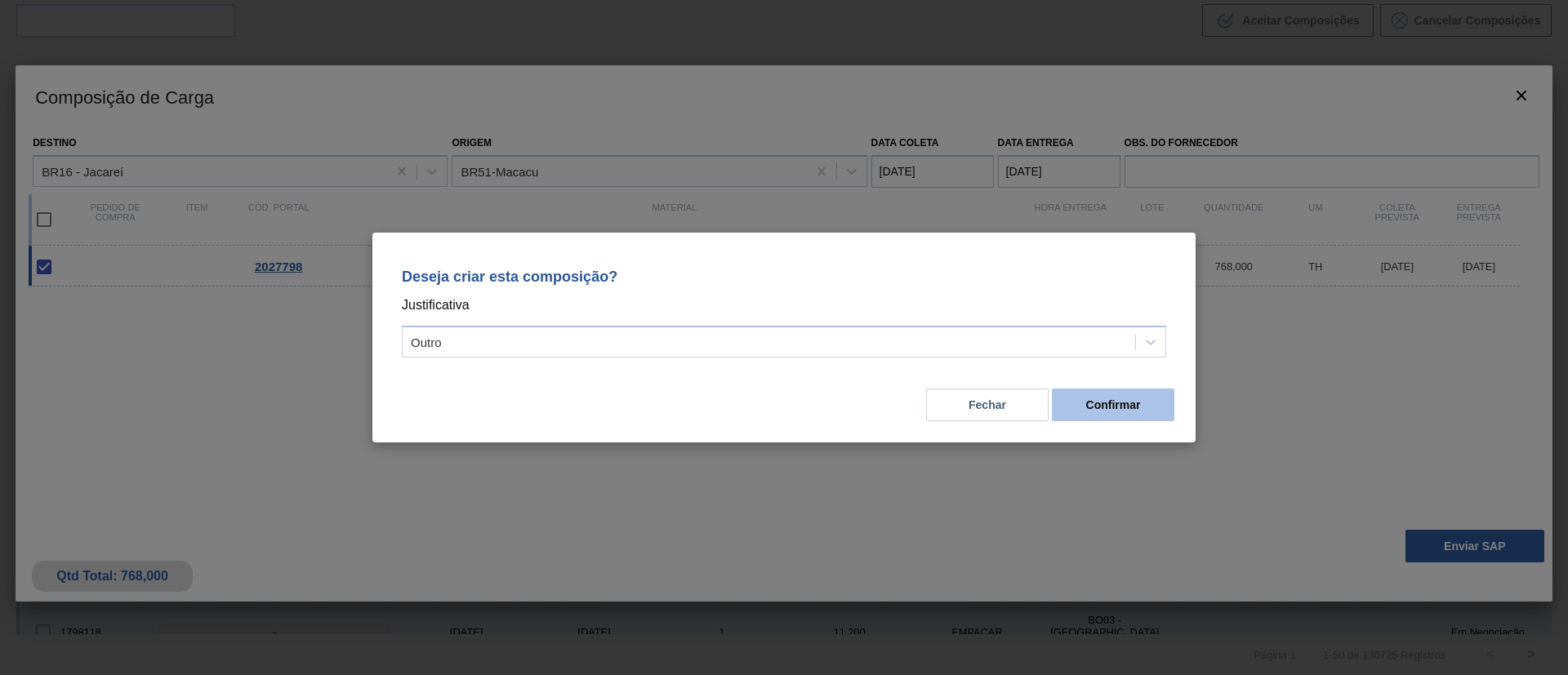
click at [1157, 404] on button "Confirmar" at bounding box center [1113, 405] width 123 height 33
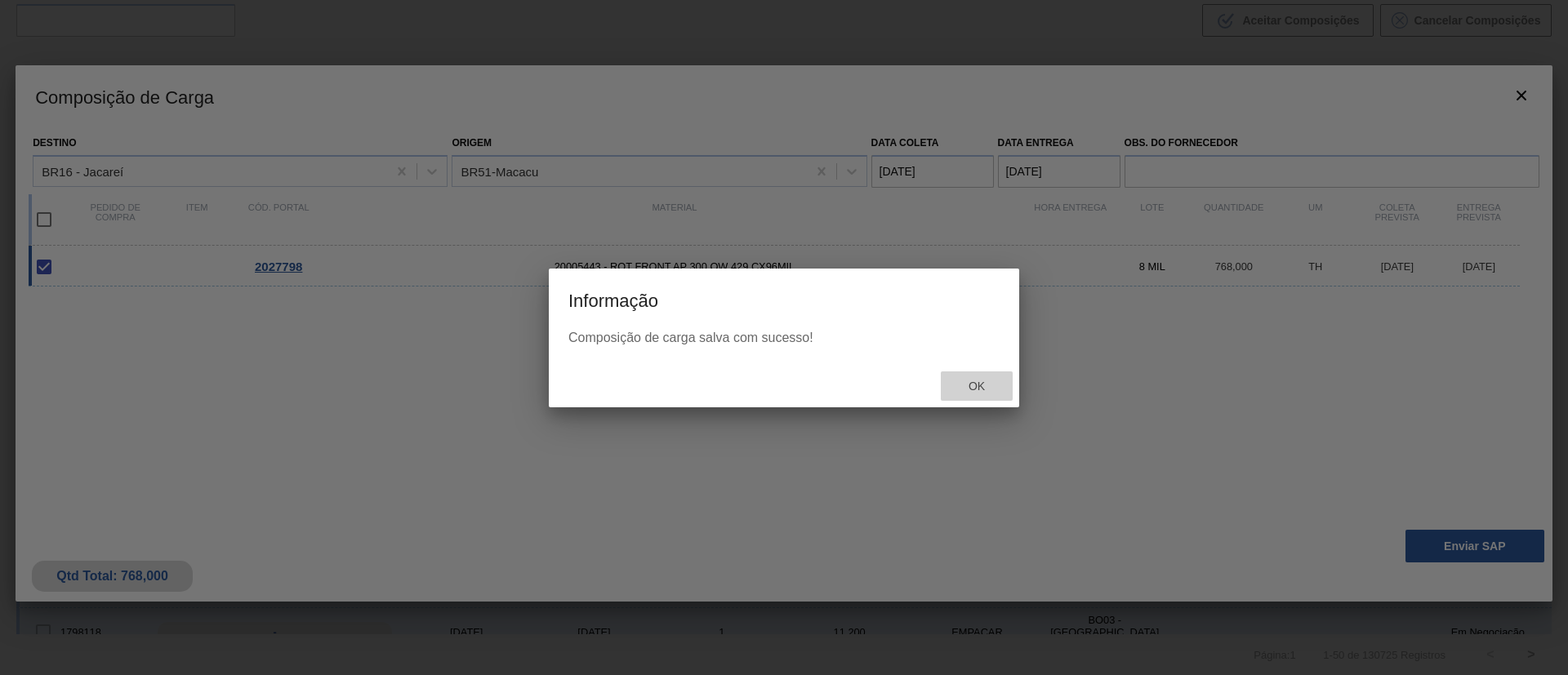
click at [973, 397] on div "Ok" at bounding box center [977, 386] width 72 height 30
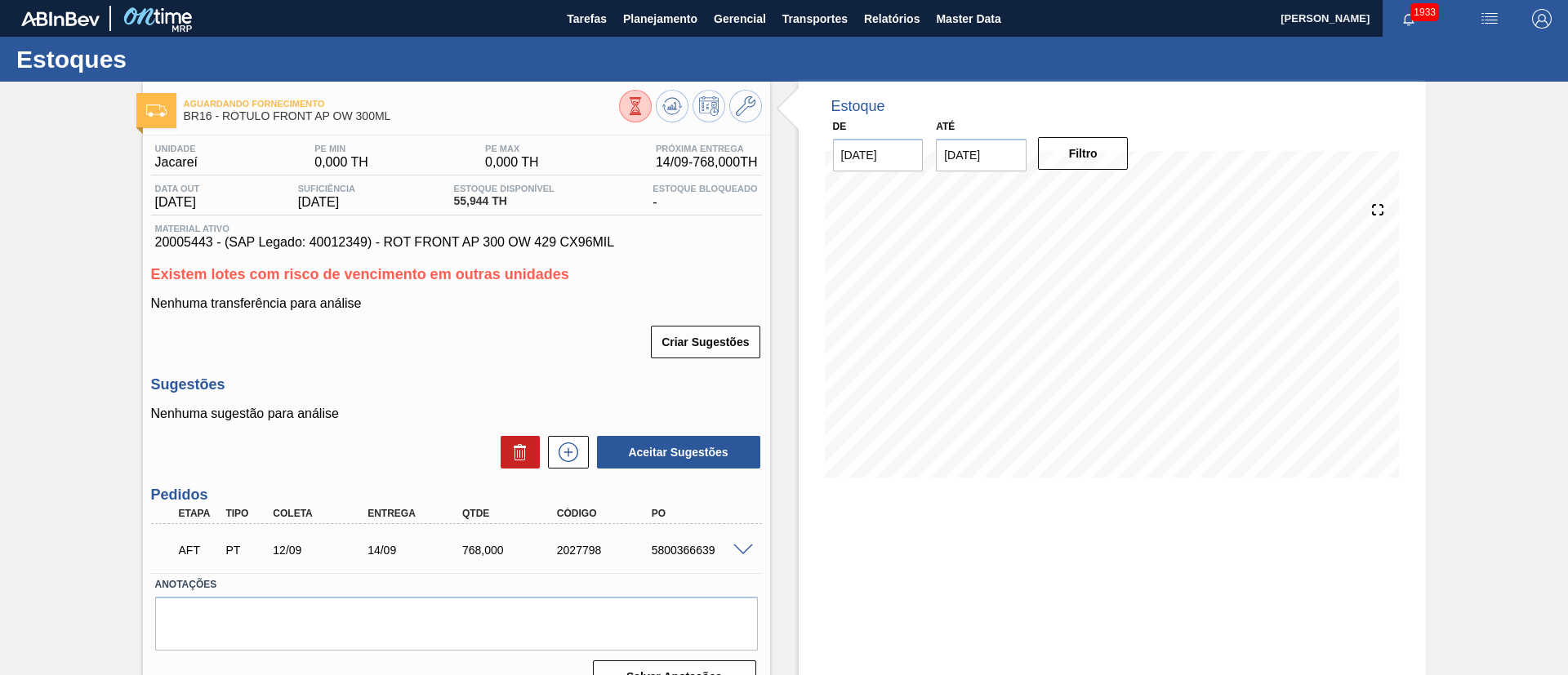
click at [685, 556] on div "5800366639" at bounding box center [701, 550] width 106 height 13
copy div "5800366639"
